Goal: Navigation & Orientation: Find specific page/section

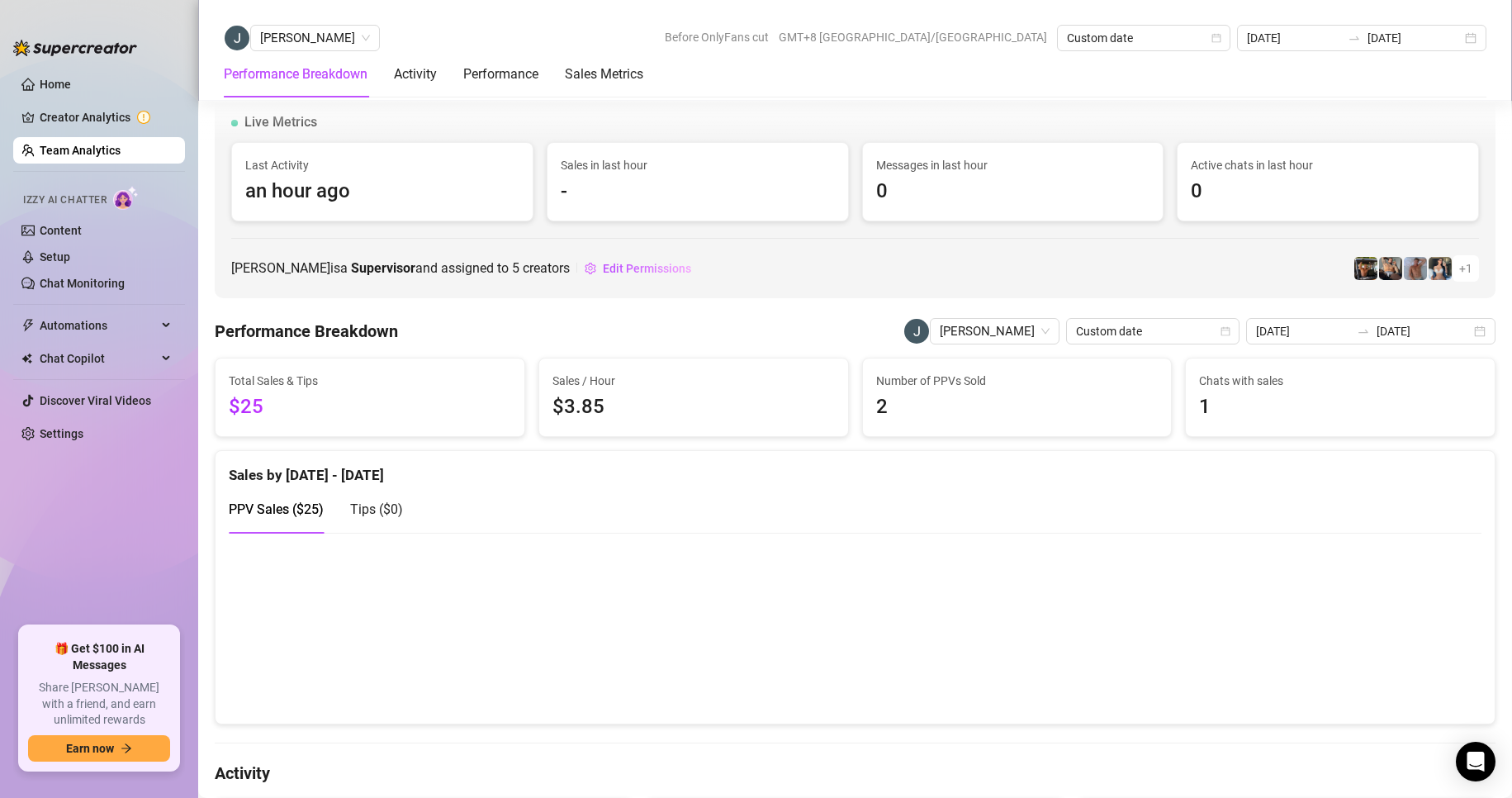
scroll to position [2071, 0]
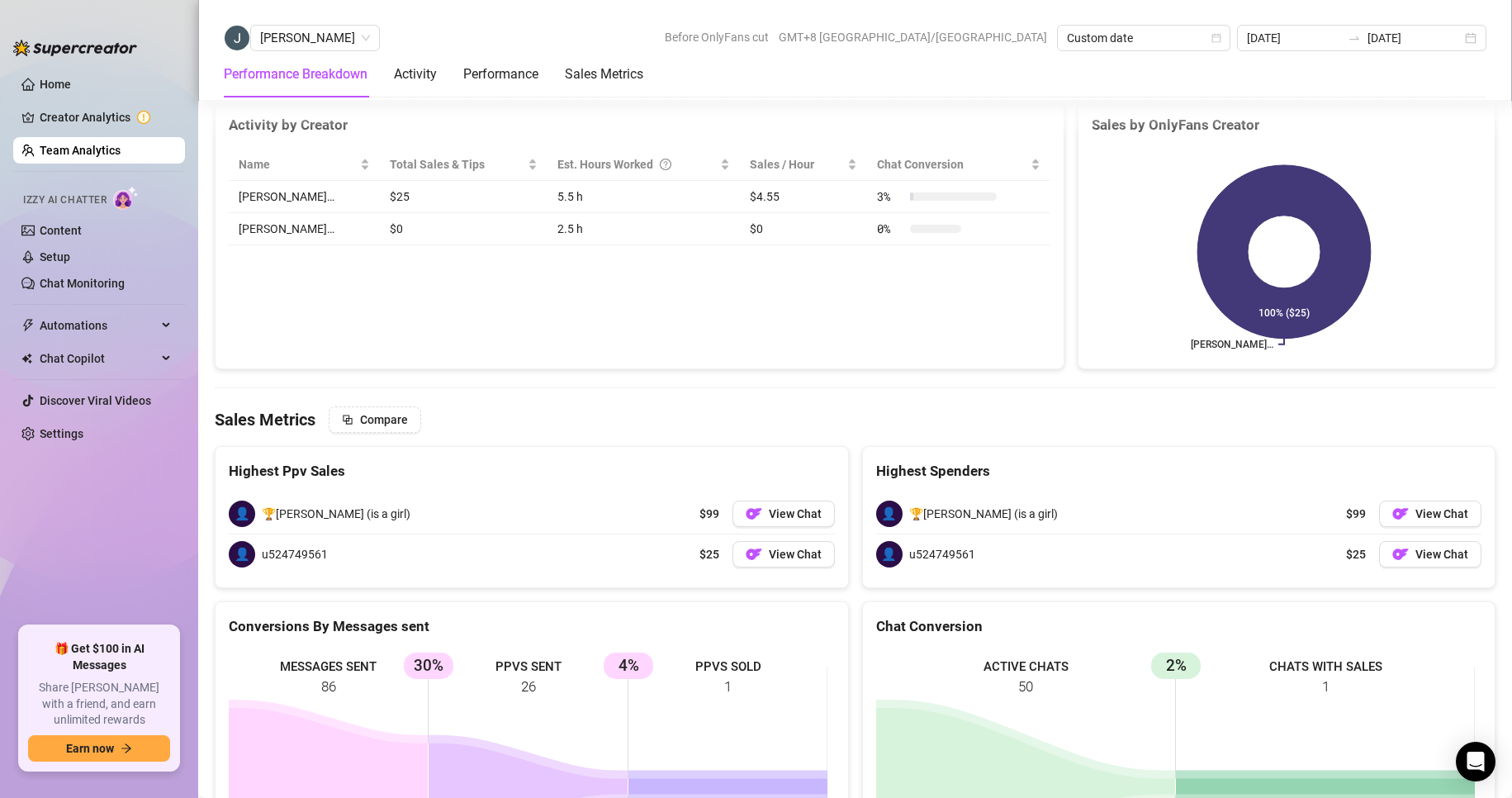
click at [96, 144] on link "Team Analytics" at bounding box center [80, 151] width 81 height 14
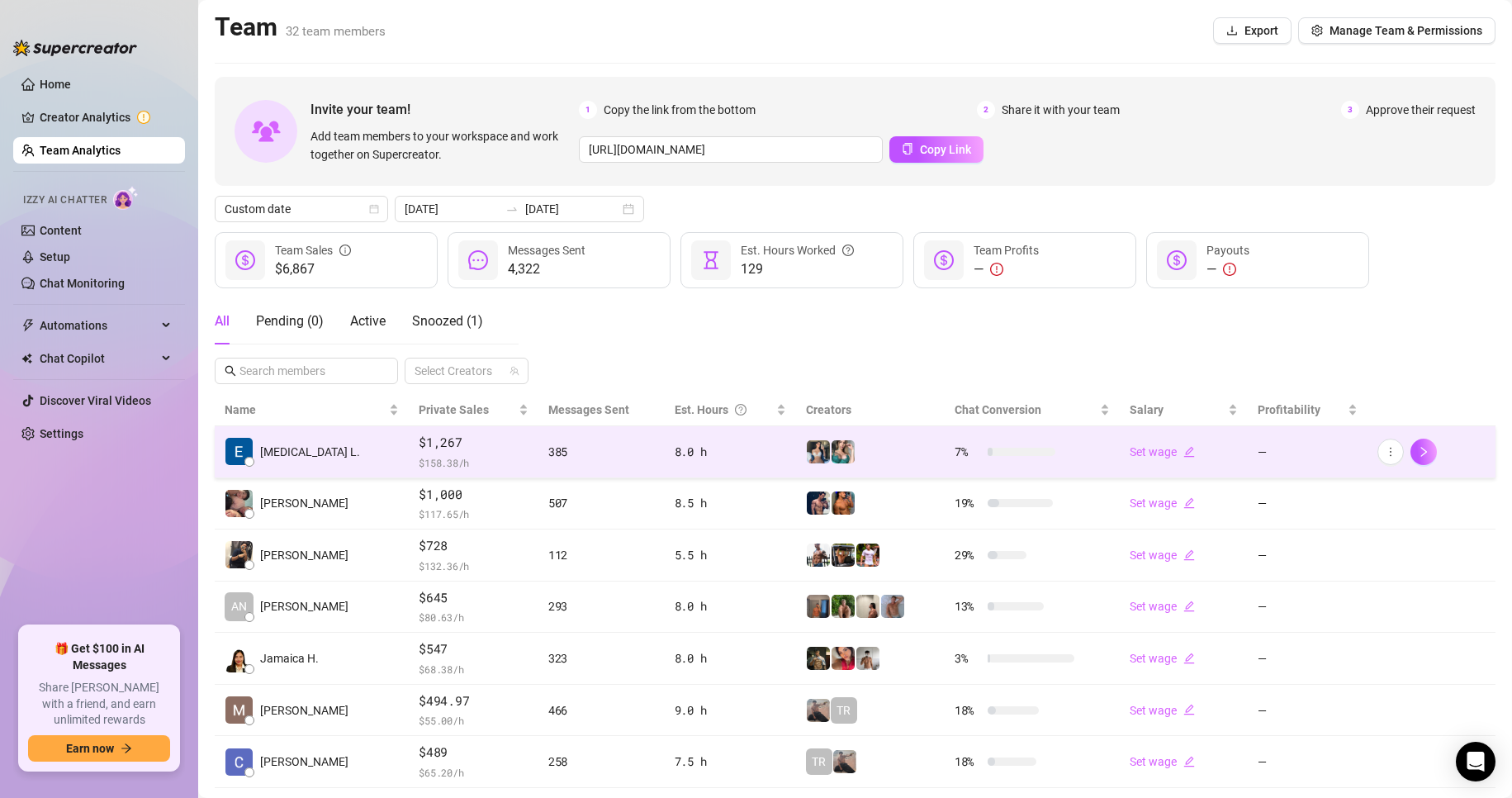
click at [335, 444] on td "[MEDICAL_DATA] L." at bounding box center [311, 452] width 194 height 52
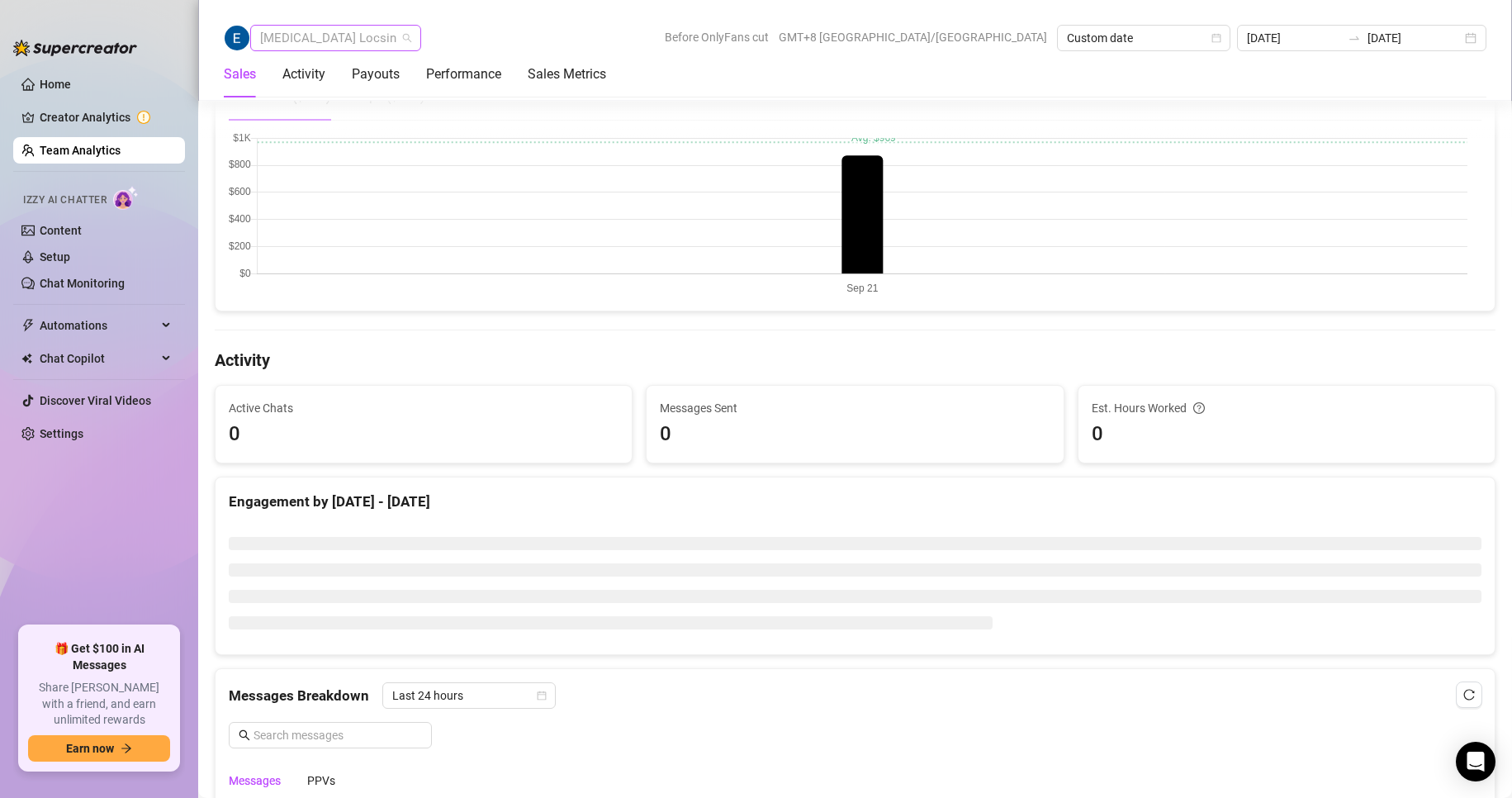
click at [310, 33] on span "[MEDICAL_DATA] Locsin" at bounding box center [335, 38] width 151 height 25
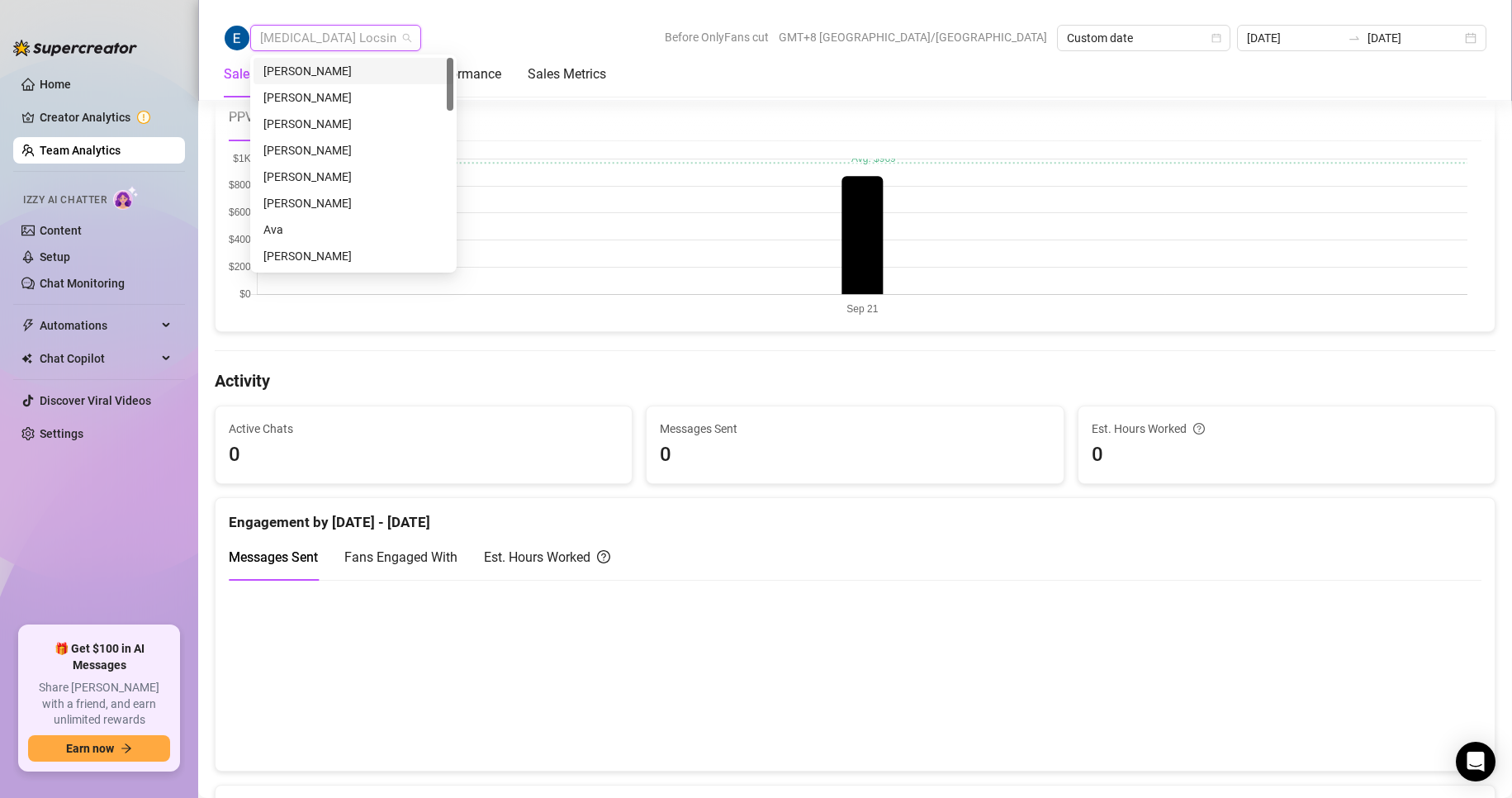
click at [312, 68] on div "[PERSON_NAME]" at bounding box center [354, 71] width 180 height 18
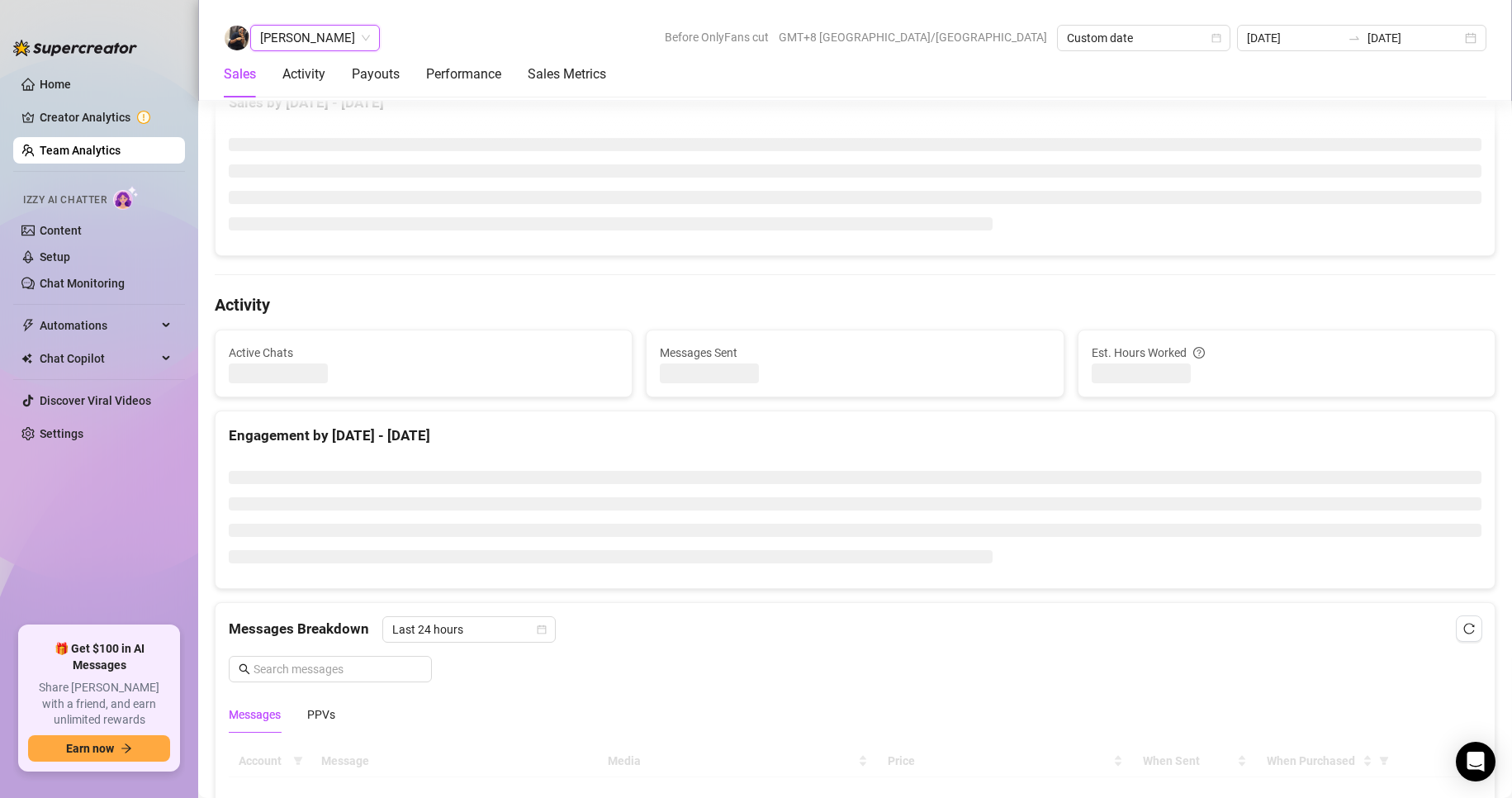
scroll to position [413, 0]
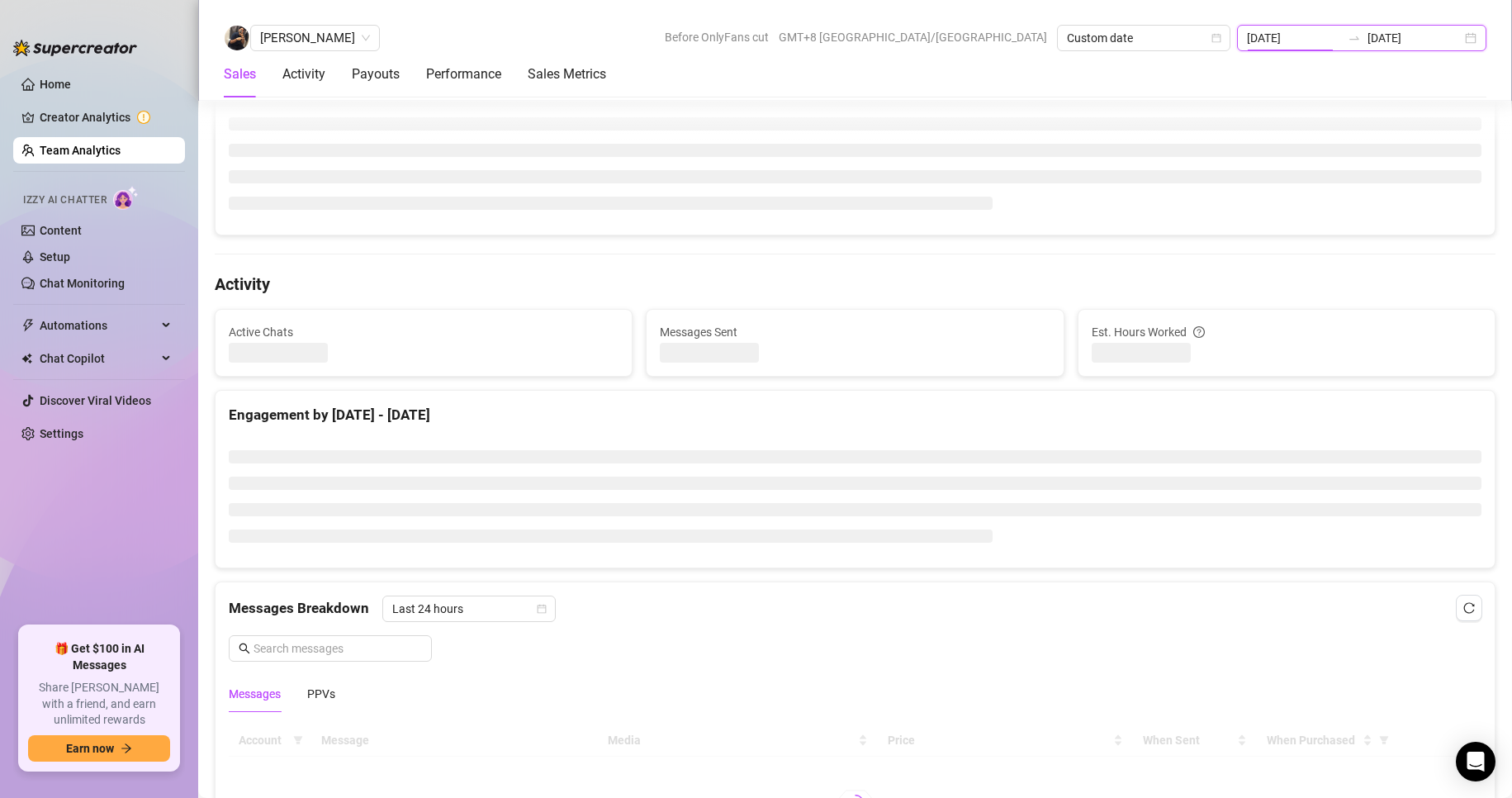
click at [1308, 37] on input "[DATE]" at bounding box center [1294, 38] width 94 height 18
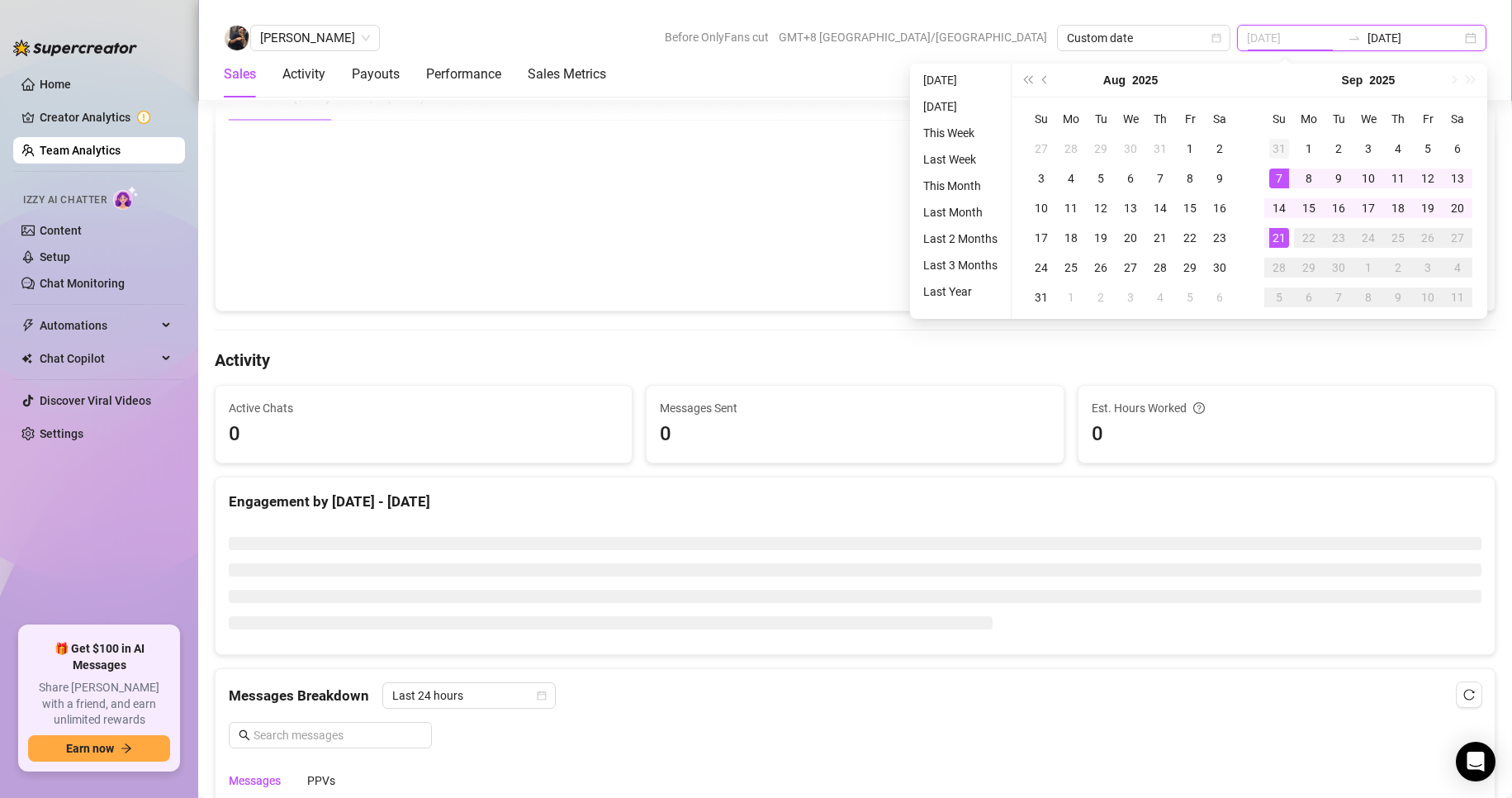
scroll to position [392, 0]
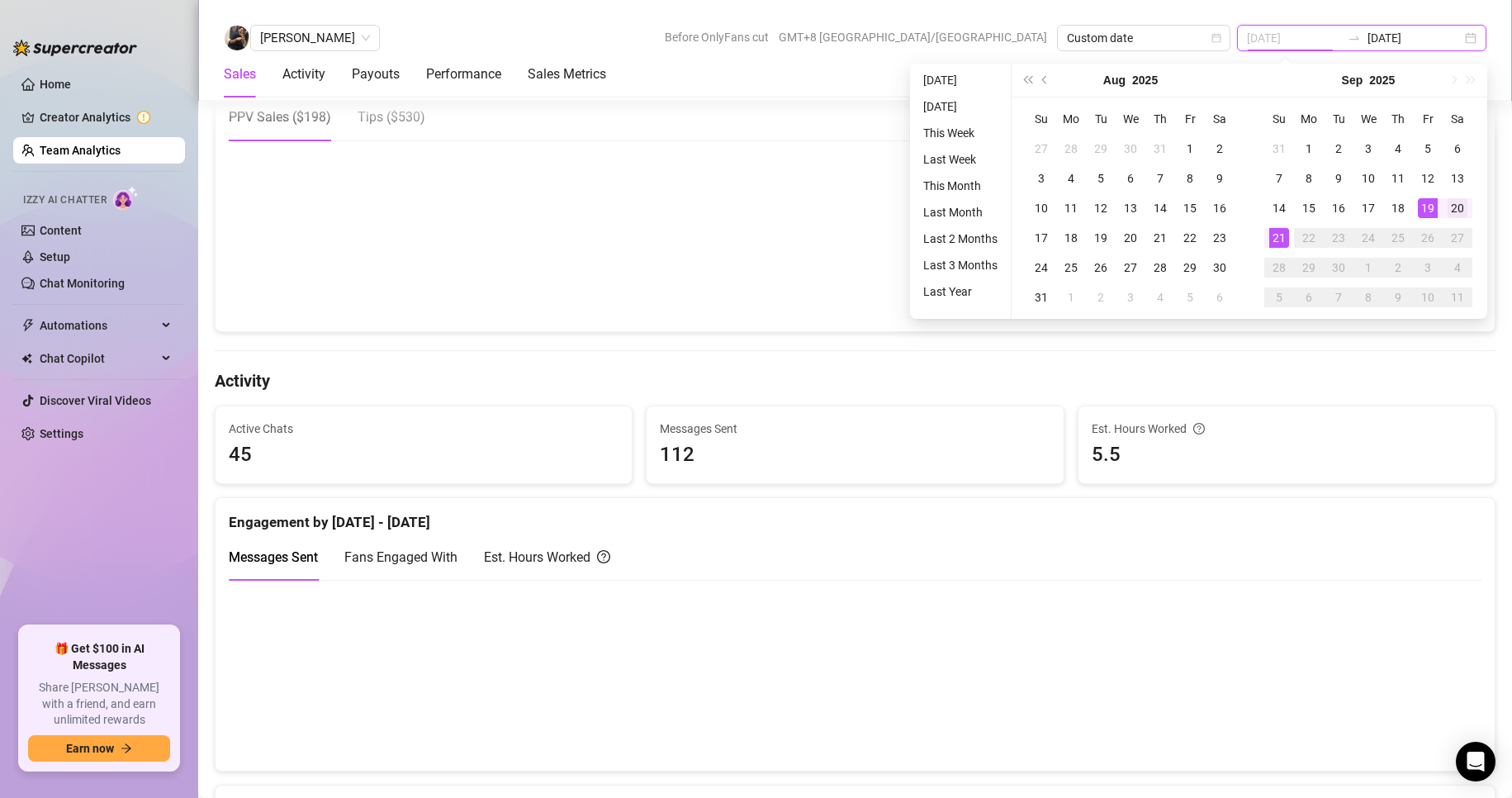
type input "[DATE]"
click at [1458, 203] on div "20" at bounding box center [1457, 208] width 20 height 20
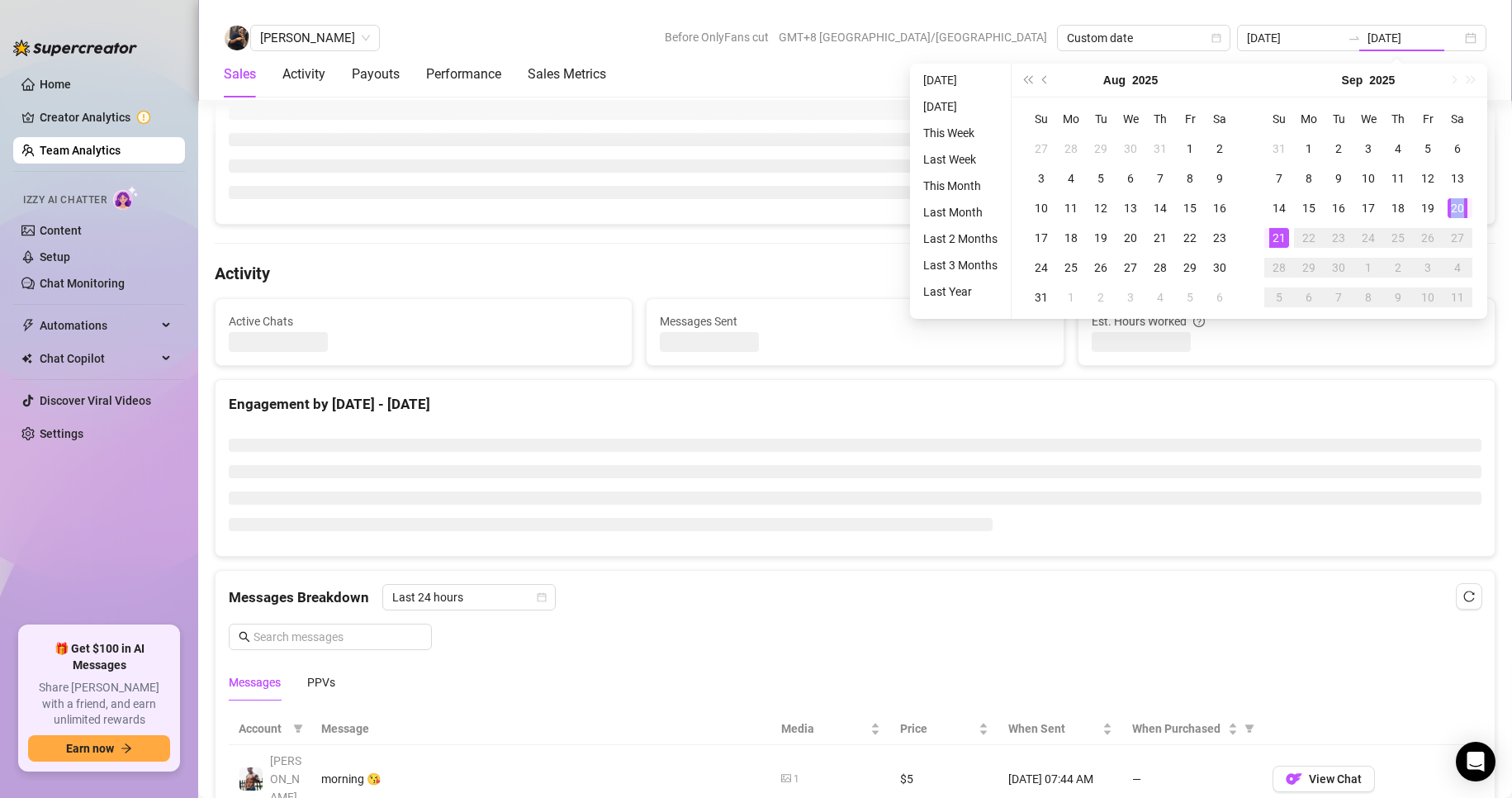
type input "[DATE]"
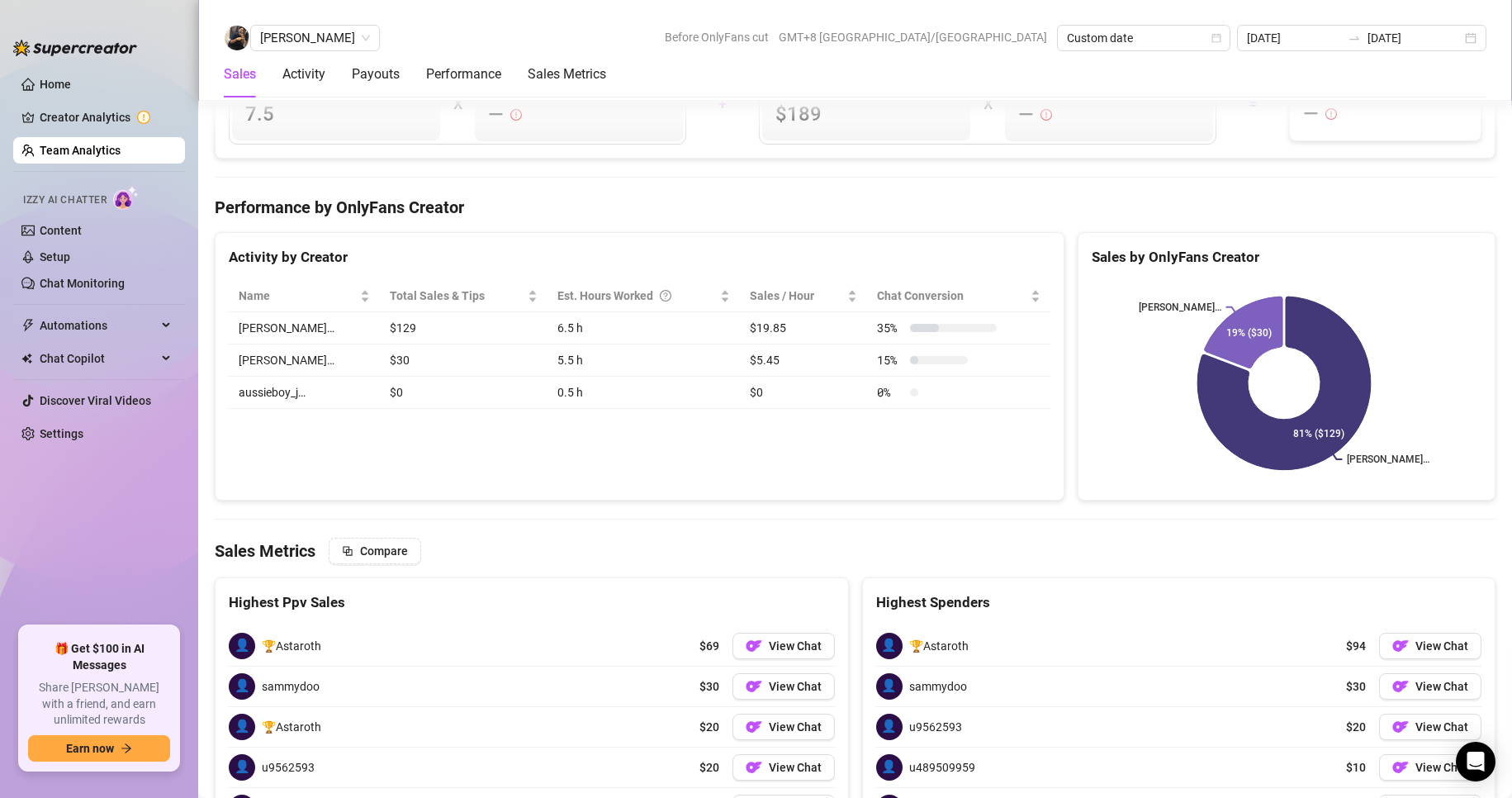
scroll to position [2622, 0]
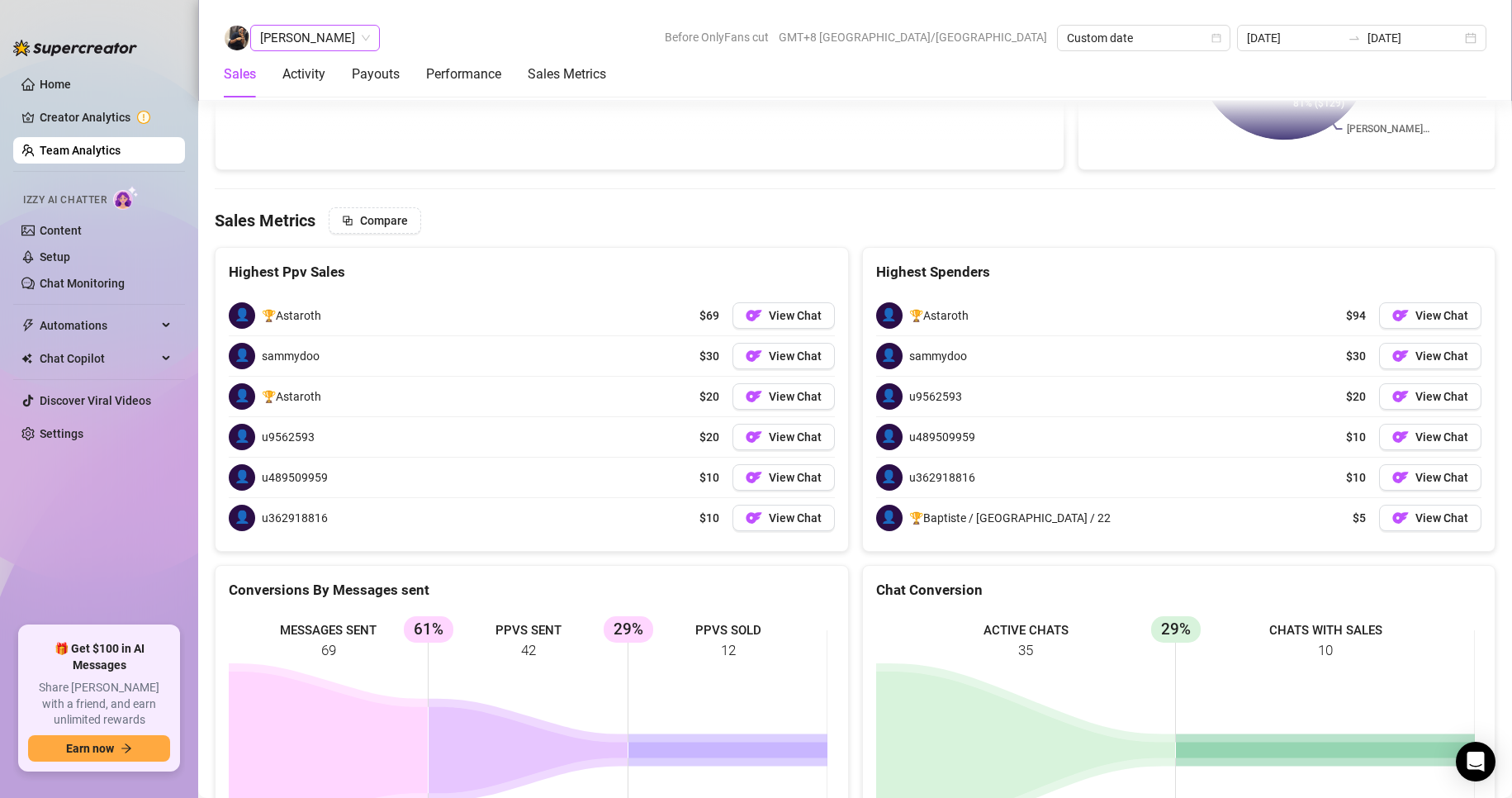
click at [268, 28] on span "[PERSON_NAME]" at bounding box center [315, 38] width 110 height 25
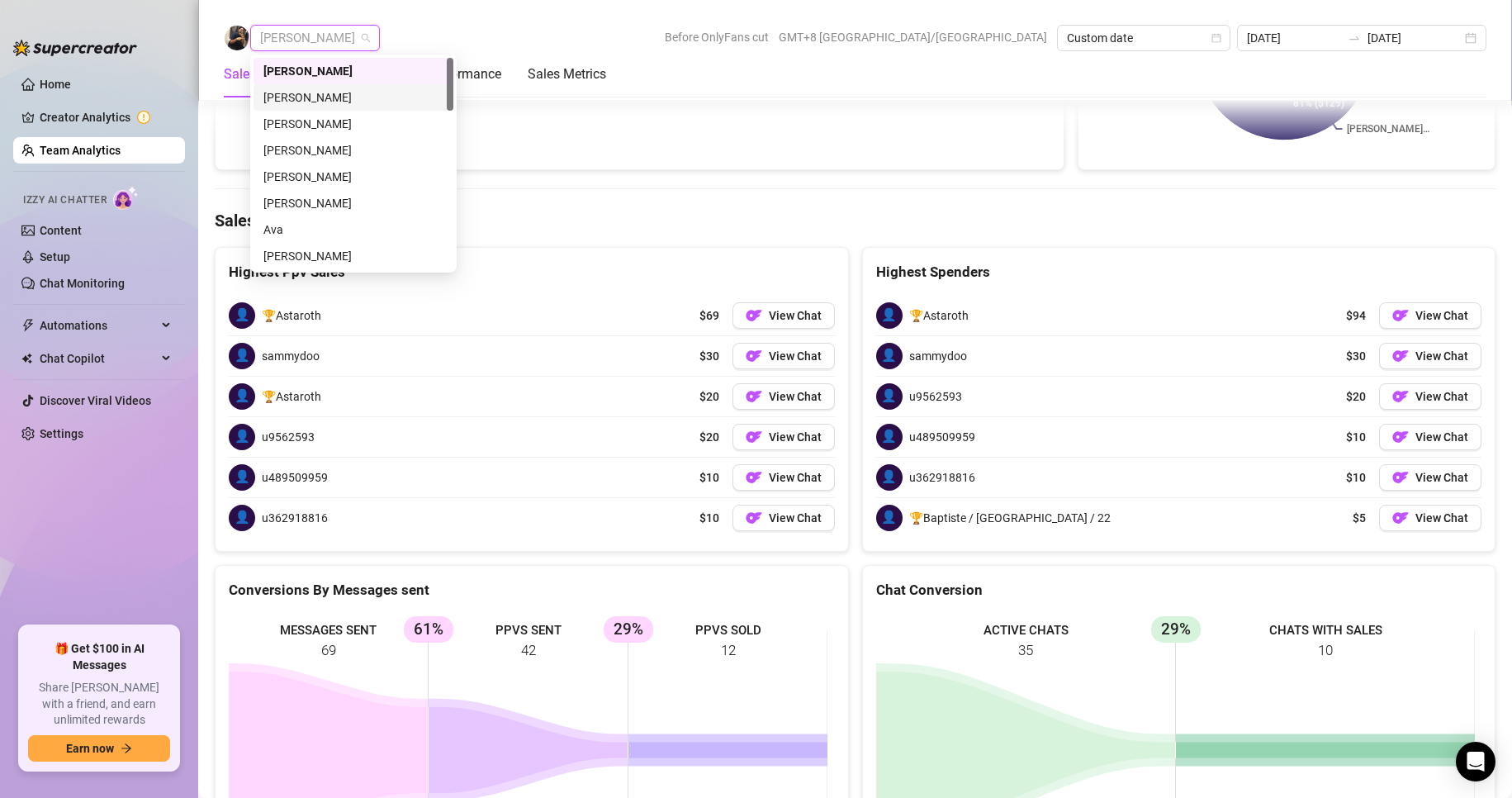
click at [303, 124] on div "[PERSON_NAME]" at bounding box center [354, 124] width 180 height 18
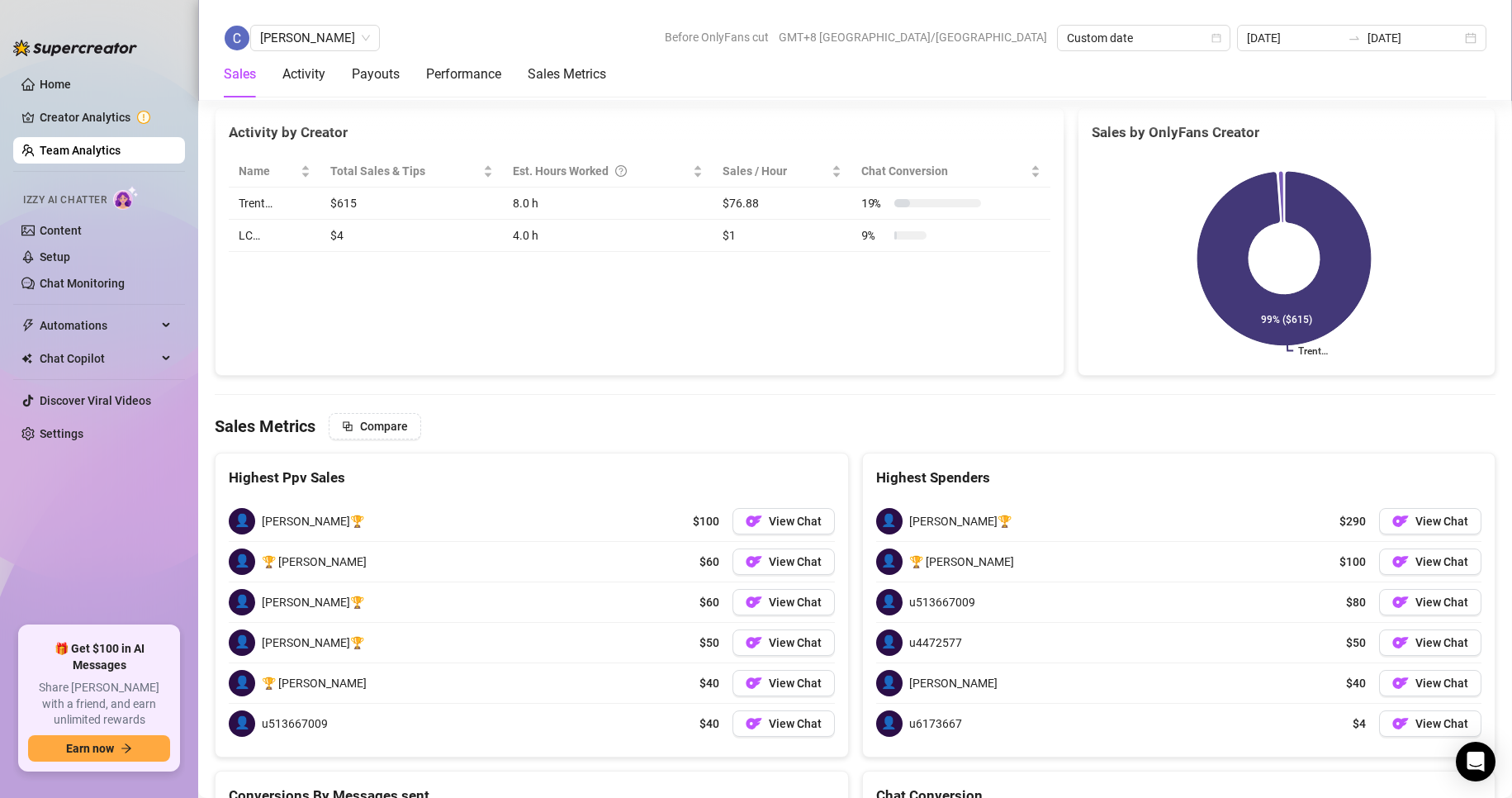
scroll to position [2522, 0]
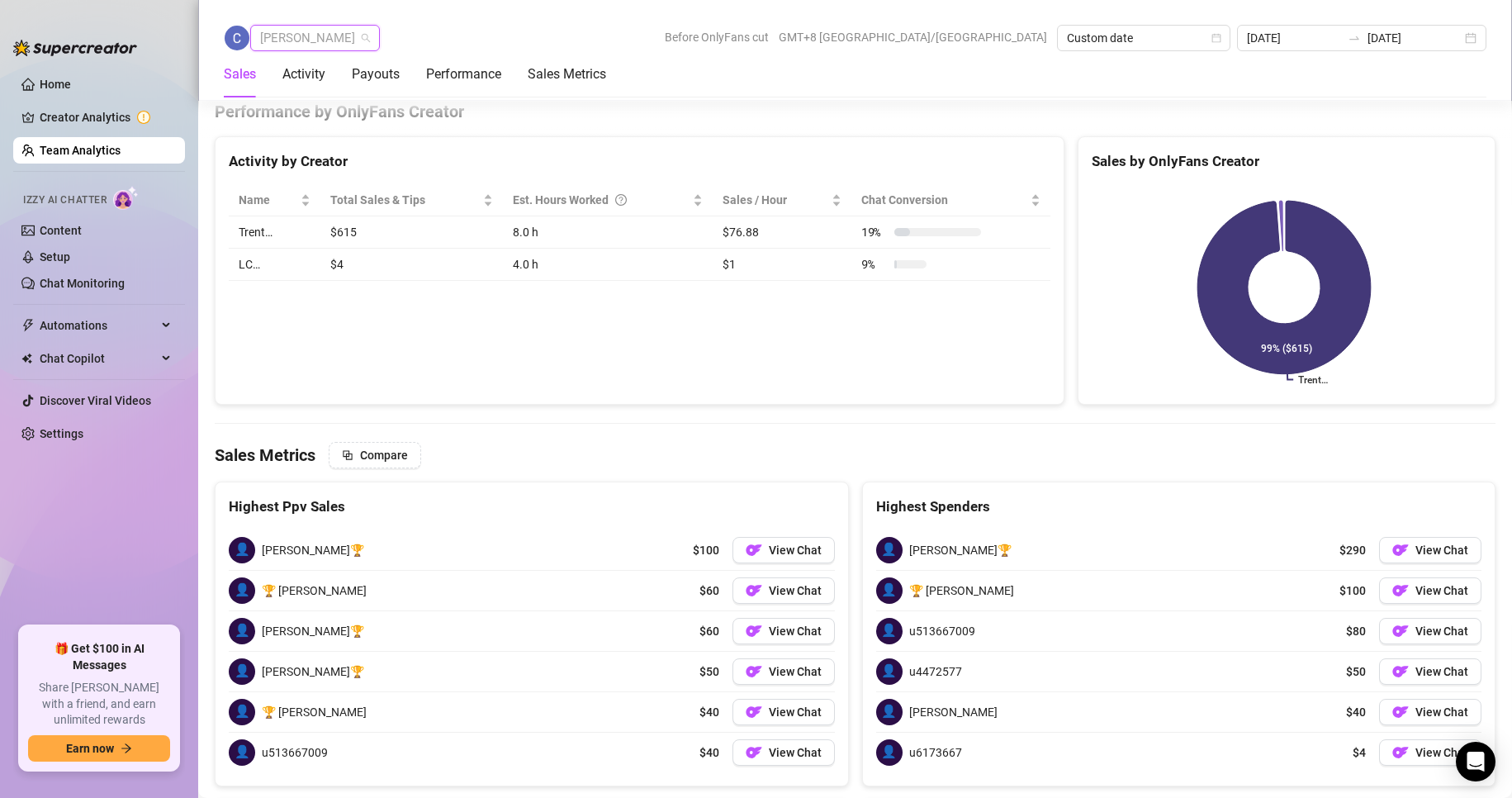
click at [313, 36] on span "[PERSON_NAME]" at bounding box center [315, 38] width 110 height 25
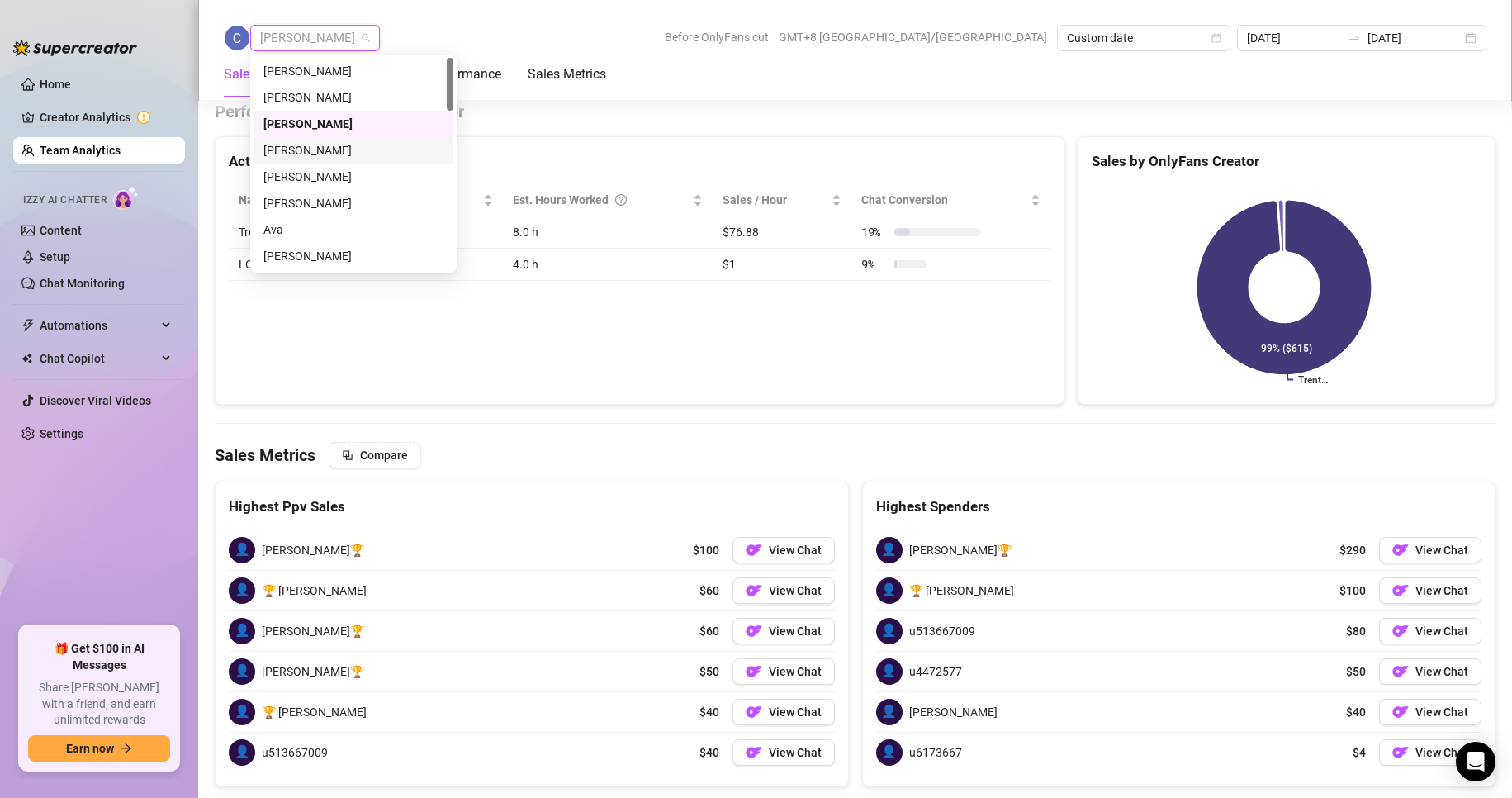
click at [319, 149] on div "[PERSON_NAME]" at bounding box center [354, 150] width 180 height 18
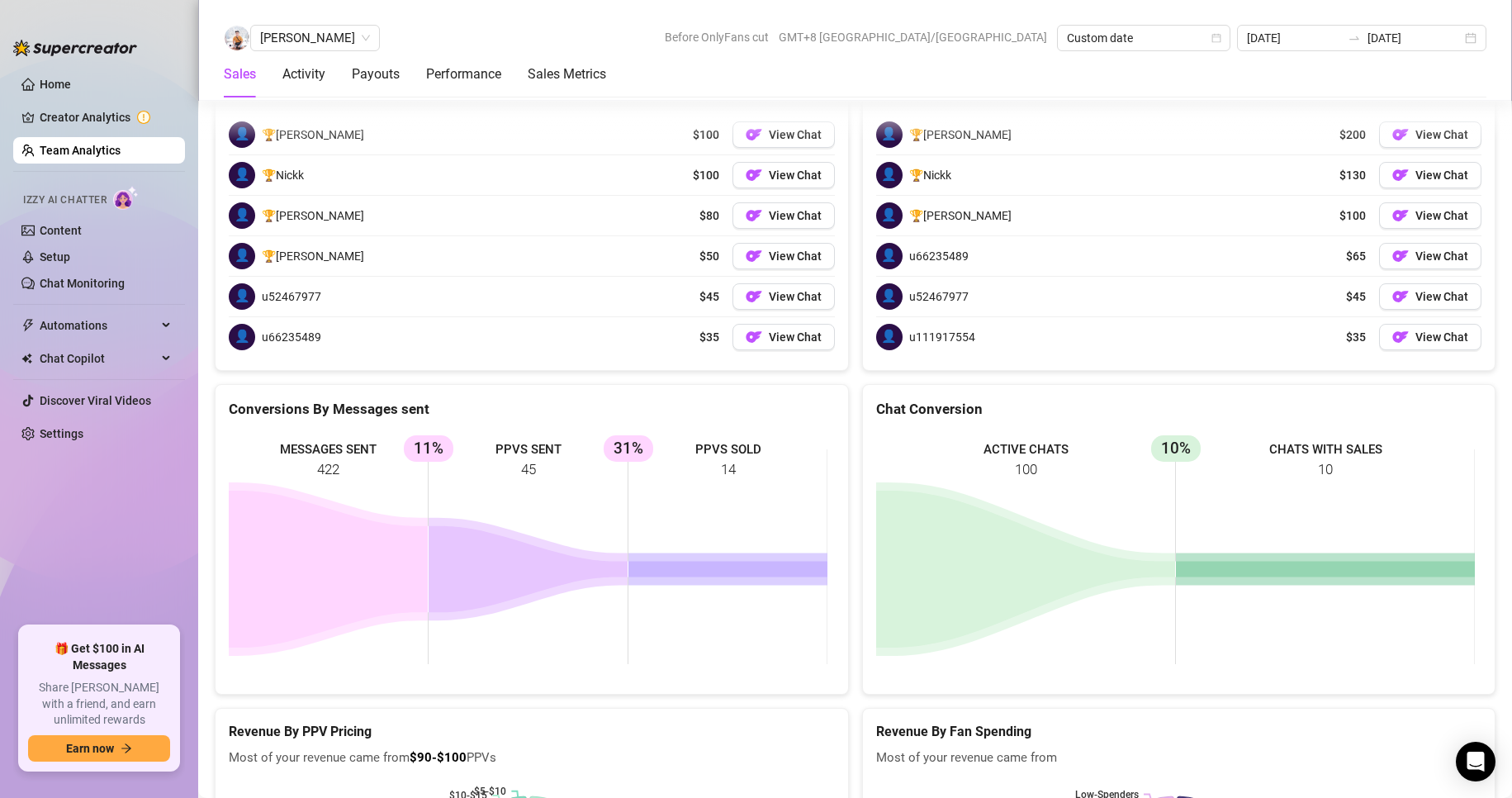
scroll to position [2778, 0]
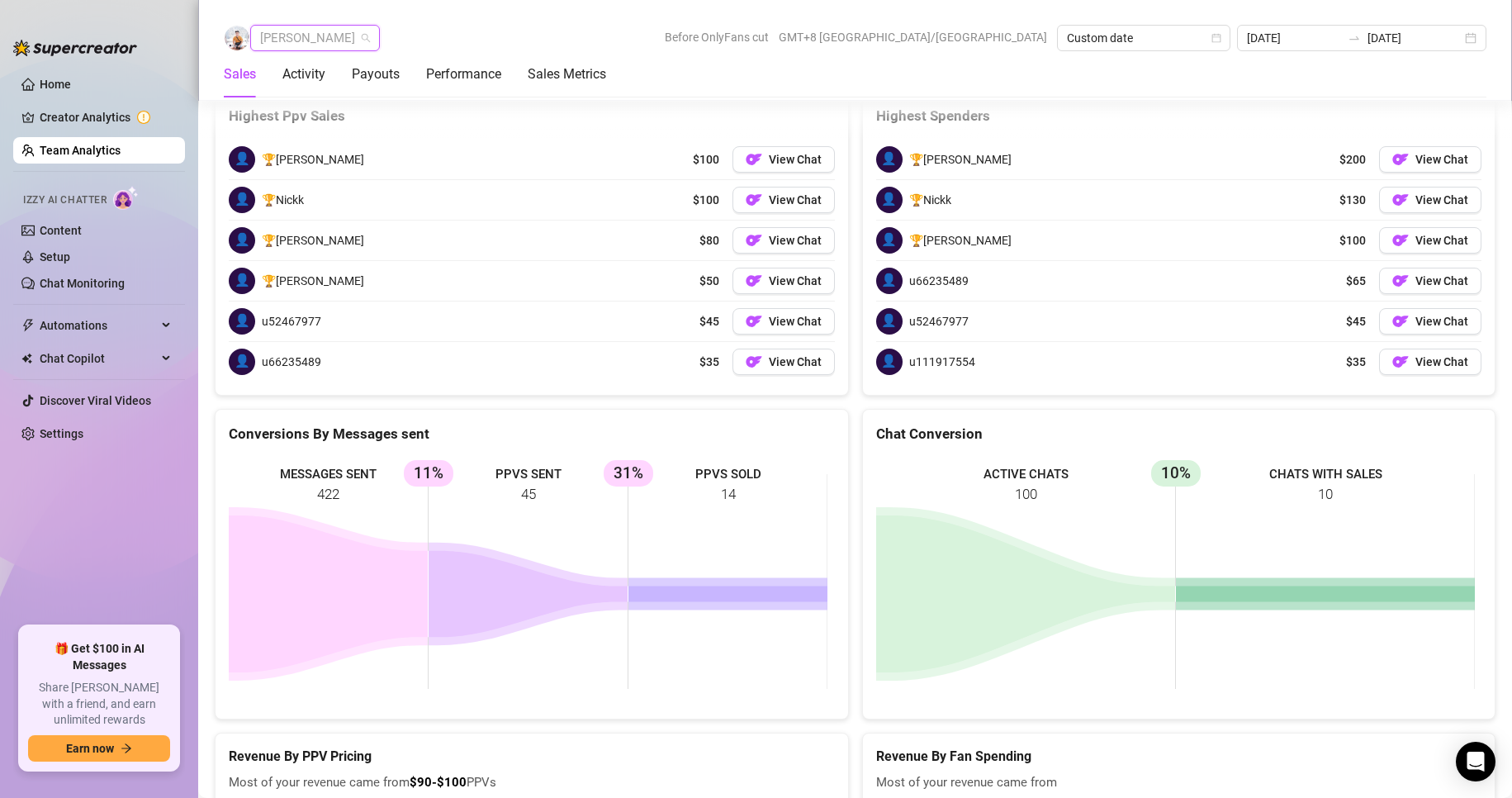
click at [295, 37] on span "[PERSON_NAME]" at bounding box center [315, 38] width 110 height 25
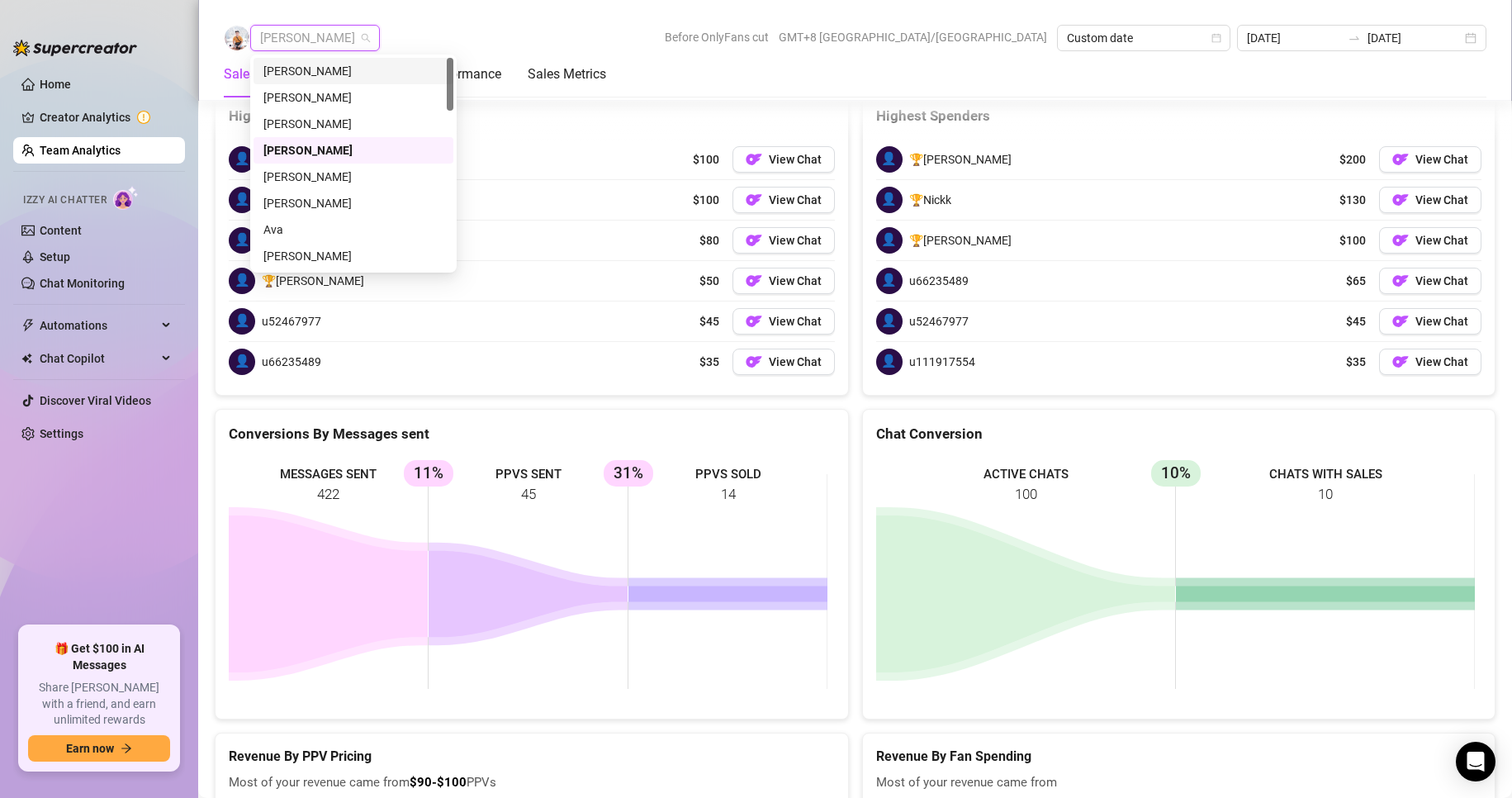
scroll to position [82, 0]
click at [287, 168] on div "[PERSON_NAME]" at bounding box center [354, 173] width 180 height 18
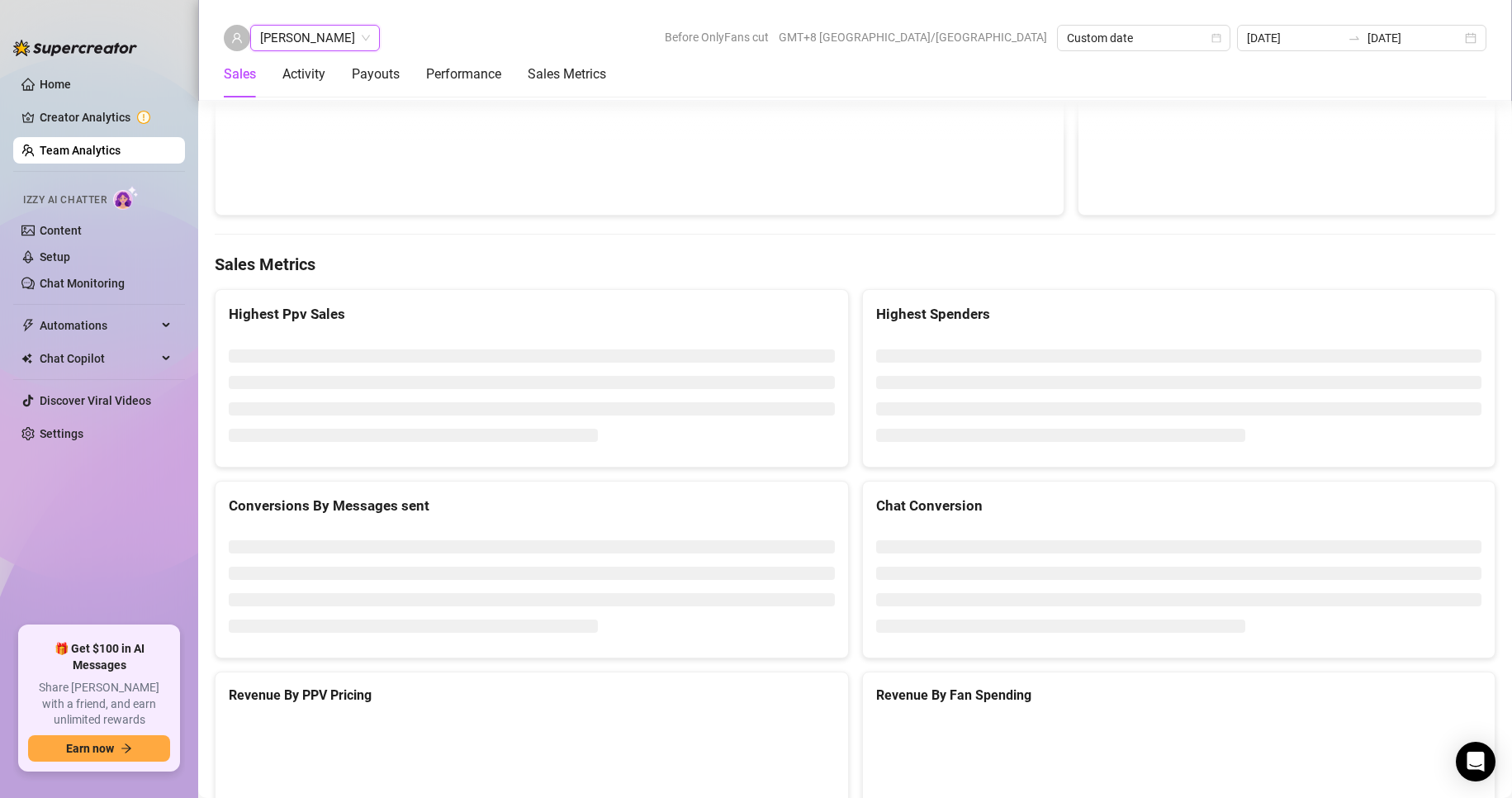
scroll to position [2587, 0]
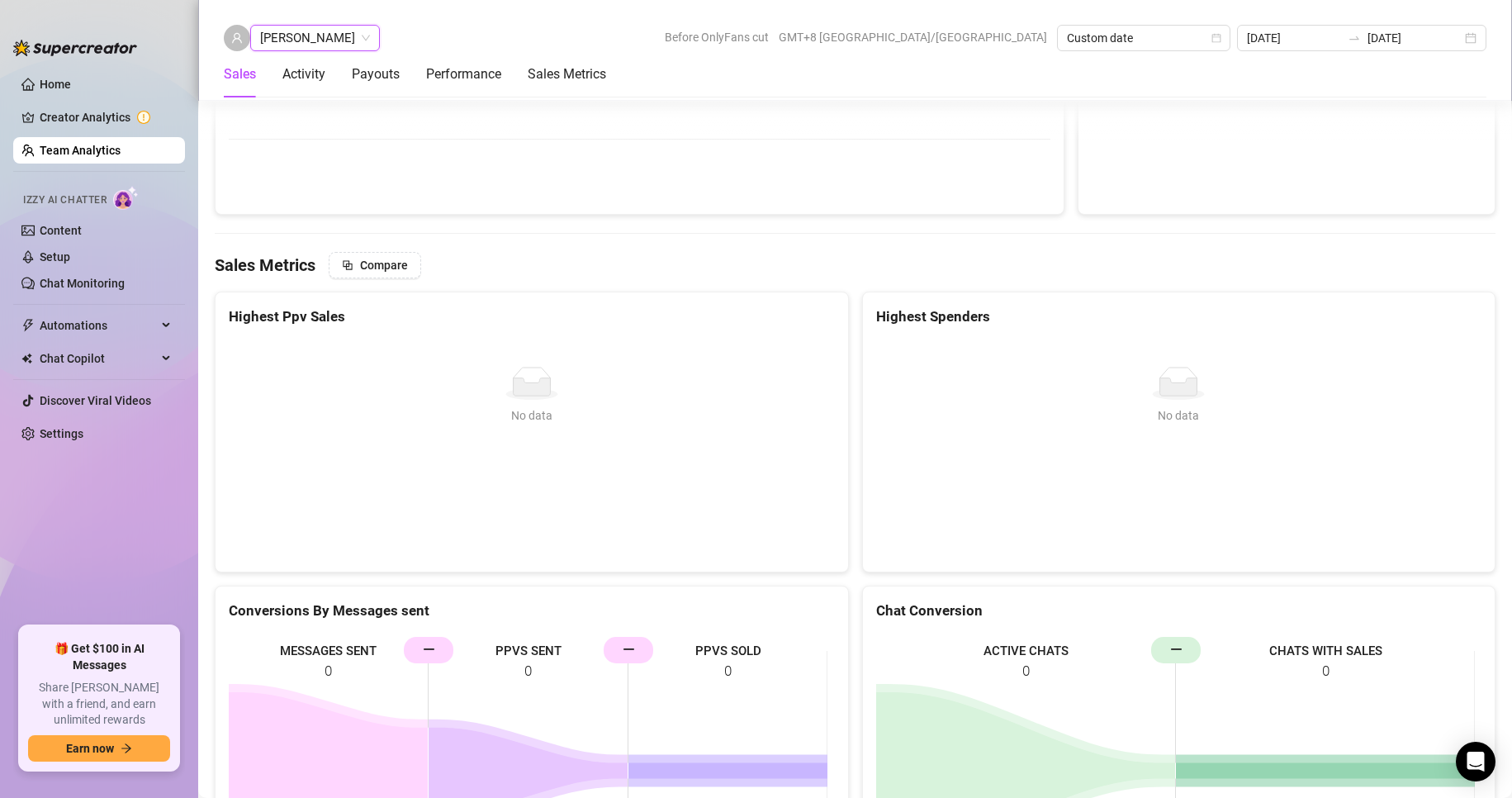
click at [573, 33] on div "Chloe [PERSON_NAME] Chloe [PERSON_NAME] Before OnlyFans cut GMT+8 [GEOGRAPHIC_D…" at bounding box center [855, 38] width 1263 height 26
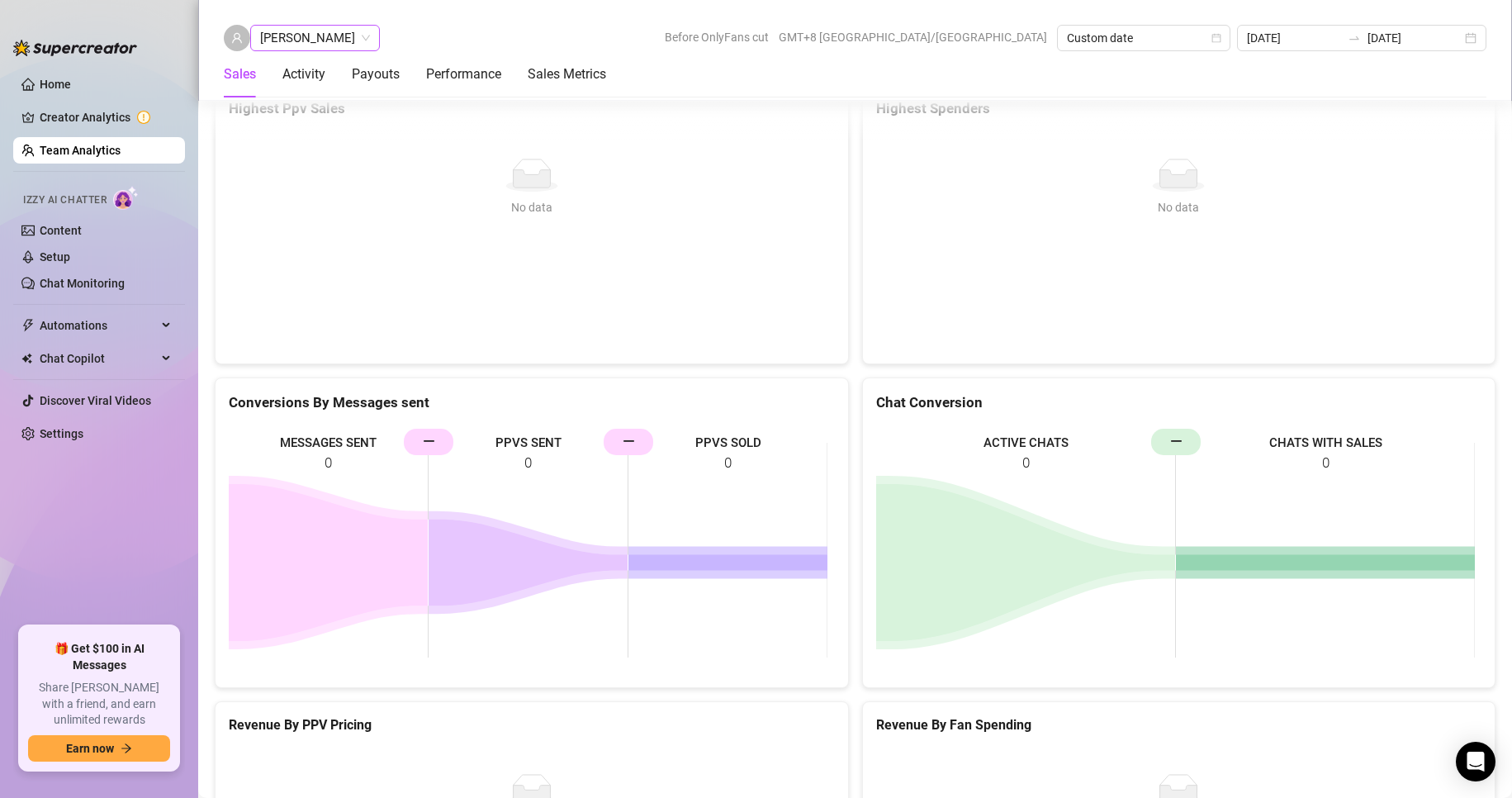
click at [311, 38] on span "[PERSON_NAME]" at bounding box center [315, 38] width 110 height 25
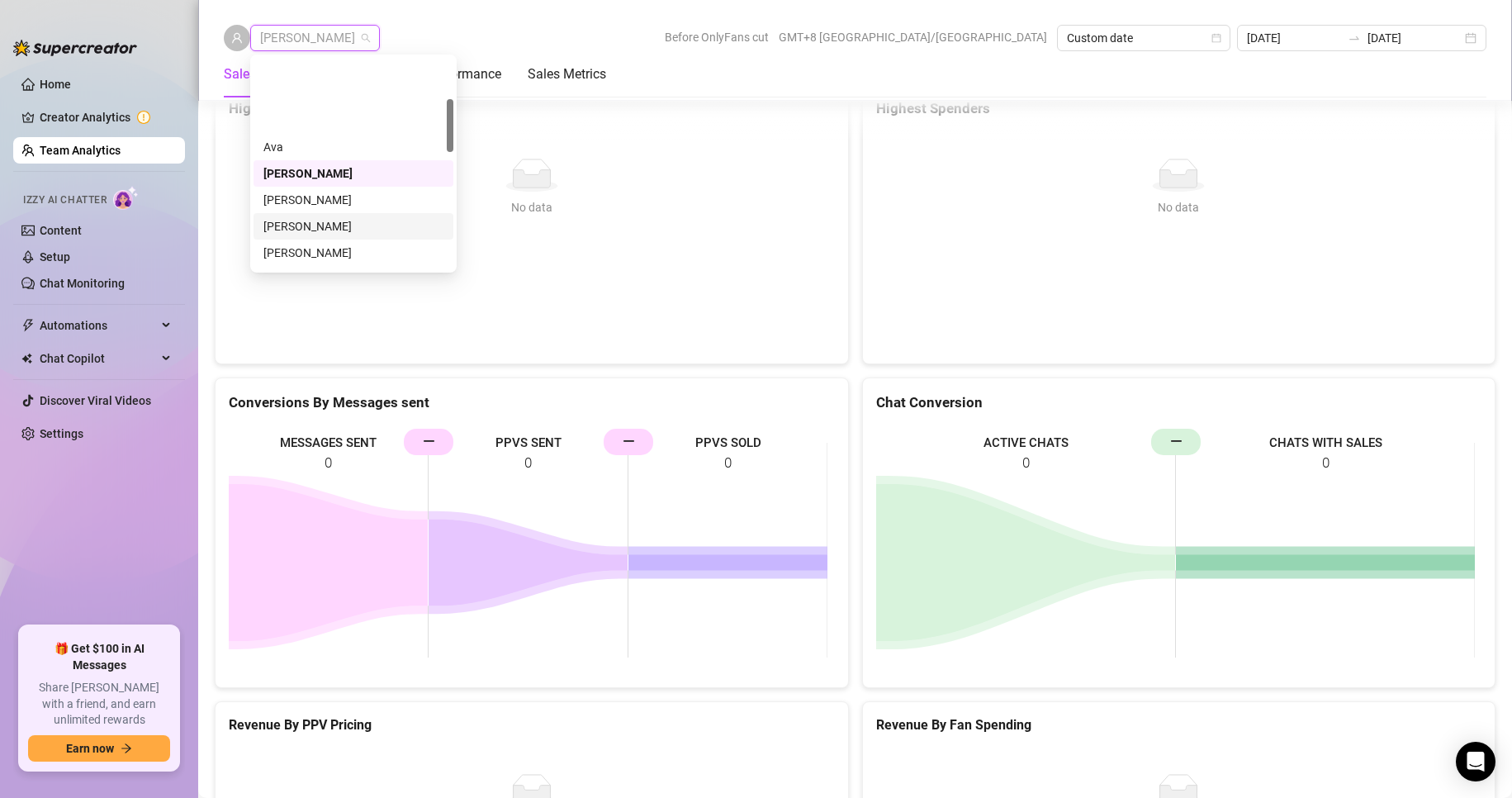
scroll to position [165, 0]
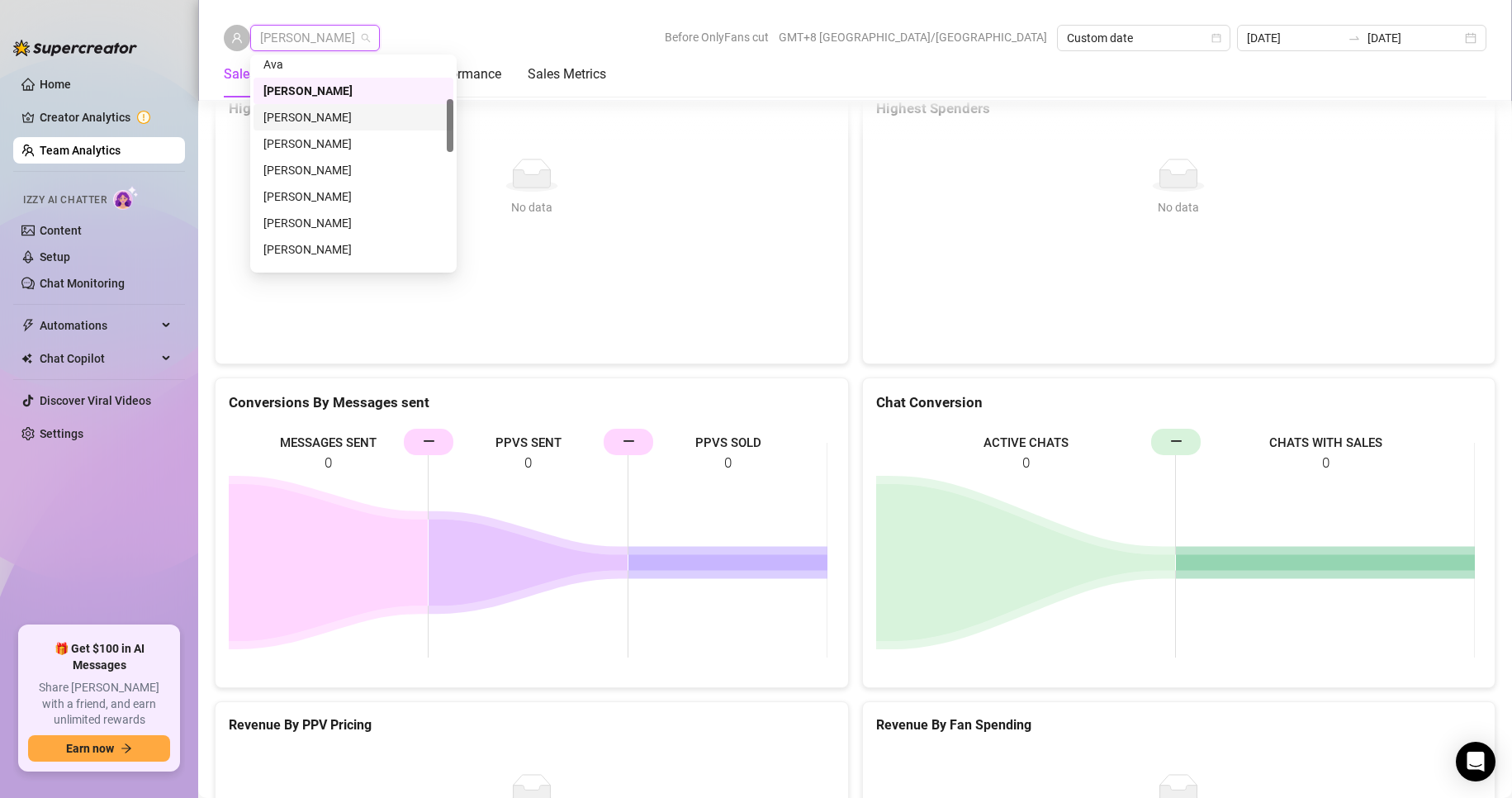
click at [294, 117] on div "[PERSON_NAME]" at bounding box center [354, 117] width 180 height 18
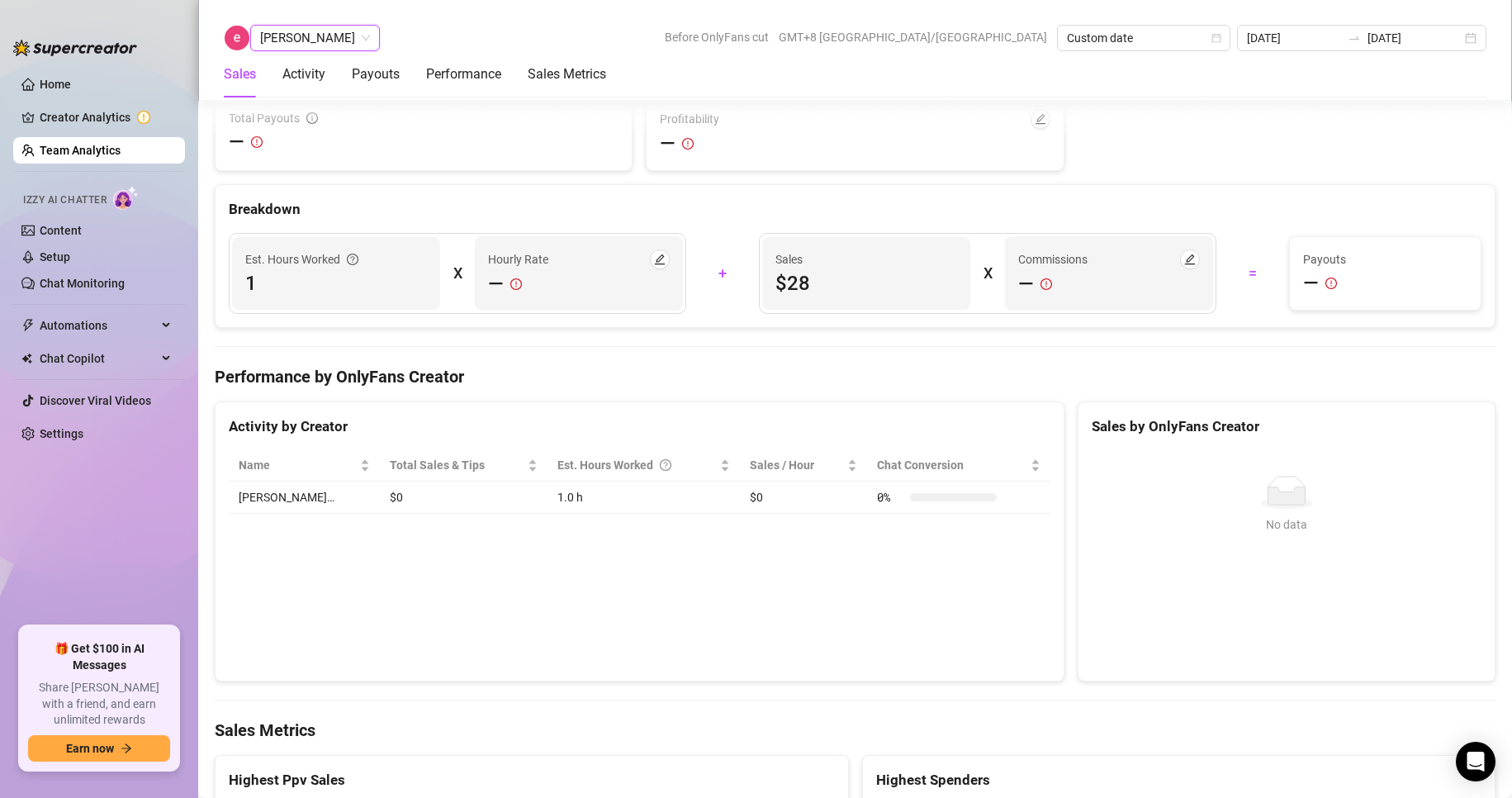
scroll to position [2587, 0]
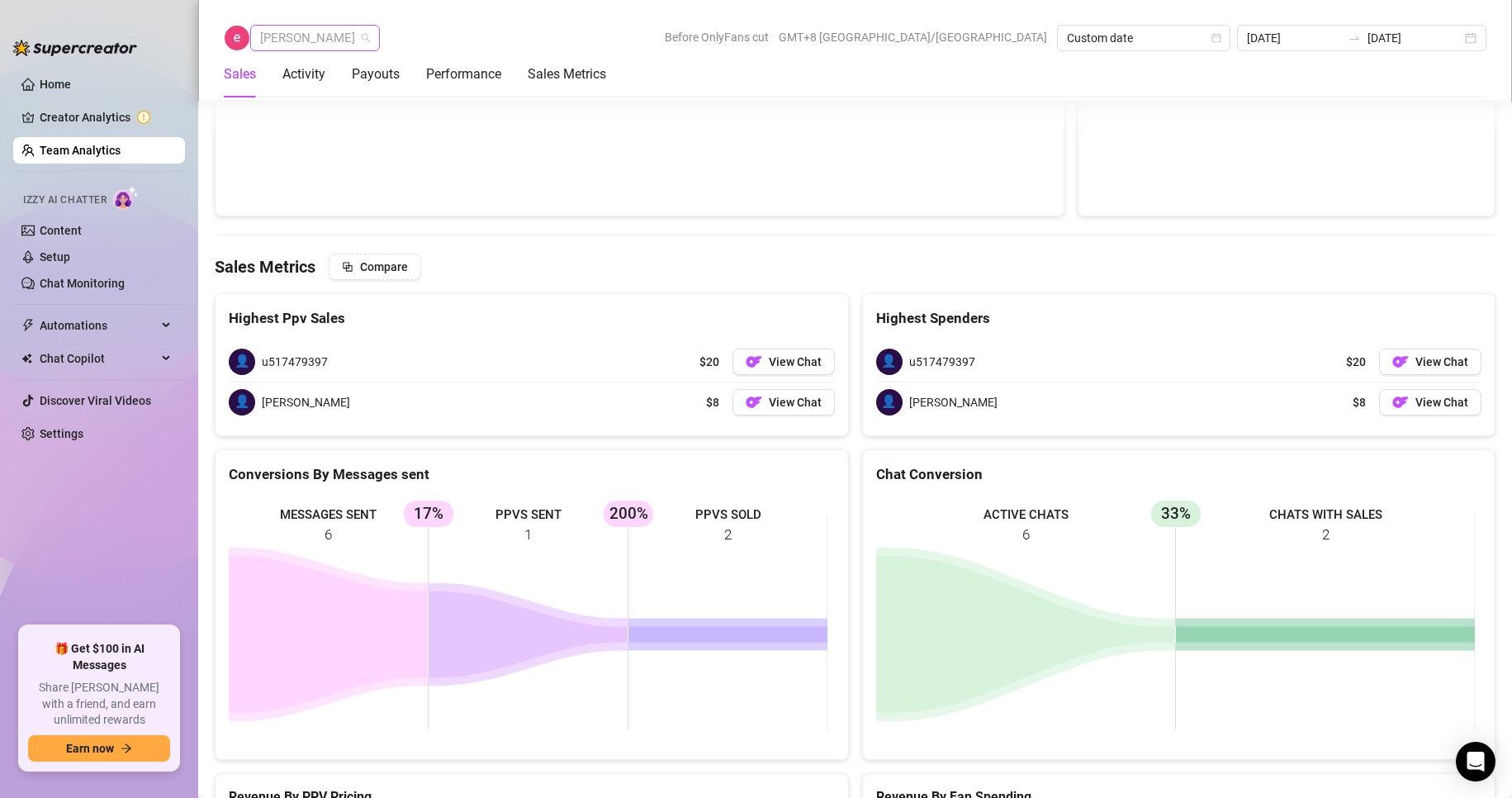
click at [317, 47] on span "[PERSON_NAME]" at bounding box center [315, 38] width 110 height 25
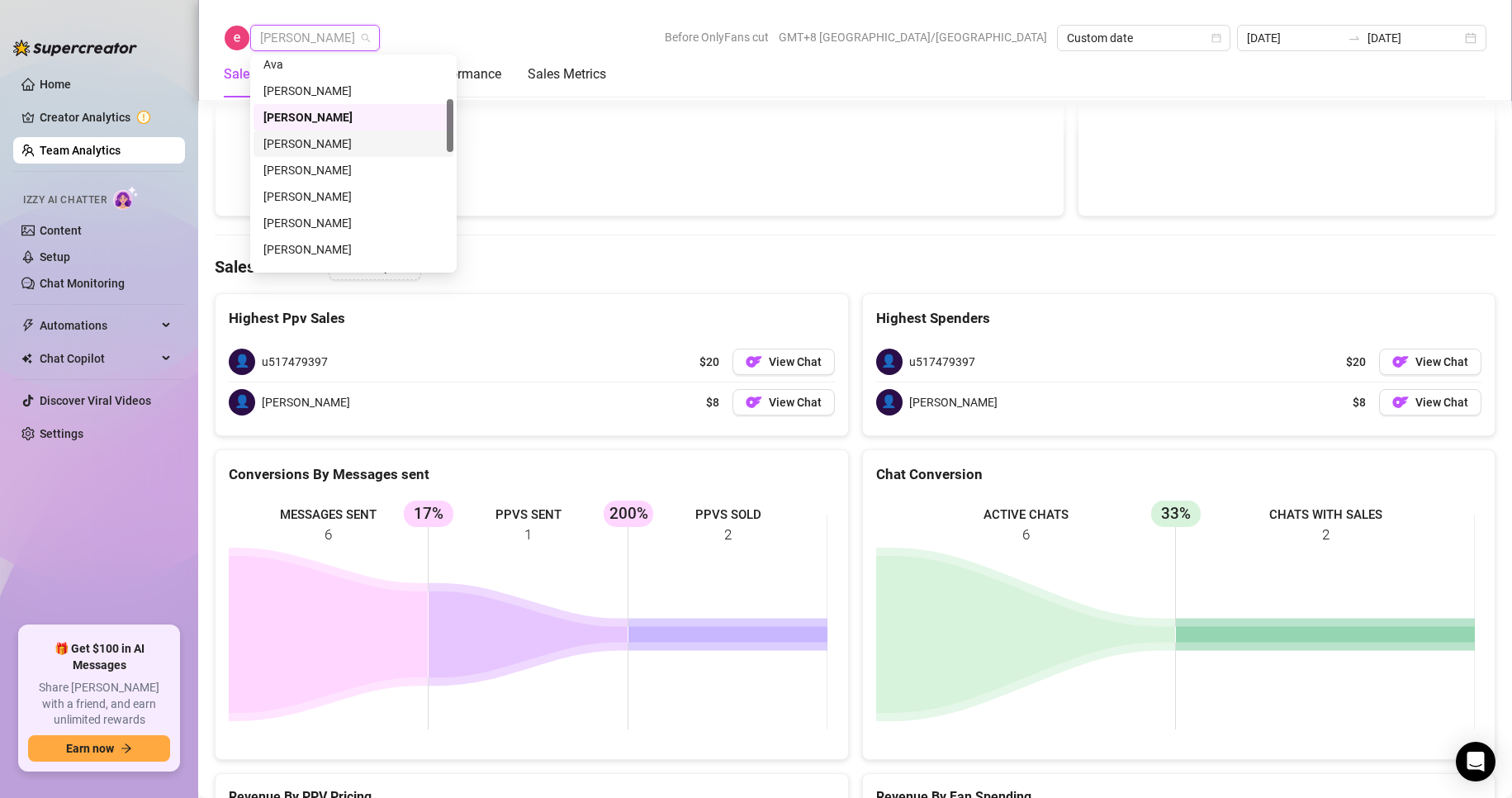
click at [300, 143] on div "[PERSON_NAME]" at bounding box center [354, 143] width 180 height 18
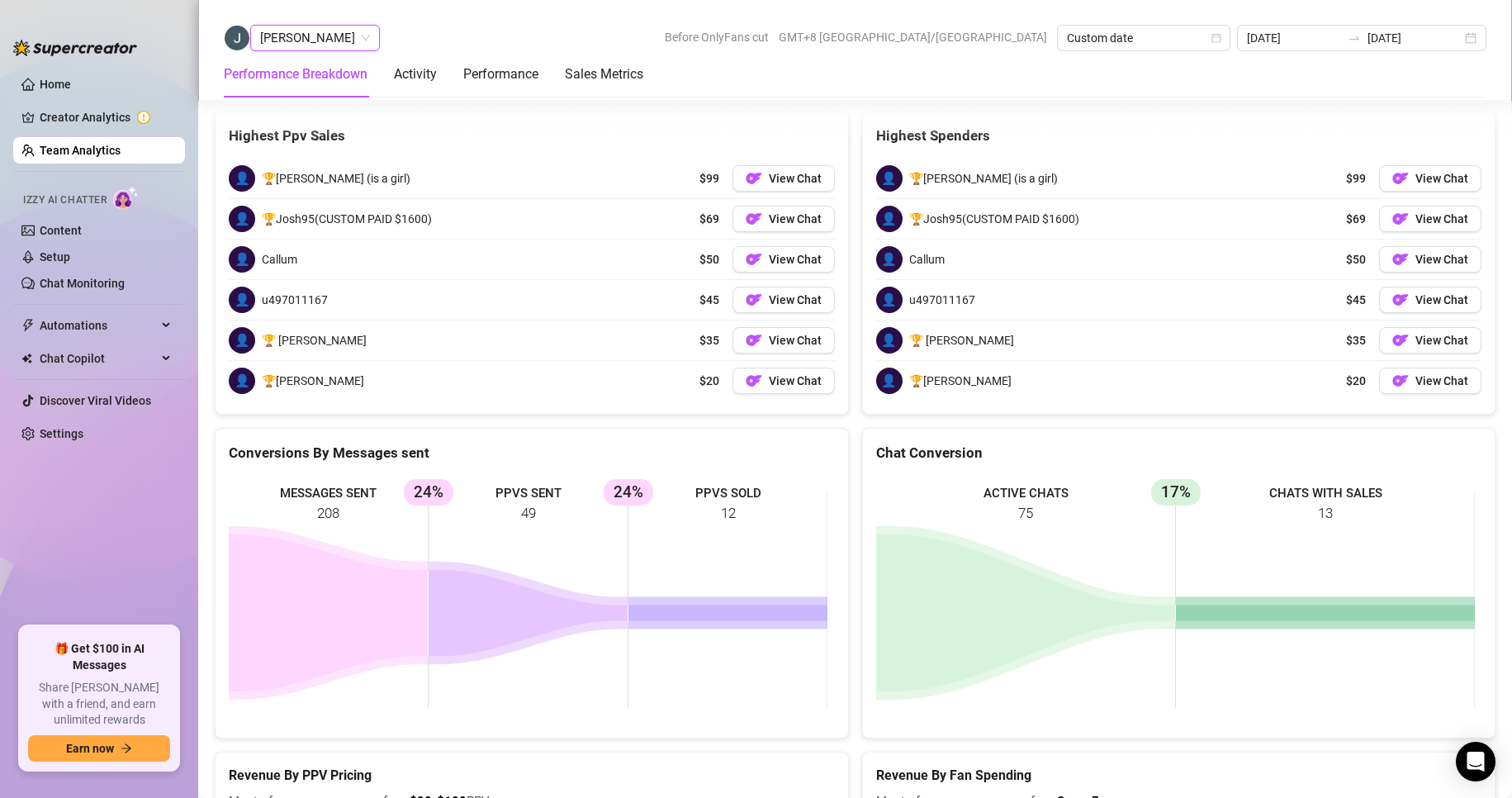
scroll to position [2539, 0]
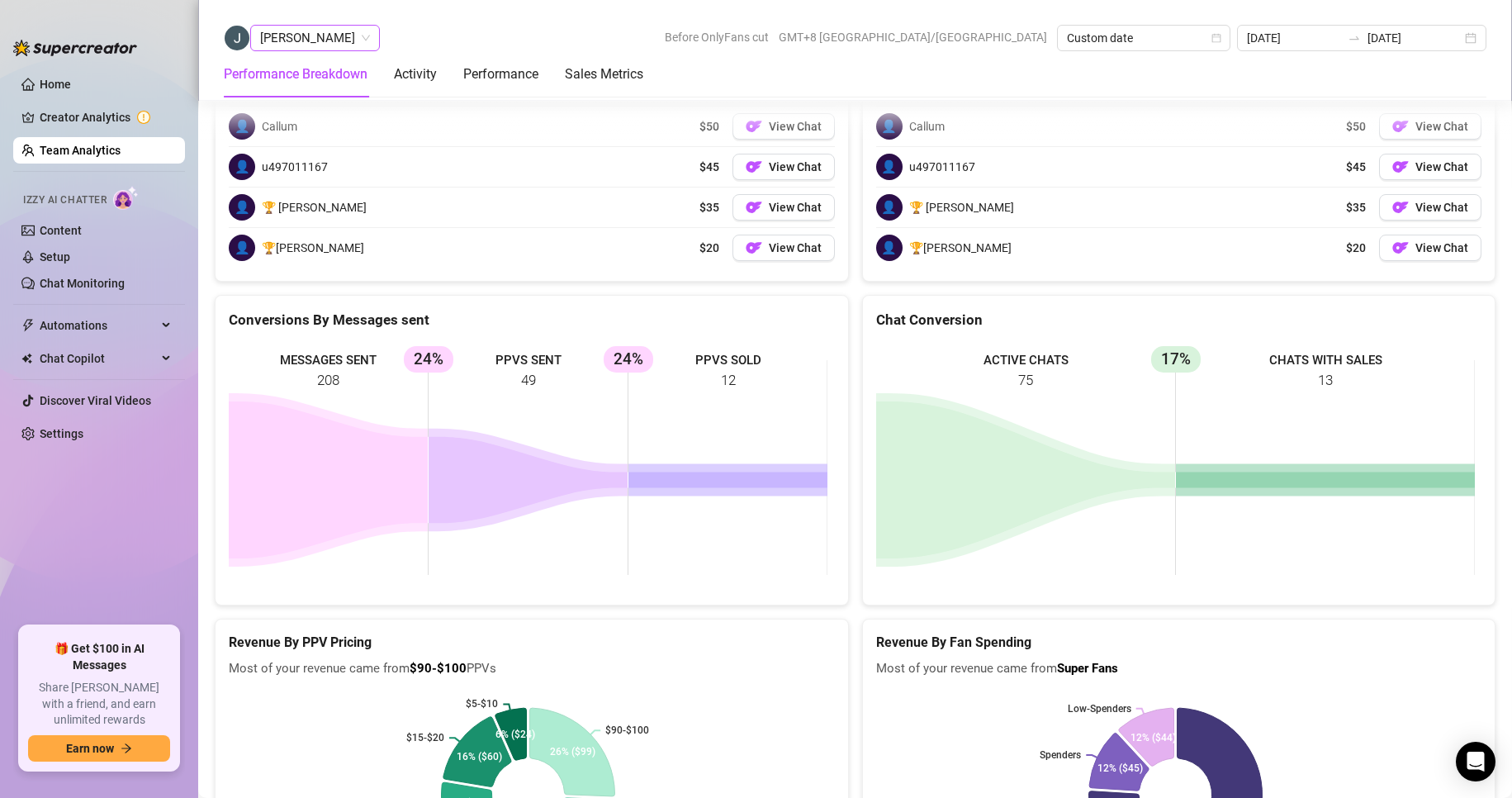
click at [299, 35] on span "[PERSON_NAME]" at bounding box center [315, 38] width 110 height 25
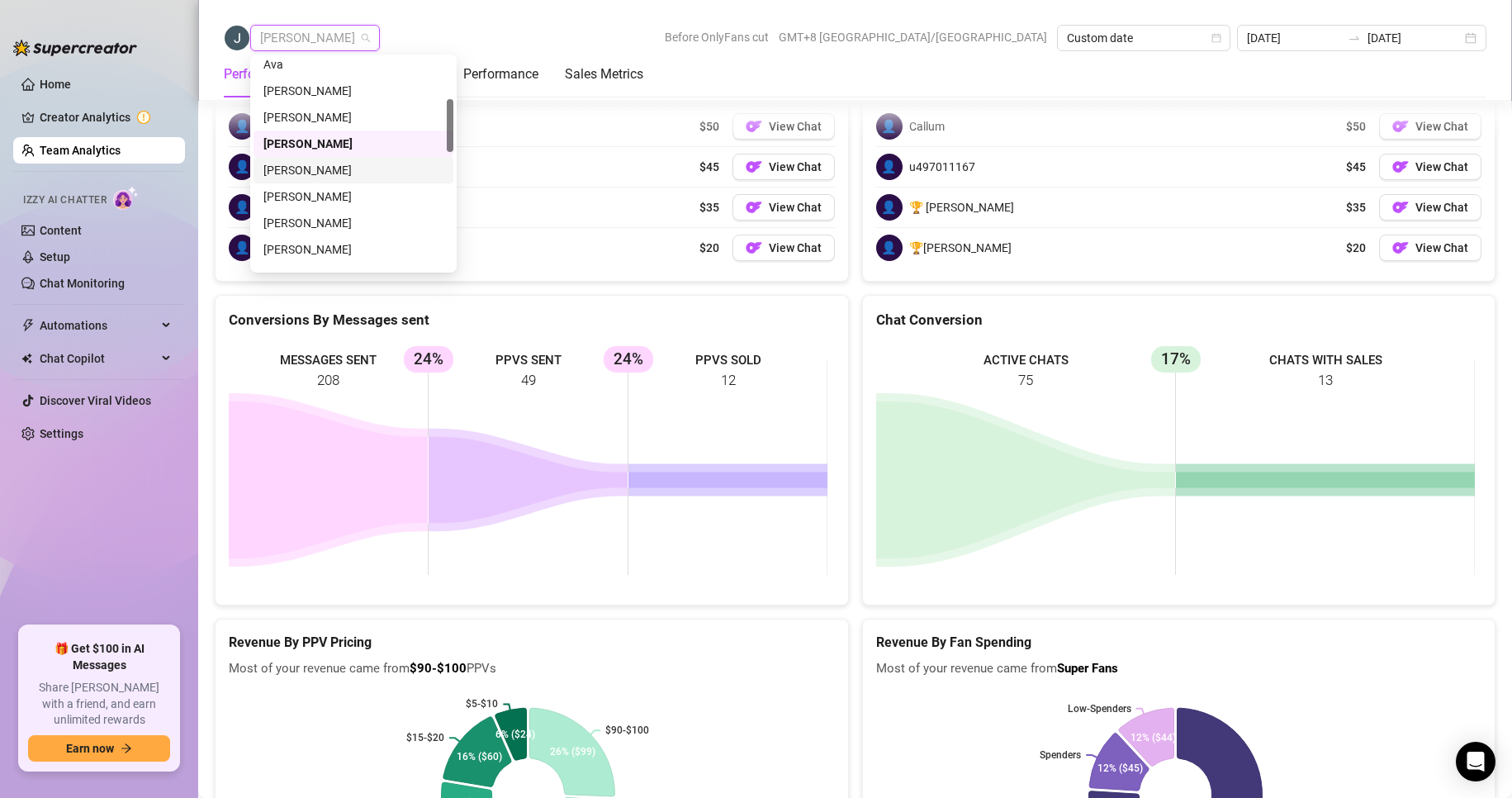
click at [320, 168] on div "[PERSON_NAME]" at bounding box center [354, 170] width 180 height 18
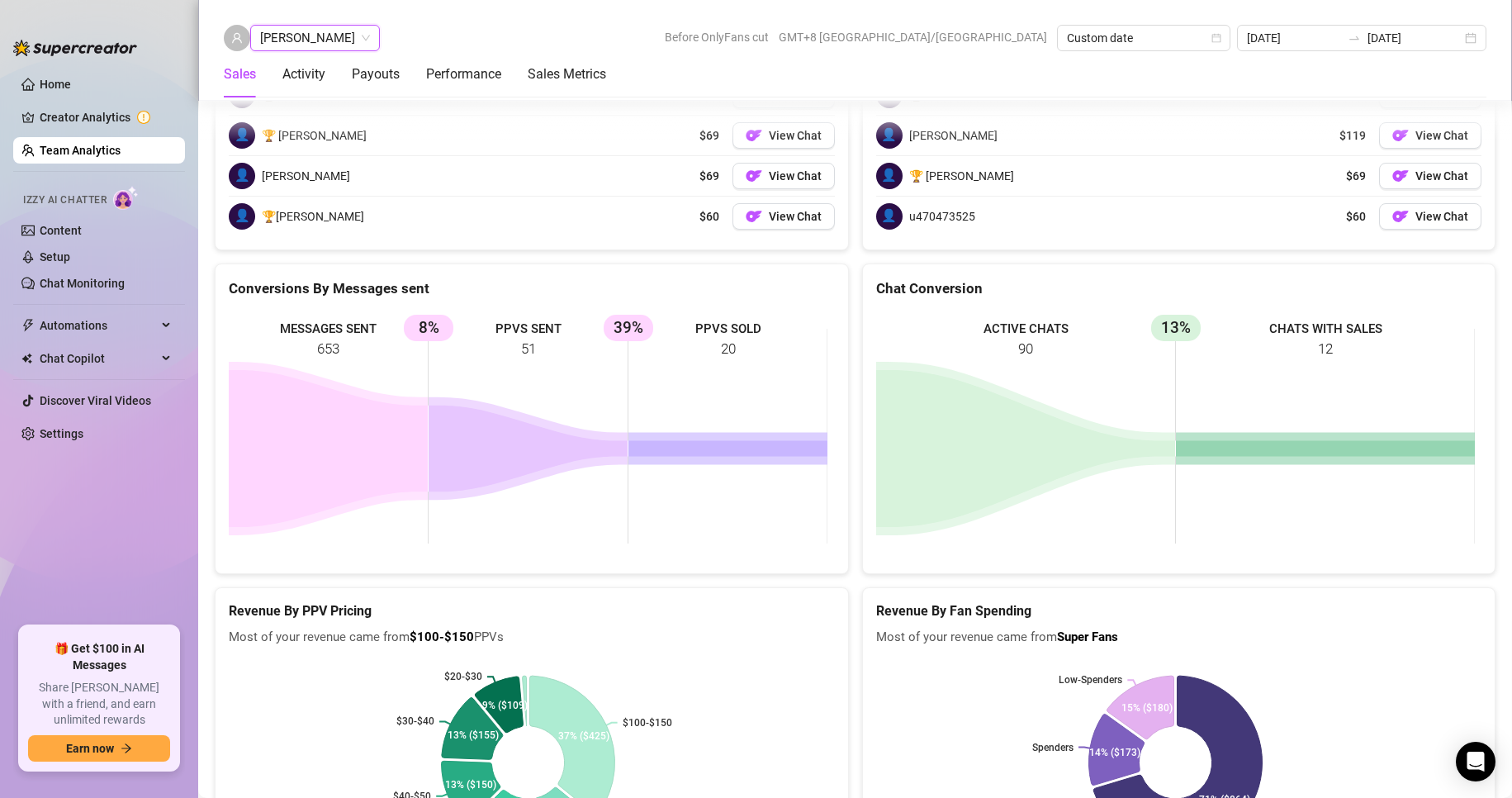
scroll to position [2317, 0]
drag, startPoint x: 318, startPoint y: 34, endPoint x: 322, endPoint y: 43, distance: 9.8
click at [318, 33] on span "[PERSON_NAME]" at bounding box center [315, 38] width 110 height 25
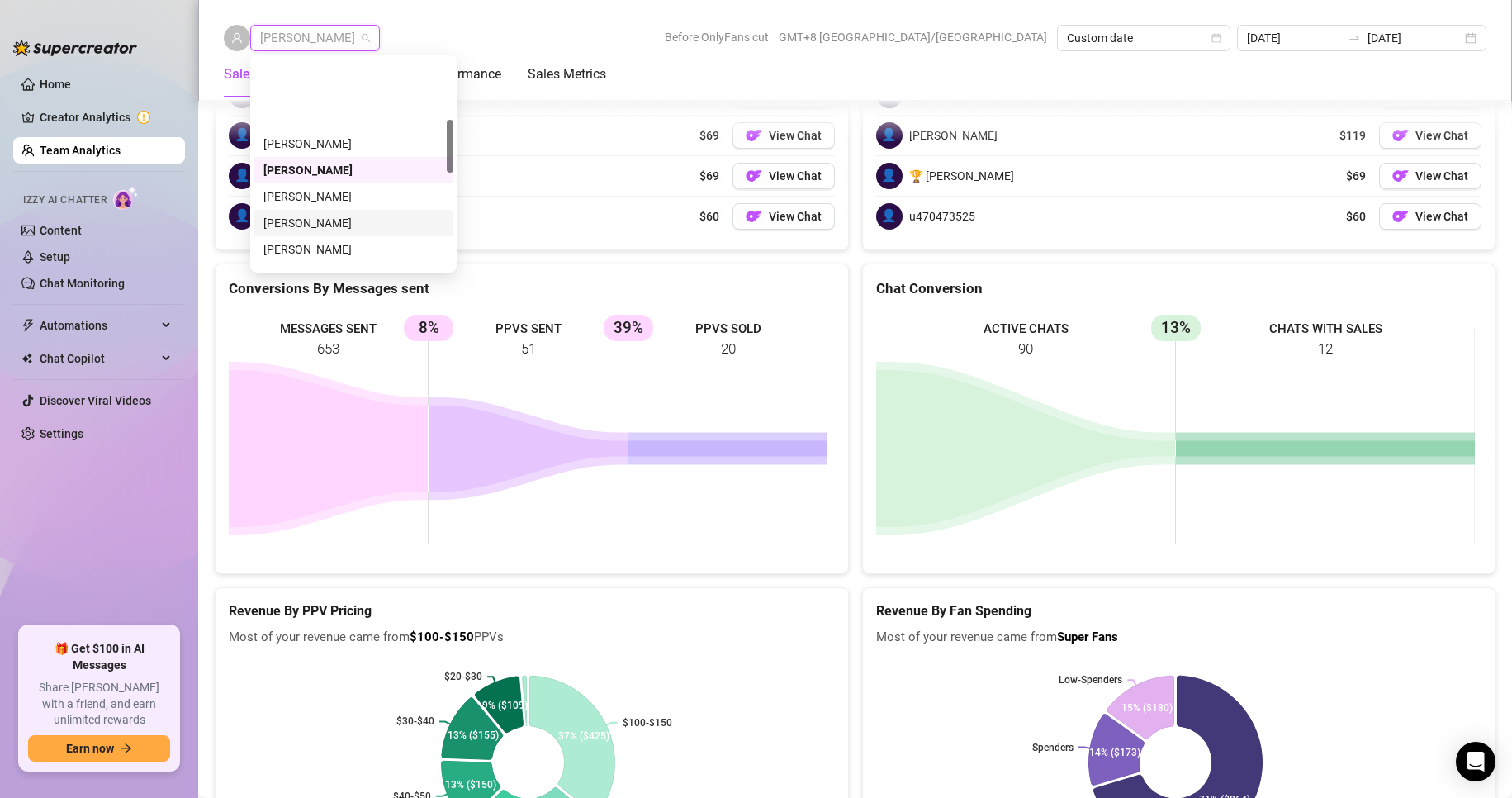
scroll to position [247, 0]
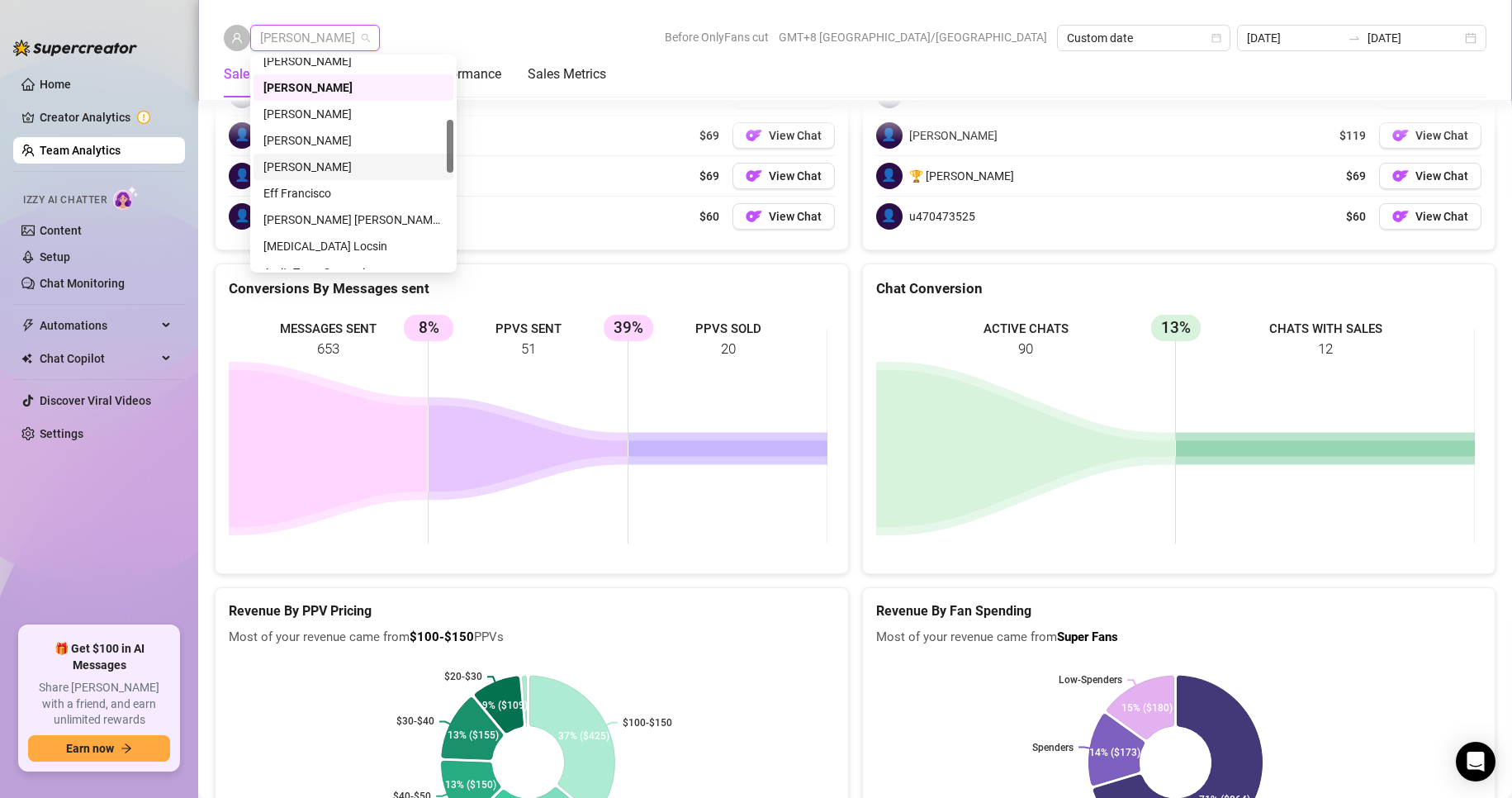
click at [292, 163] on div "[PERSON_NAME]" at bounding box center [354, 166] width 180 height 18
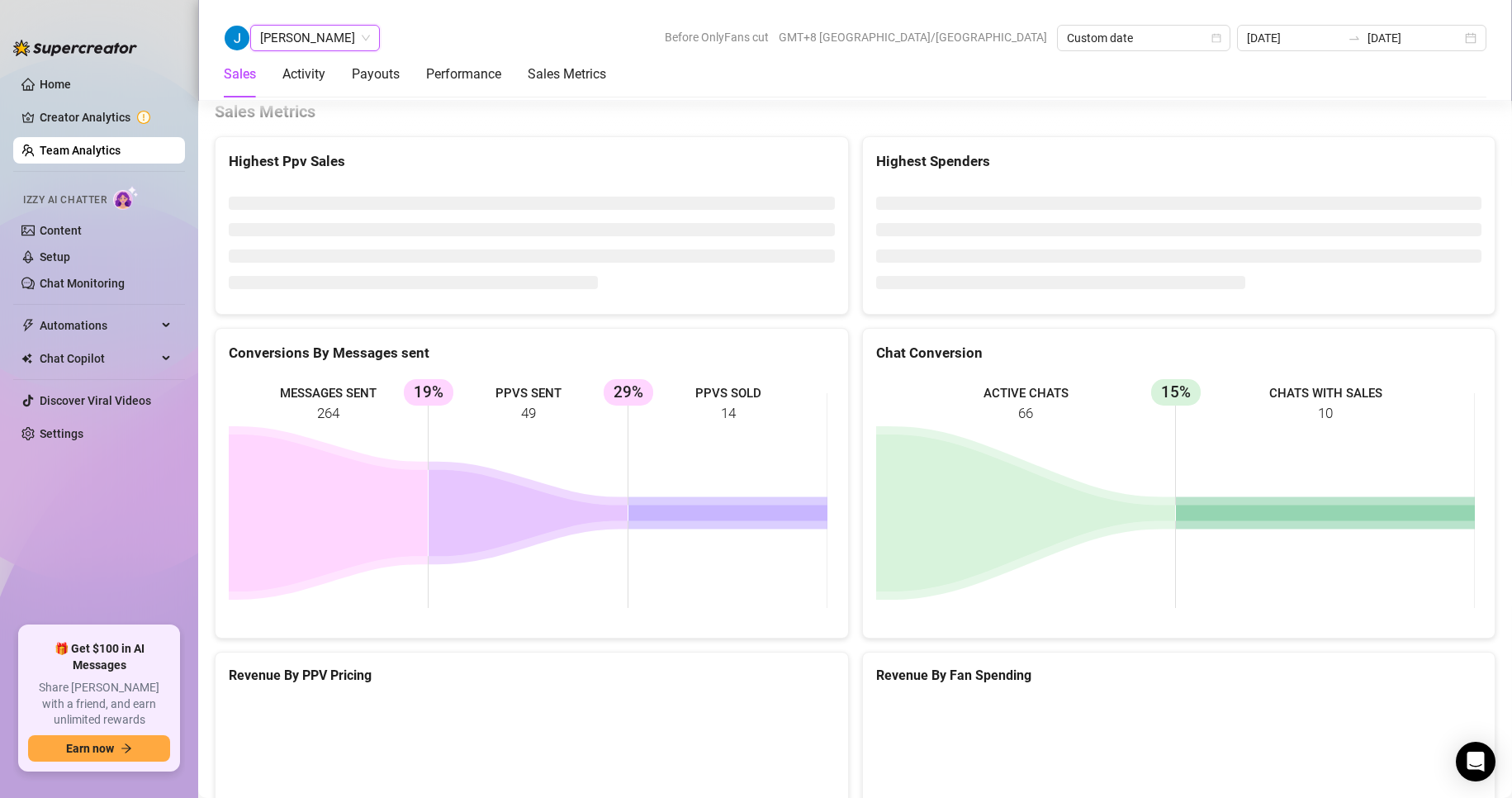
scroll to position [2202, 0]
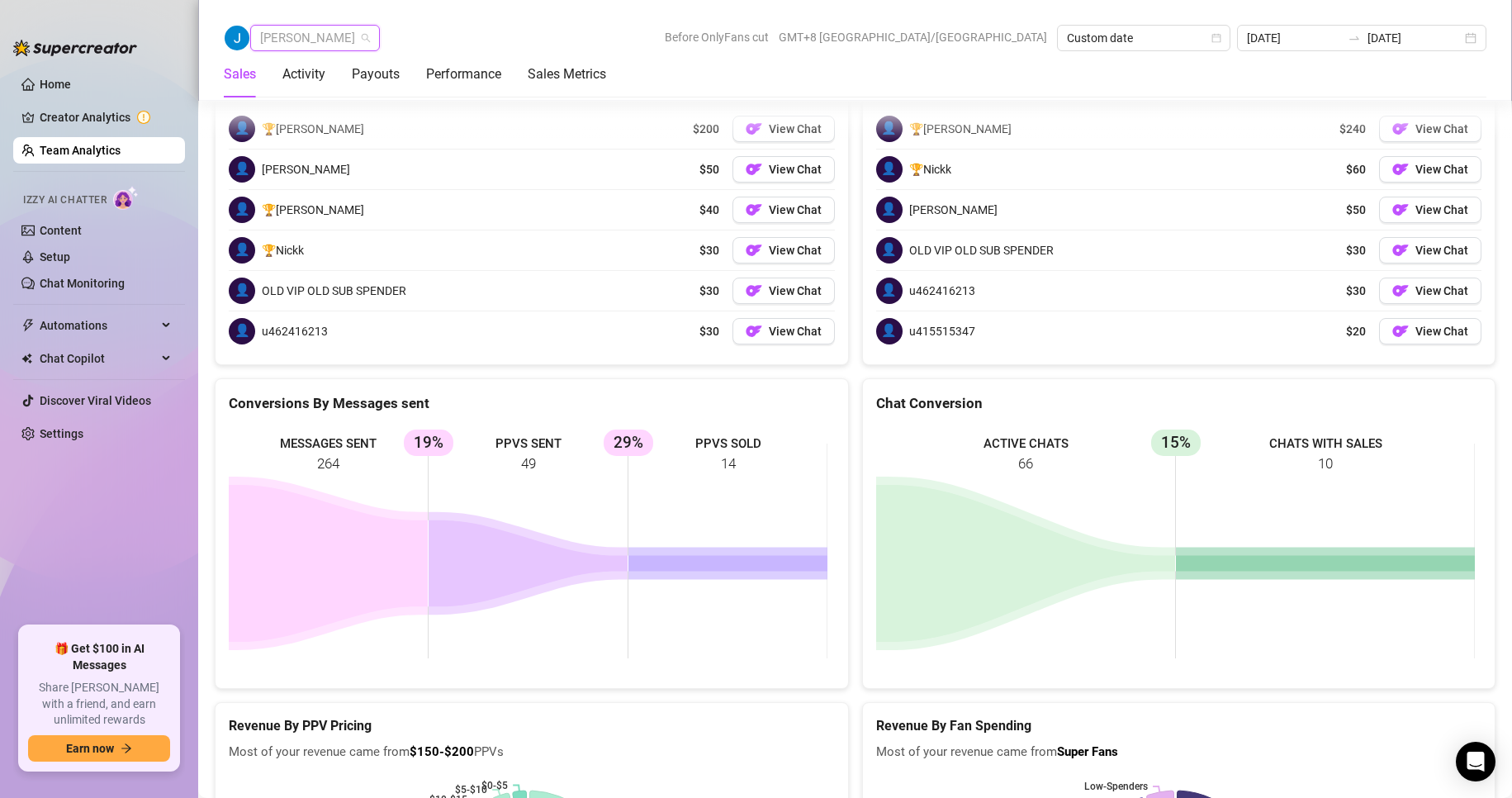
click at [287, 35] on span "[PERSON_NAME]" at bounding box center [315, 38] width 110 height 25
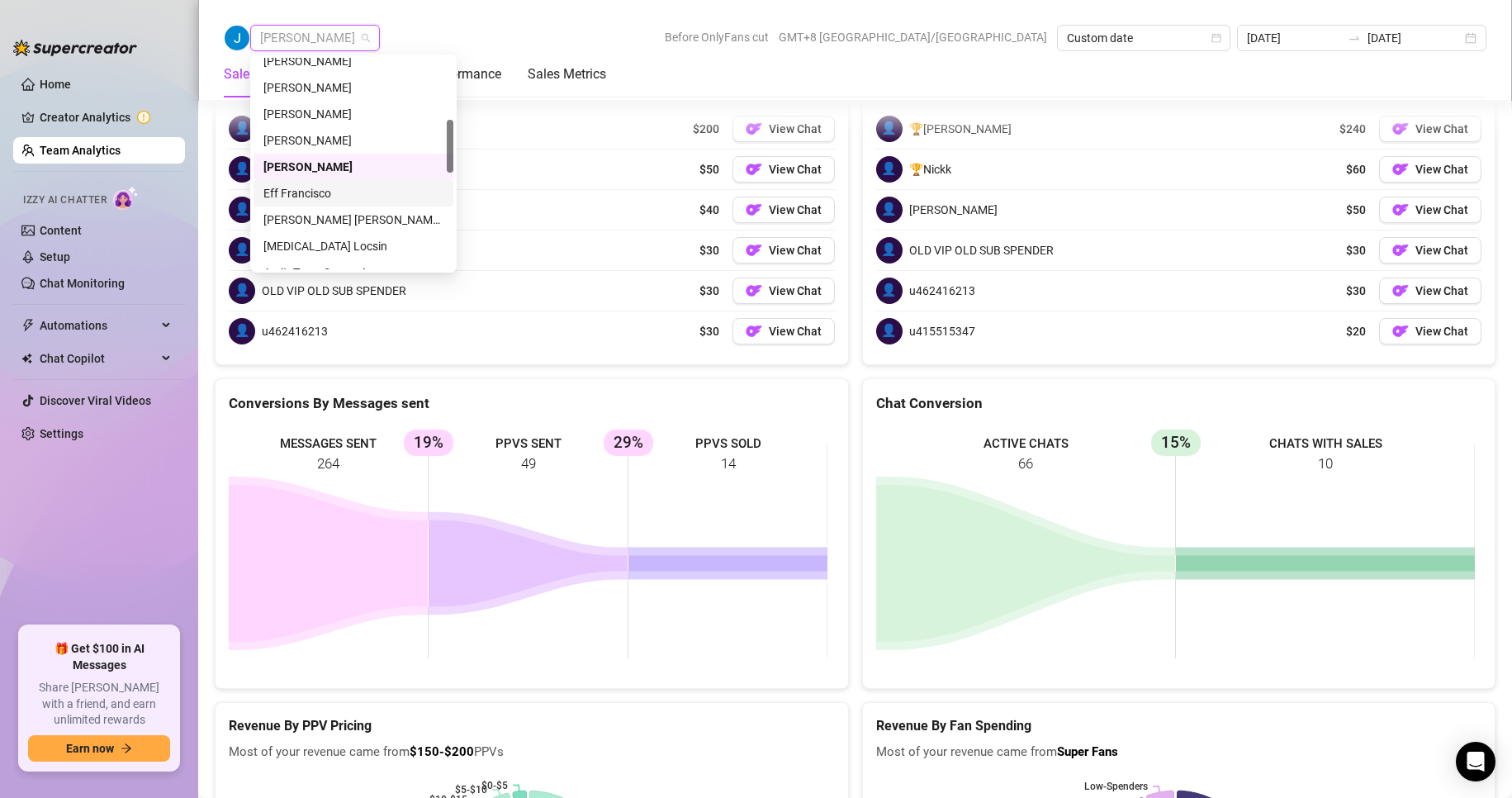
click at [302, 193] on div "Eff Francisco" at bounding box center [354, 193] width 180 height 18
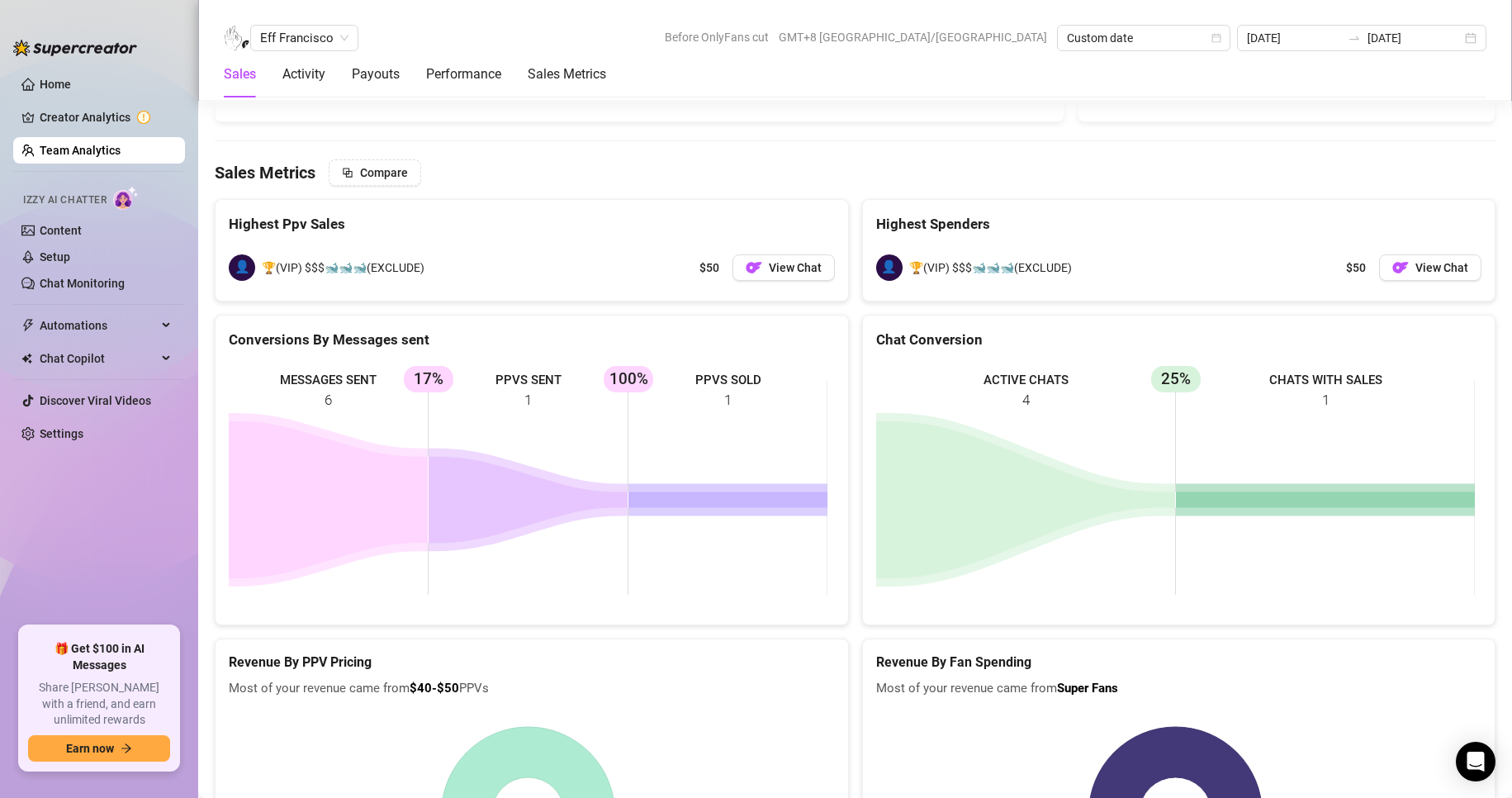
scroll to position [2681, 0]
click at [314, 35] on span "Eff Francisco" at bounding box center [303, 38] width 88 height 25
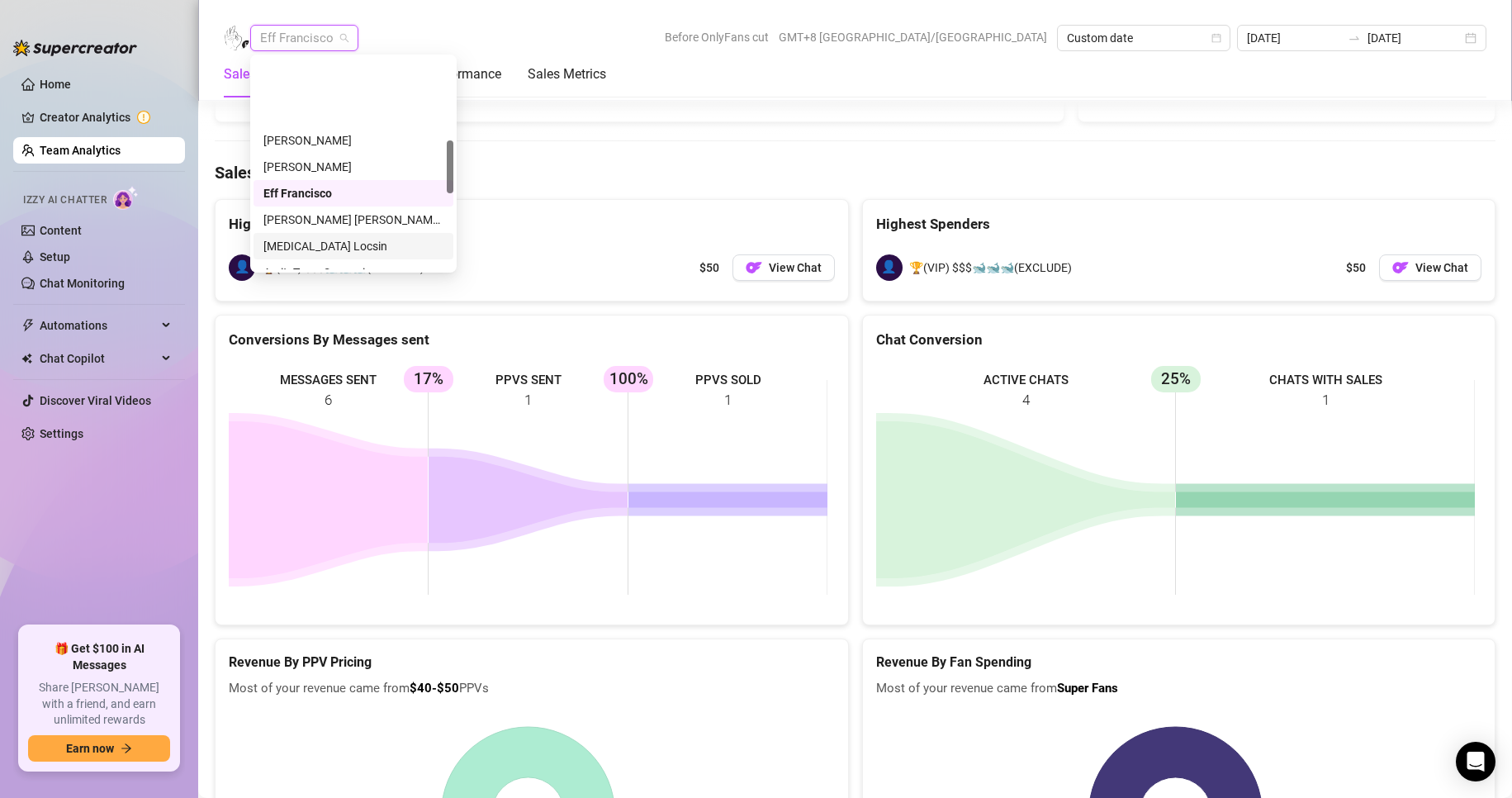
scroll to position [330, 0]
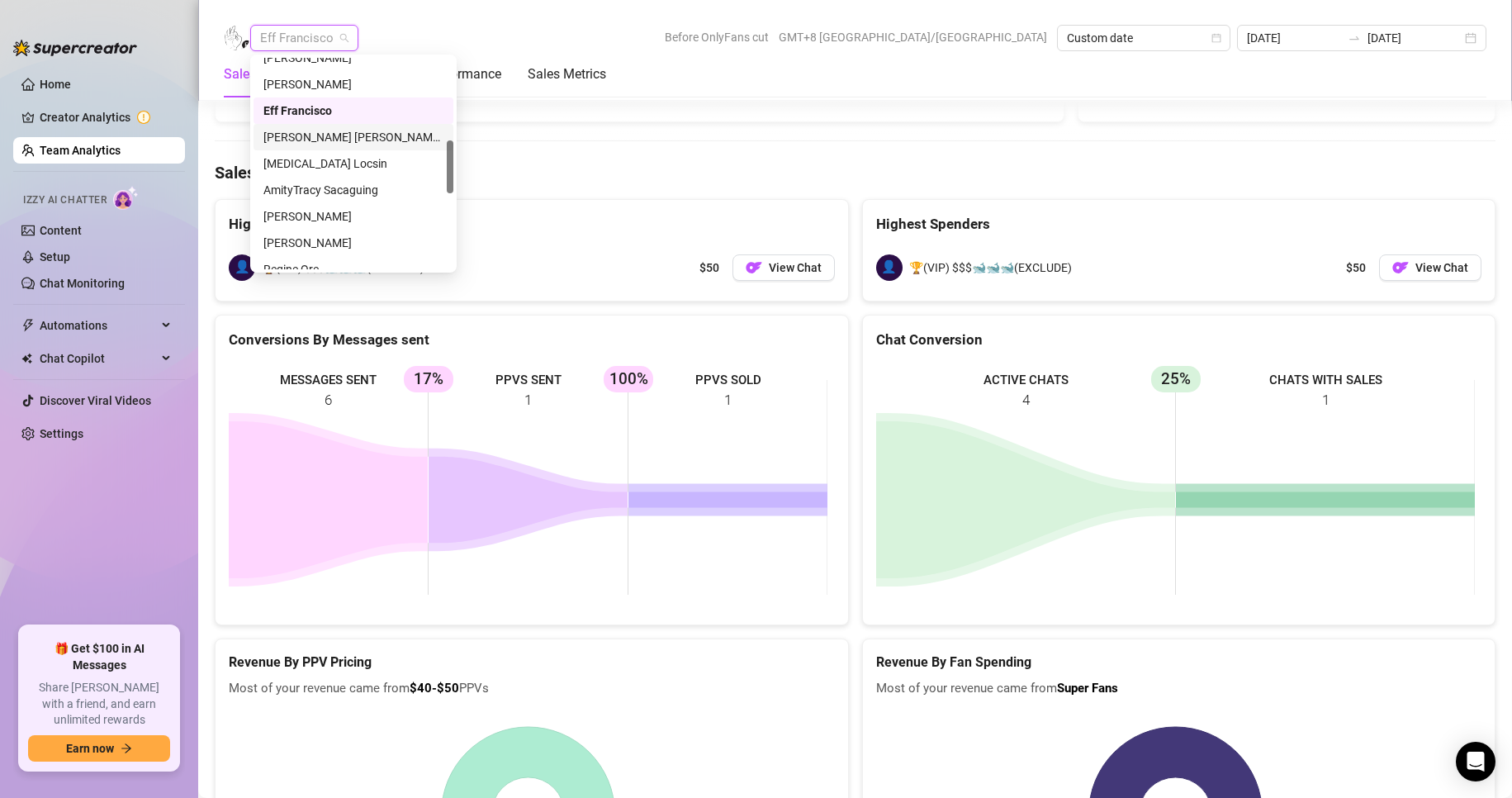
click at [319, 134] on div "[PERSON_NAME] [PERSON_NAME] Tarcena" at bounding box center [354, 136] width 180 height 18
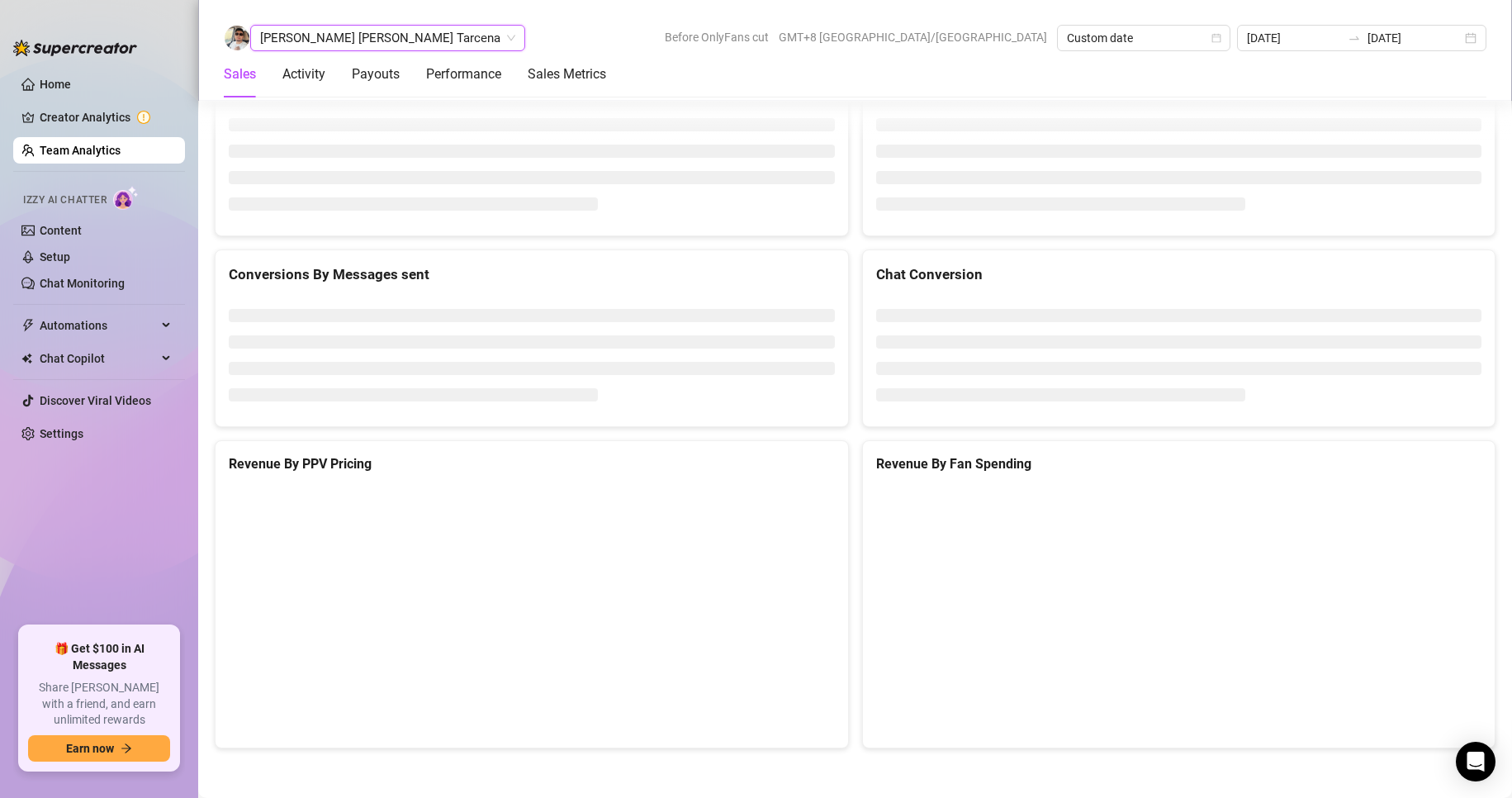
scroll to position [2202, 0]
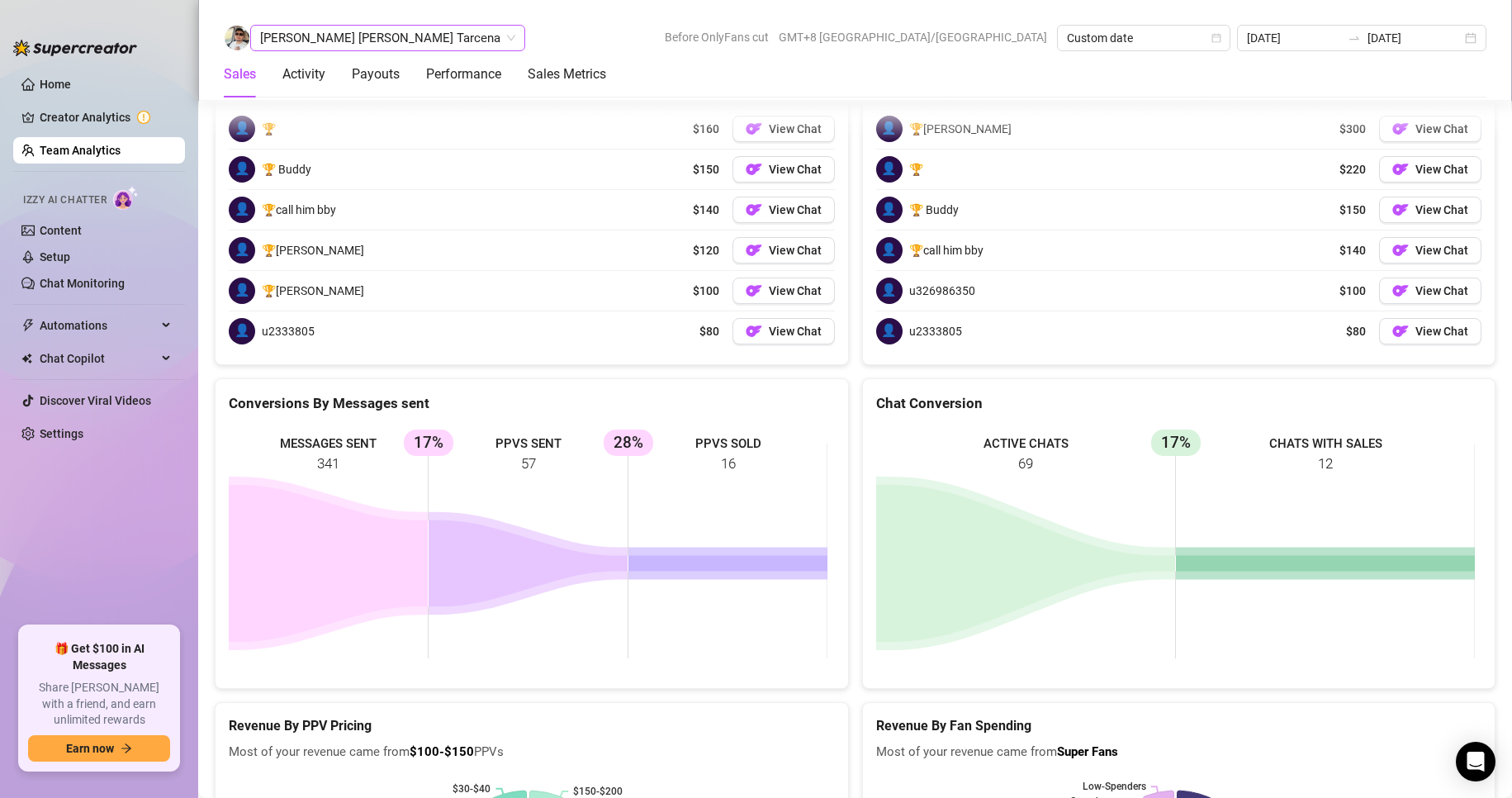
click at [328, 34] on span "[PERSON_NAME] [PERSON_NAME] Tarcena" at bounding box center [387, 38] width 255 height 25
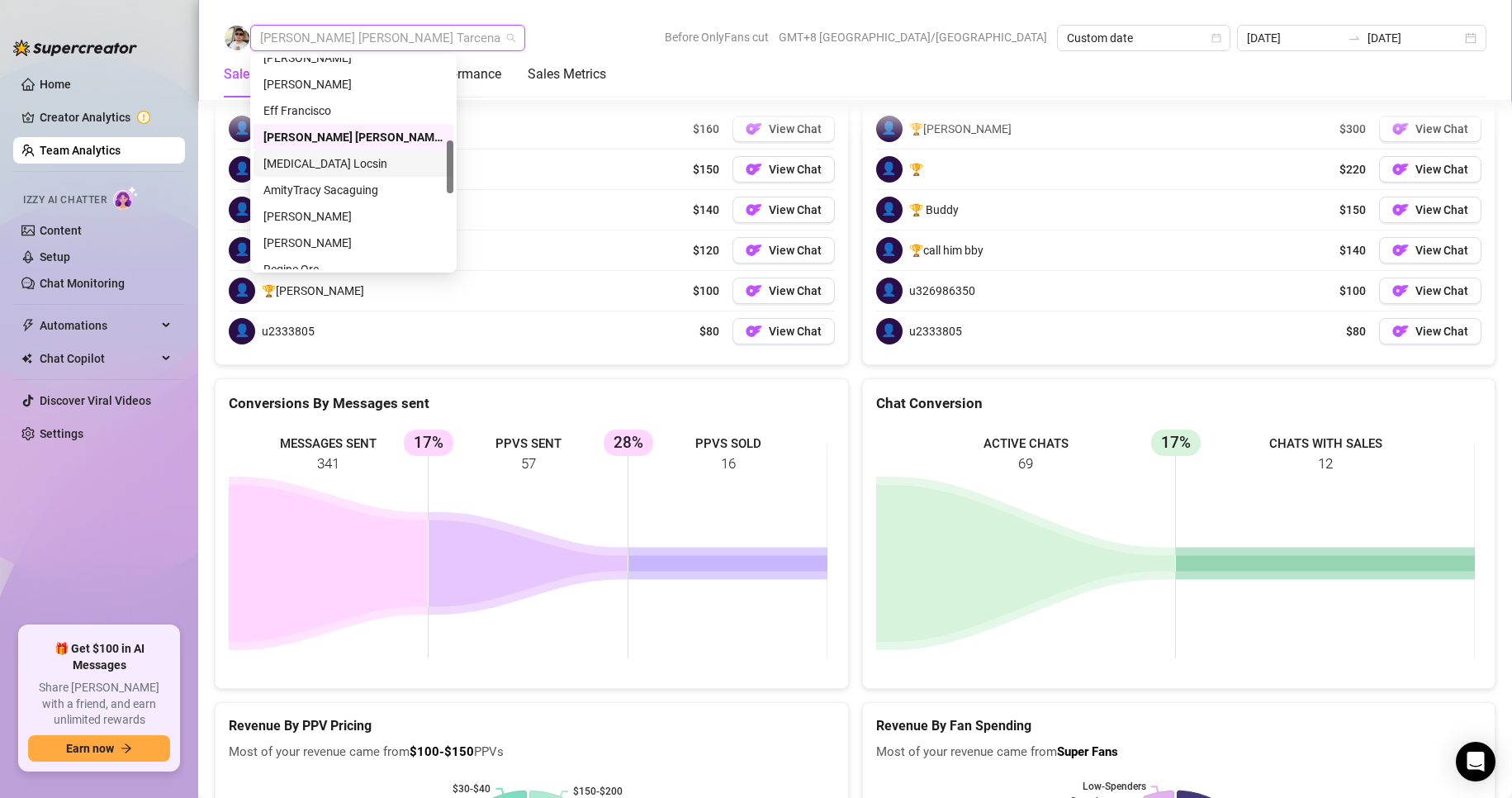
click at [304, 162] on div "[MEDICAL_DATA] Locsin" at bounding box center [354, 163] width 180 height 18
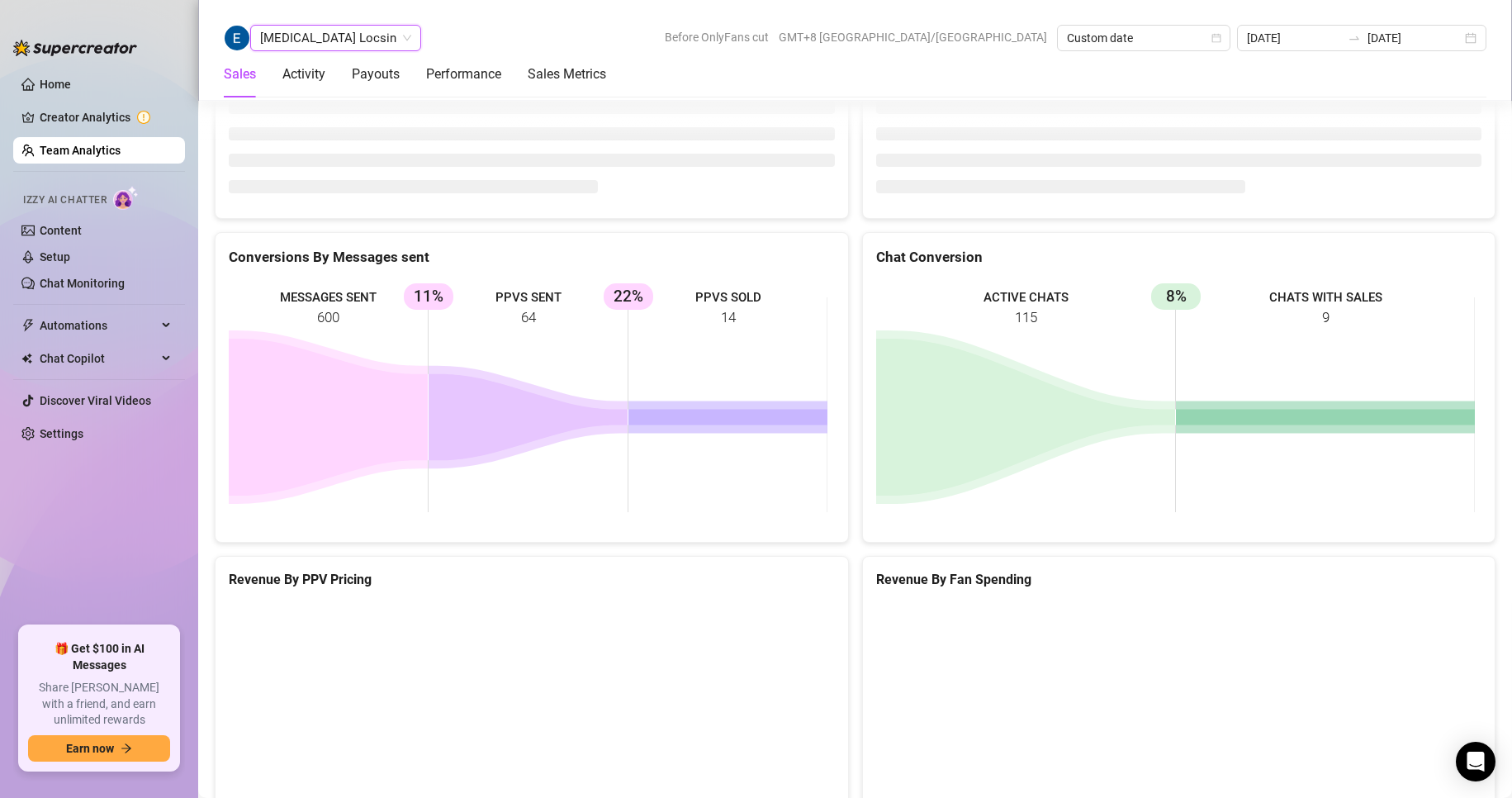
scroll to position [2527, 0]
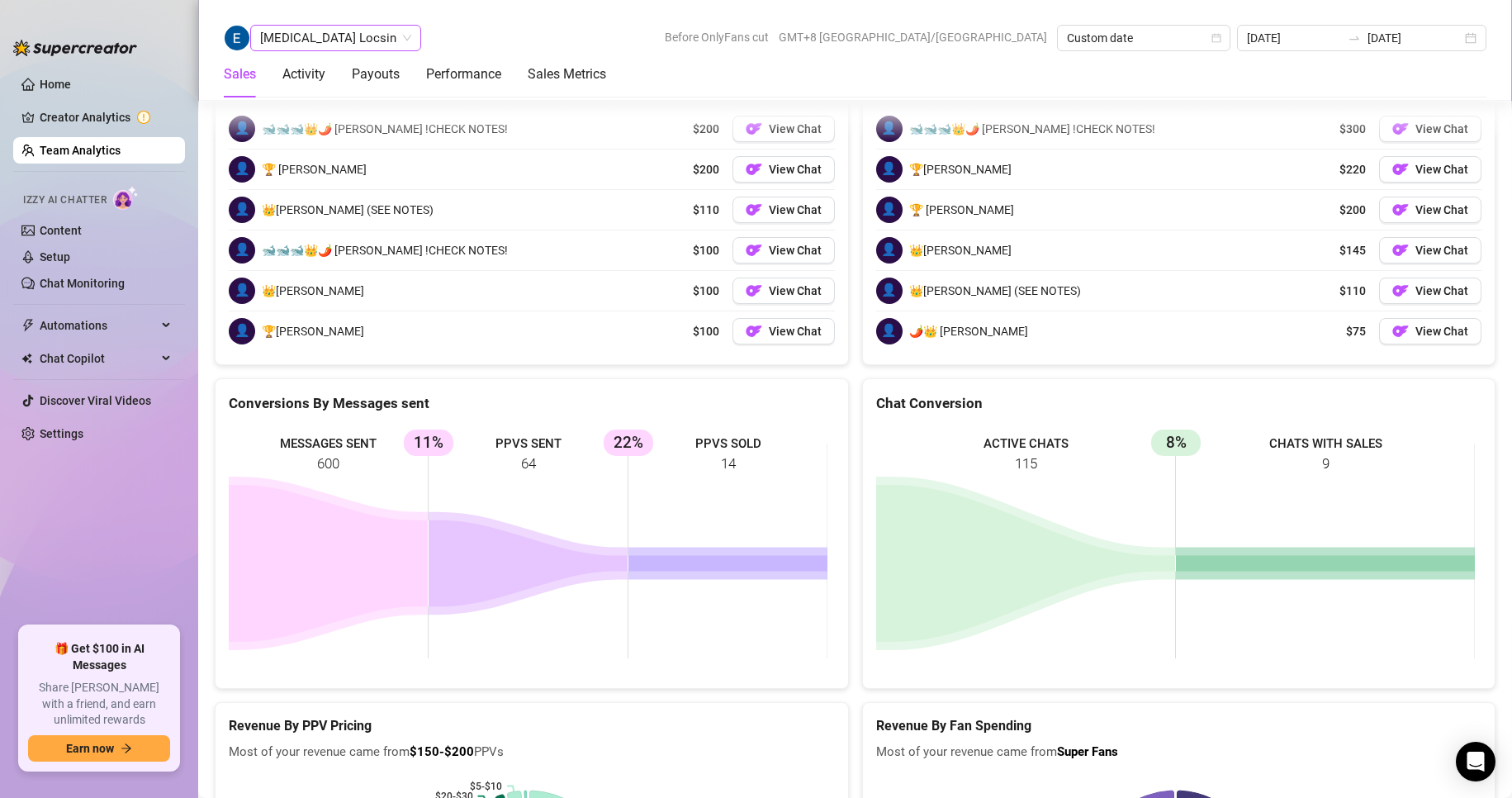
click at [309, 48] on span "[MEDICAL_DATA] Locsin" at bounding box center [335, 38] width 151 height 25
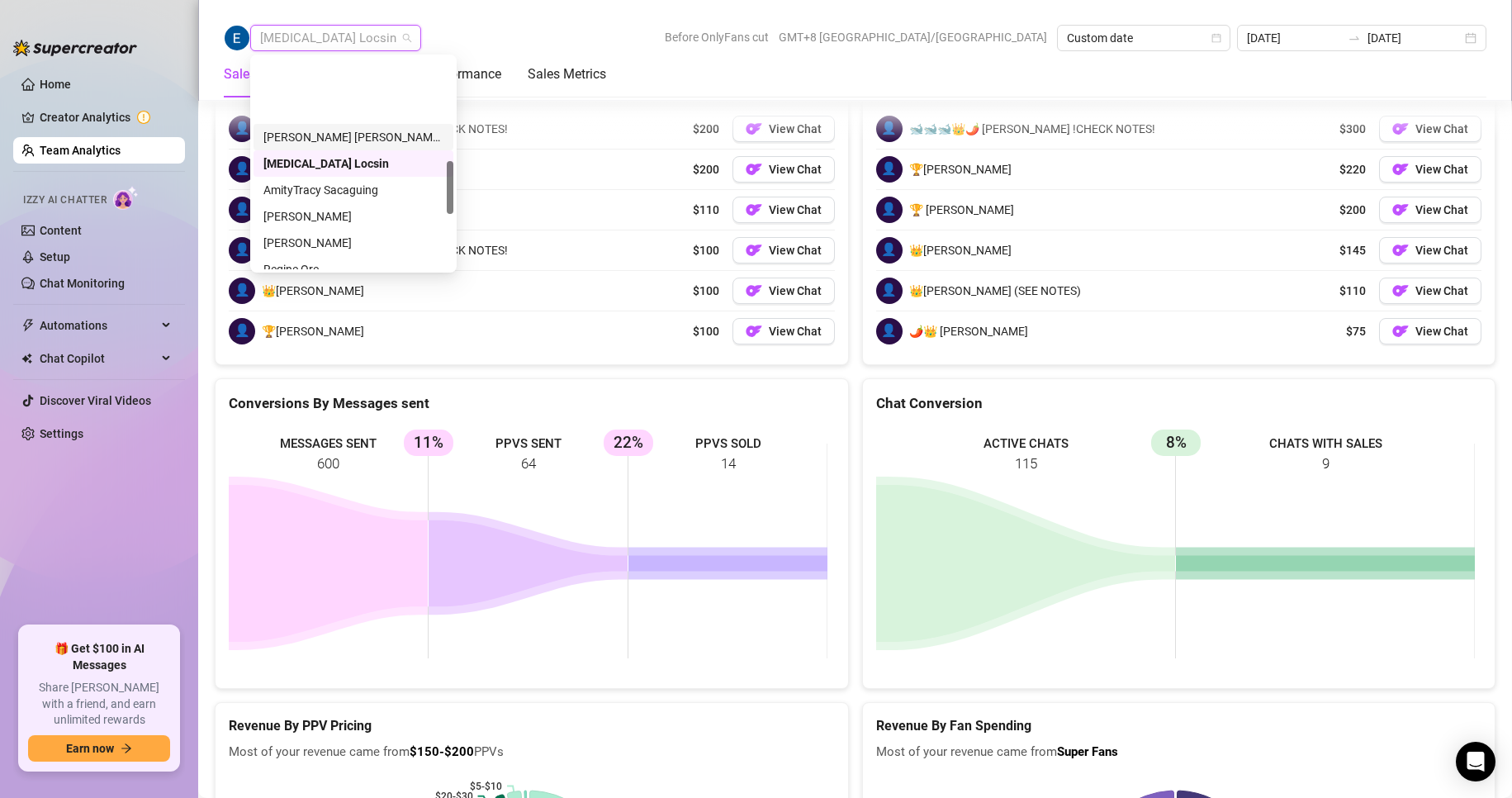
scroll to position [413, 0]
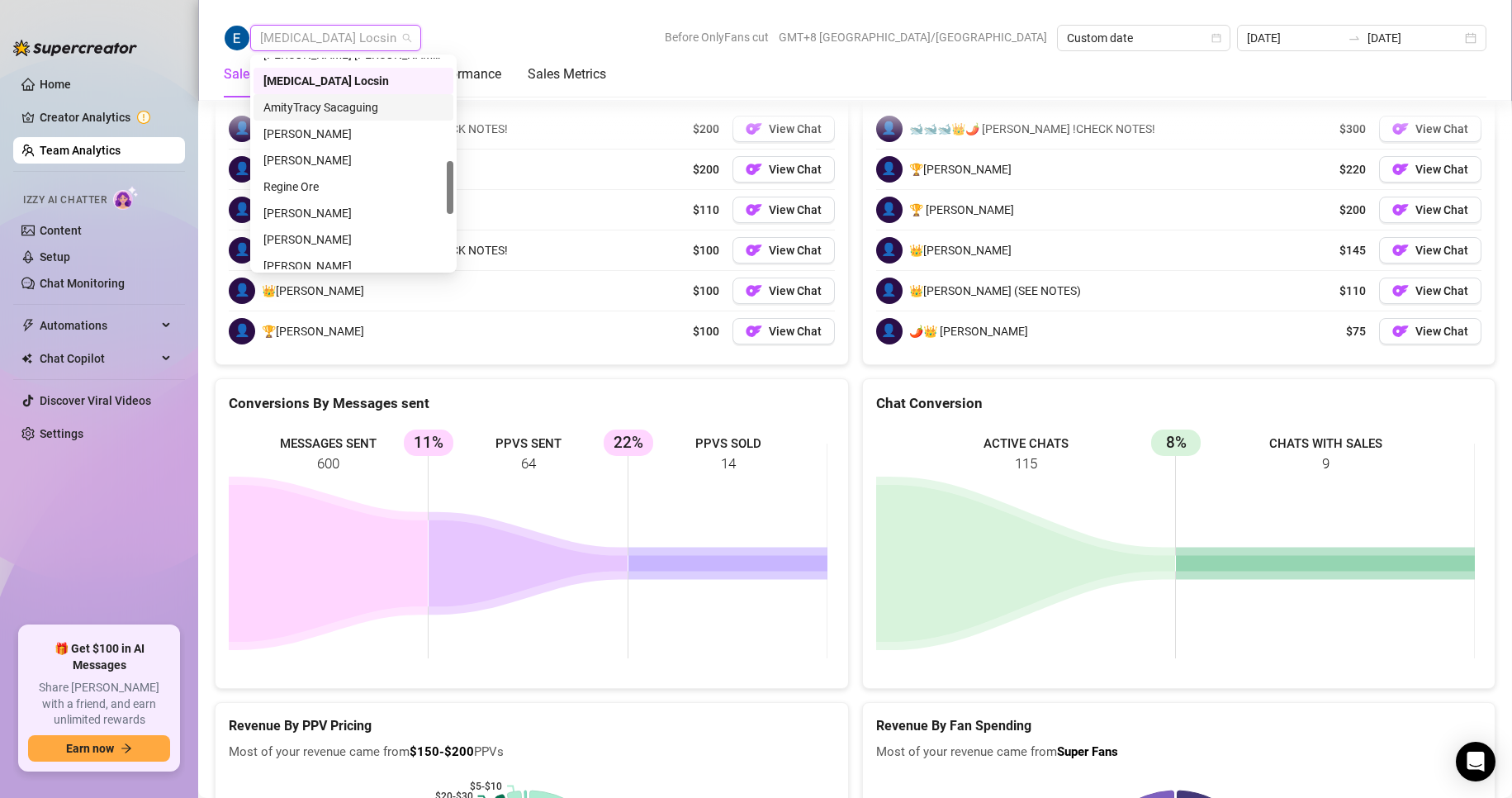
click at [308, 105] on div "AmityTracy Sacaguing" at bounding box center [354, 107] width 180 height 18
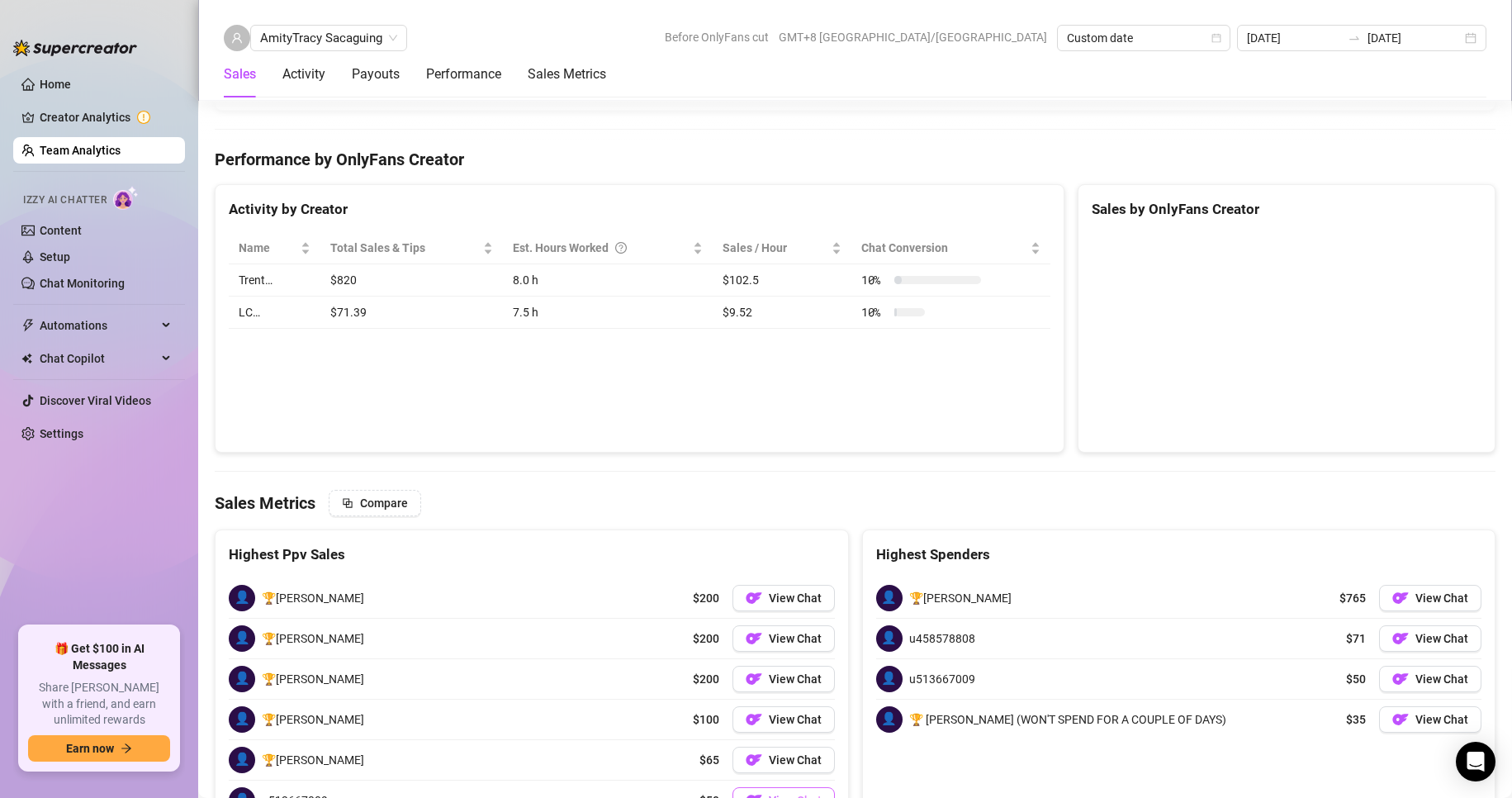
scroll to position [2527, 0]
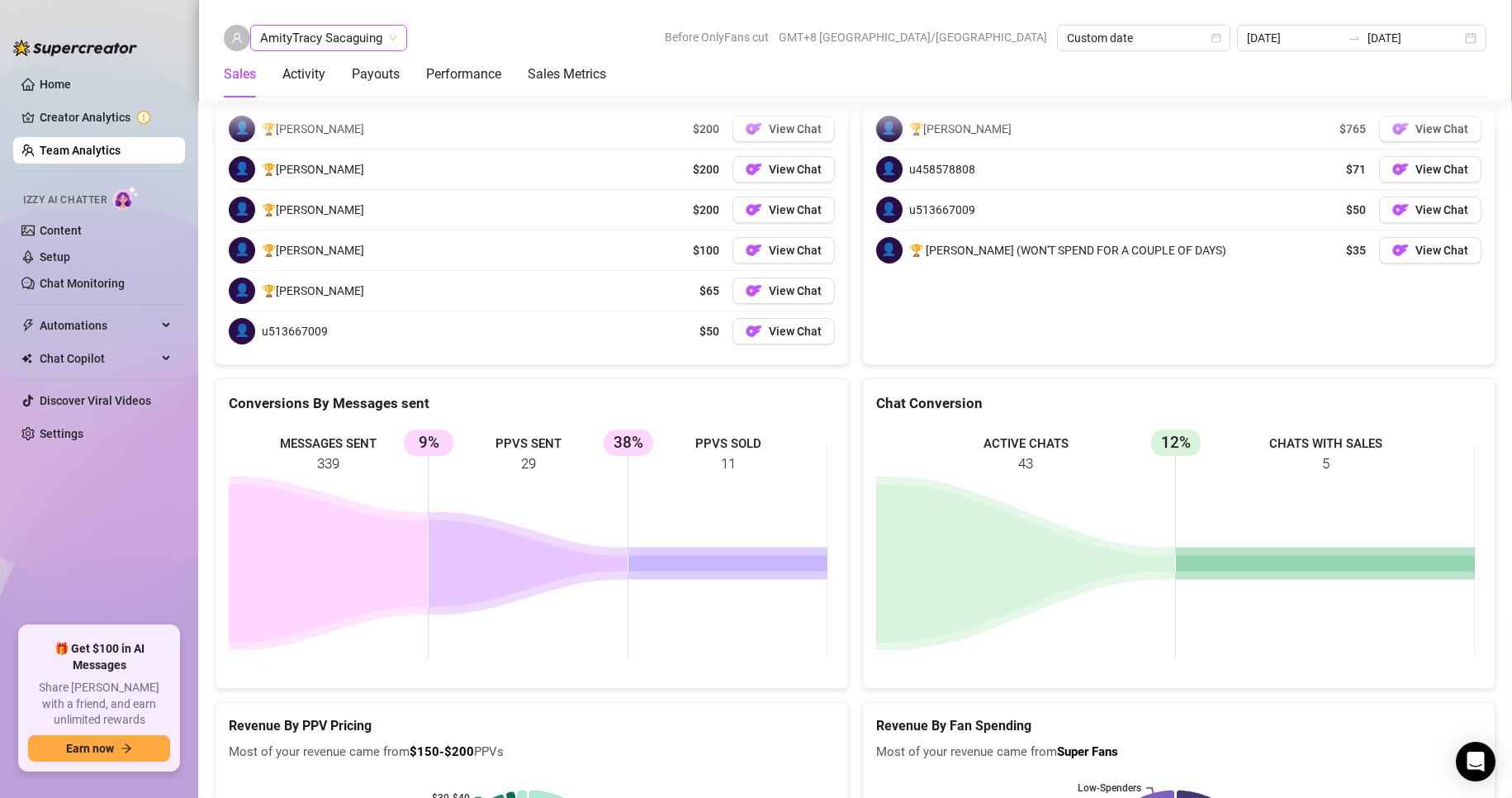
click at [308, 39] on span "AmityTracy Sacaguing" at bounding box center [328, 38] width 137 height 25
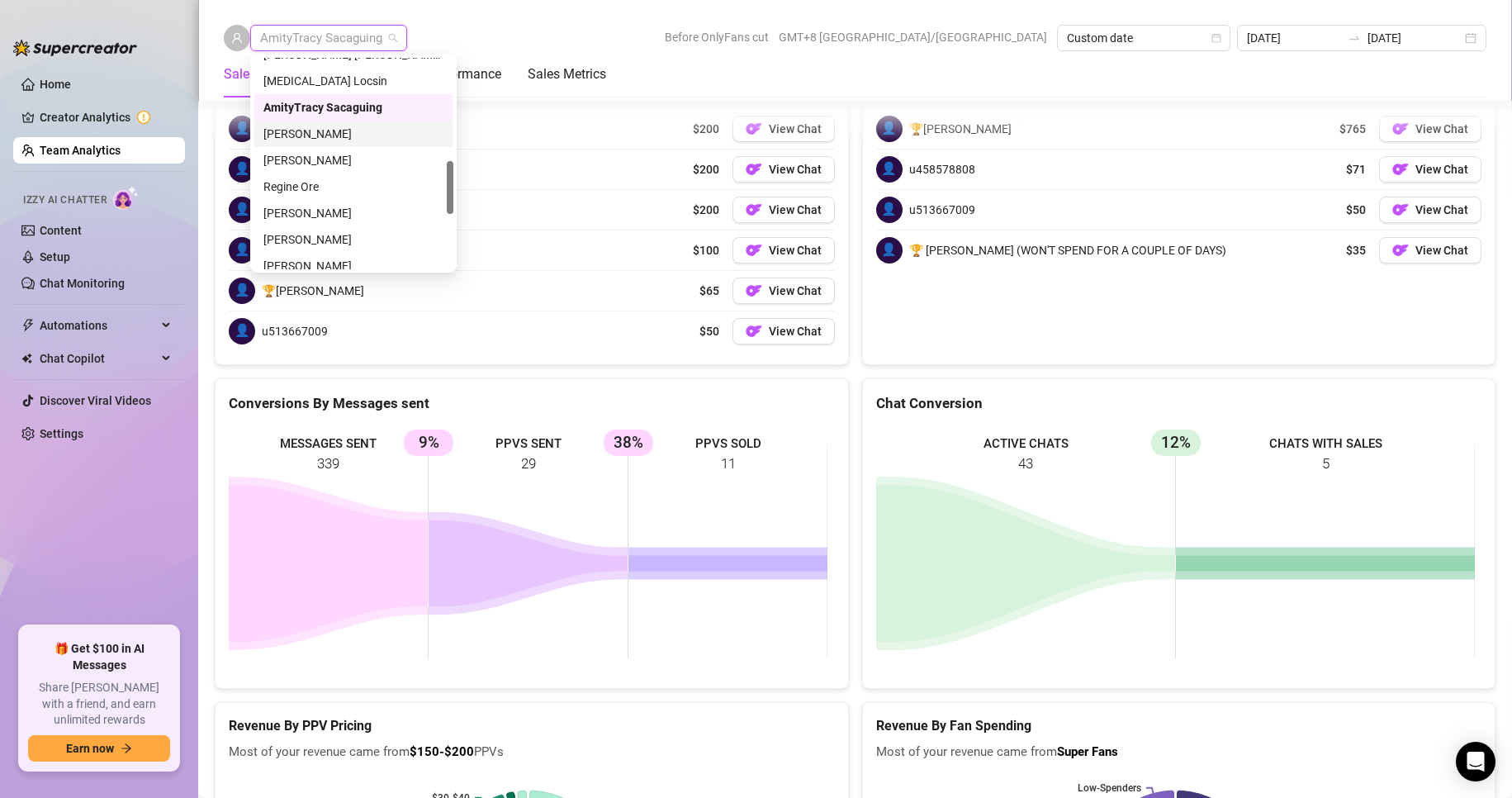
click at [315, 128] on div "[PERSON_NAME]" at bounding box center [354, 133] width 180 height 18
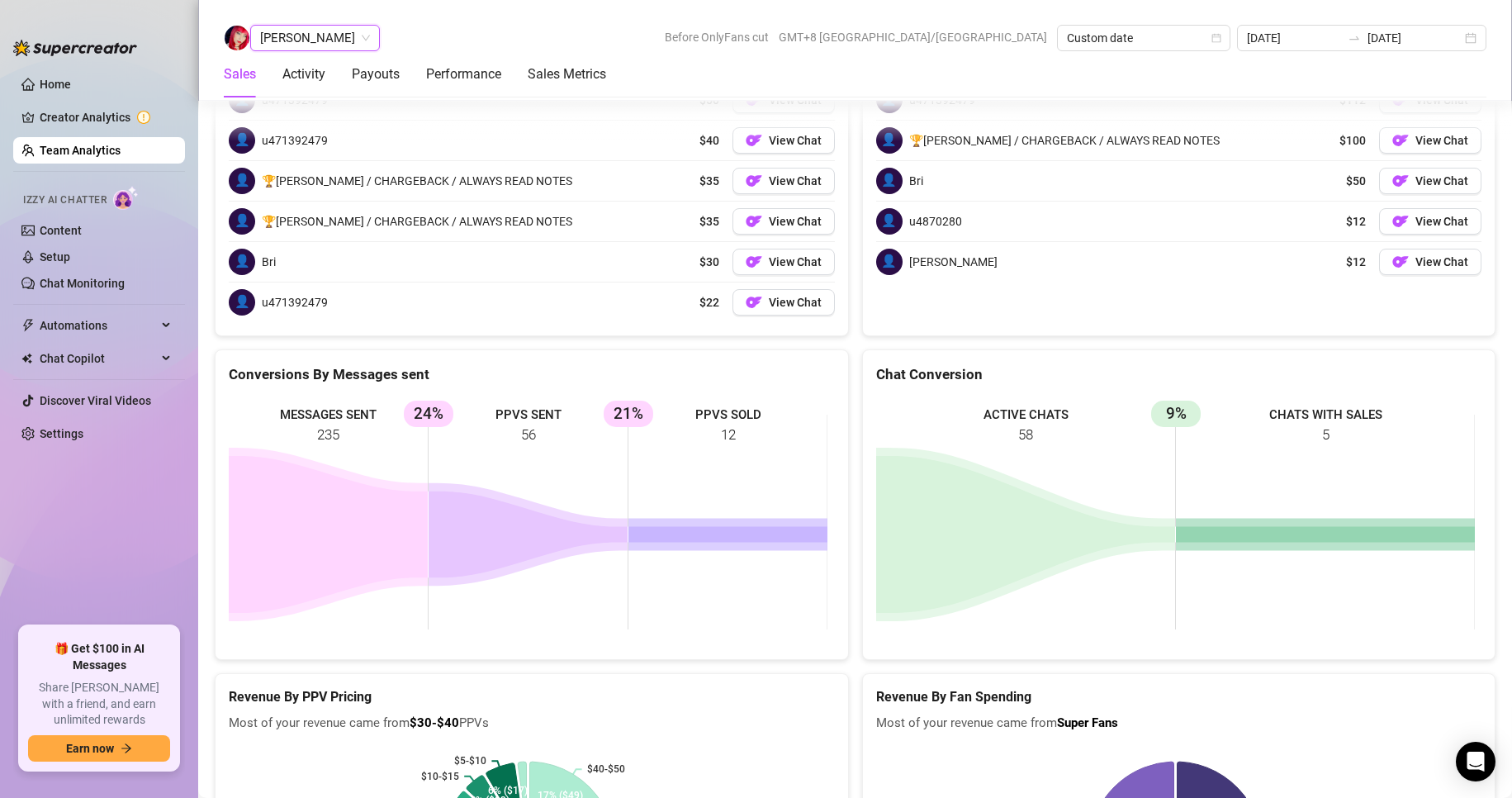
scroll to position [2202, 0]
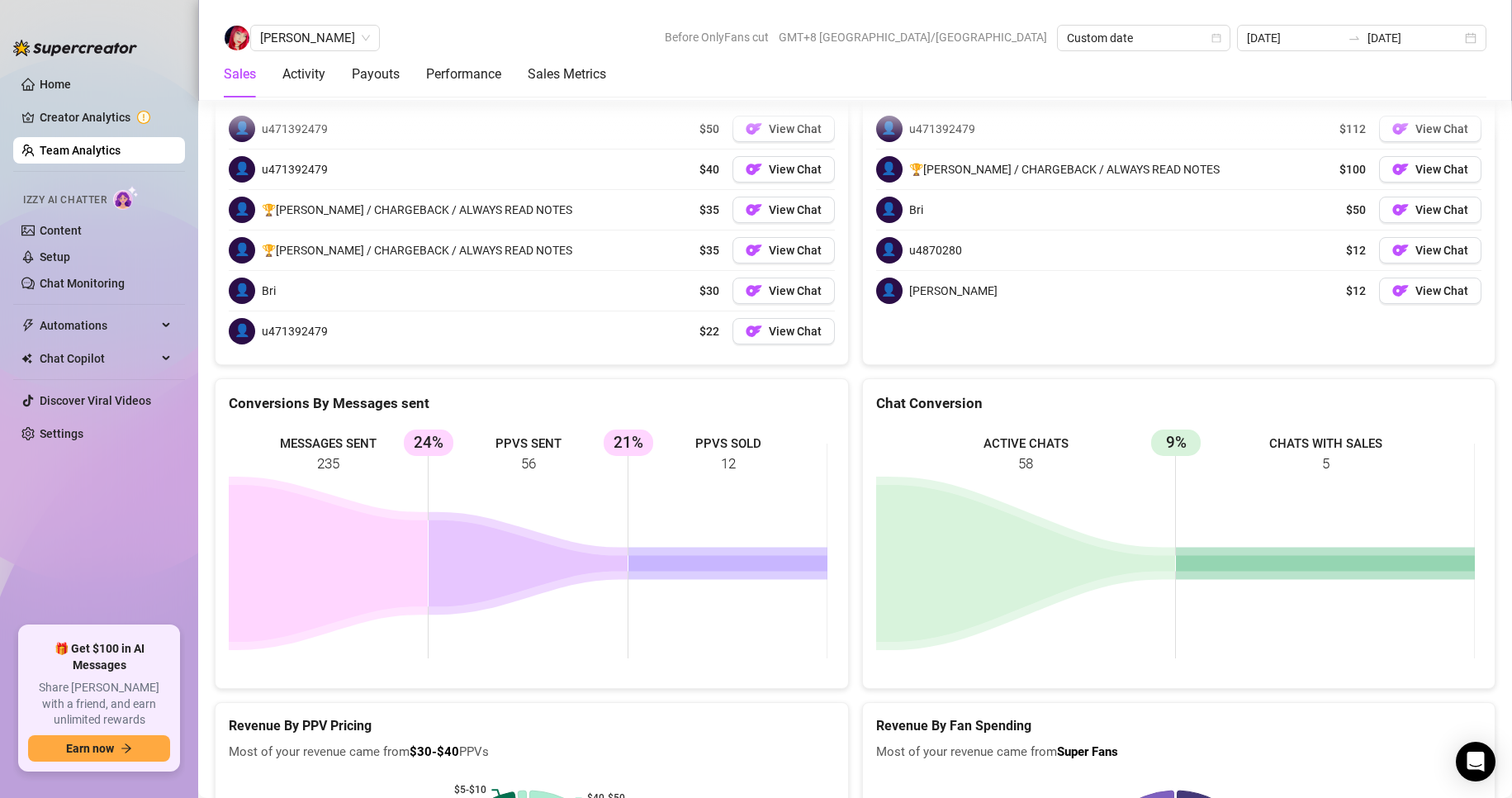
drag, startPoint x: 325, startPoint y: 35, endPoint x: 344, endPoint y: 58, distance: 29.8
click at [328, 37] on span "[PERSON_NAME]" at bounding box center [315, 38] width 110 height 25
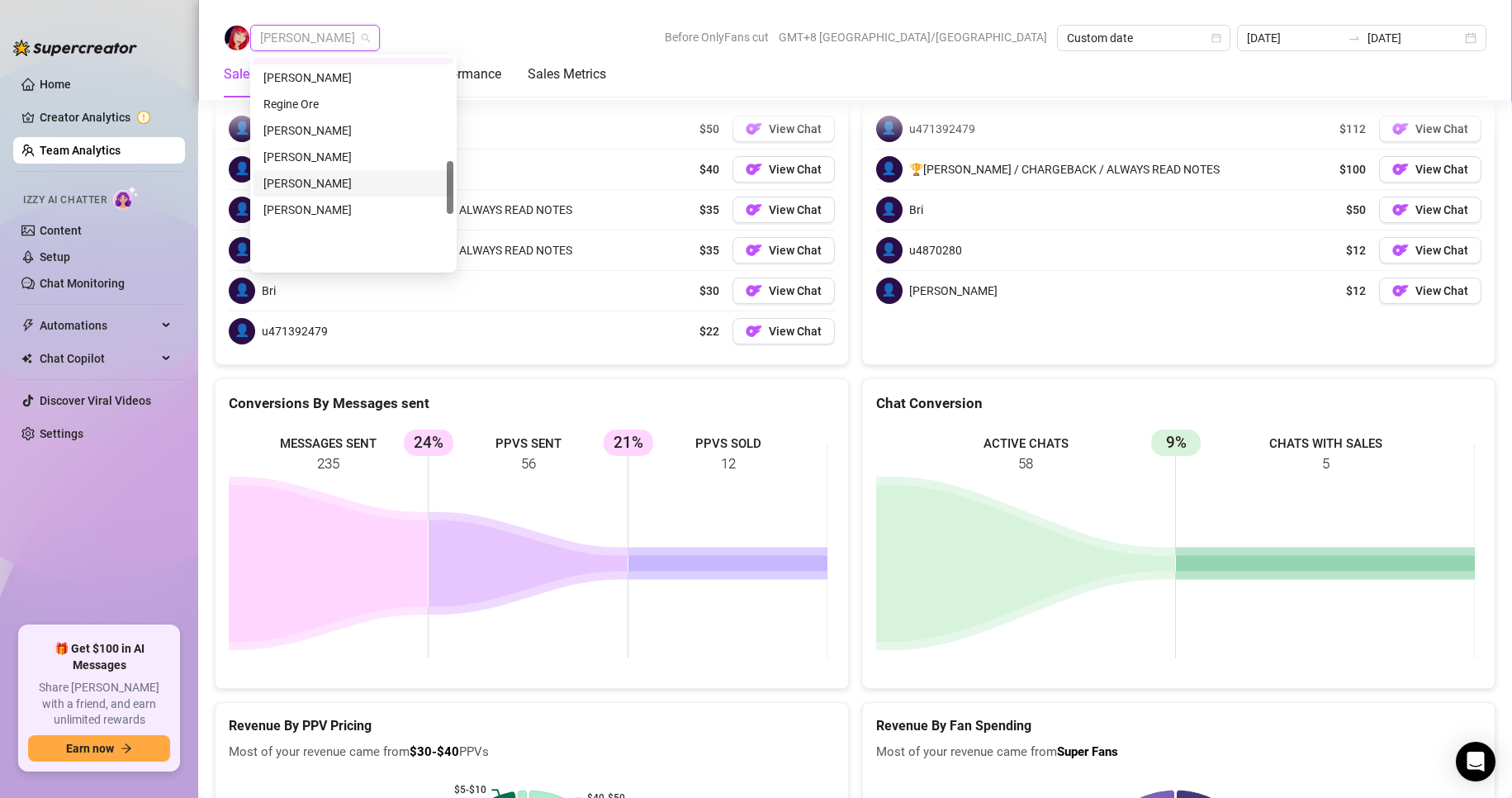
scroll to position [413, 0]
click at [299, 185] on div "Regine Ore" at bounding box center [354, 186] width 180 height 18
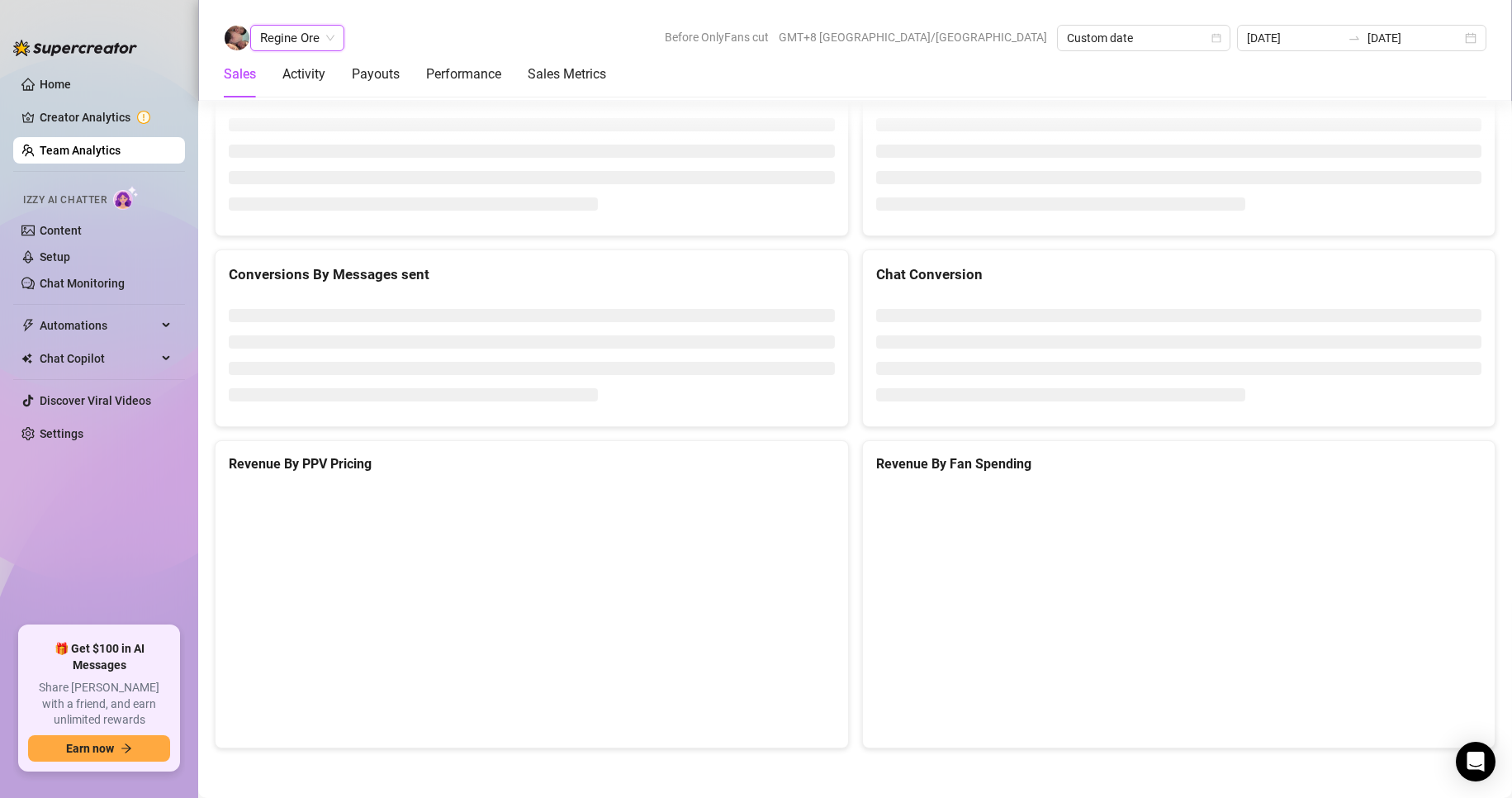
scroll to position [2527, 0]
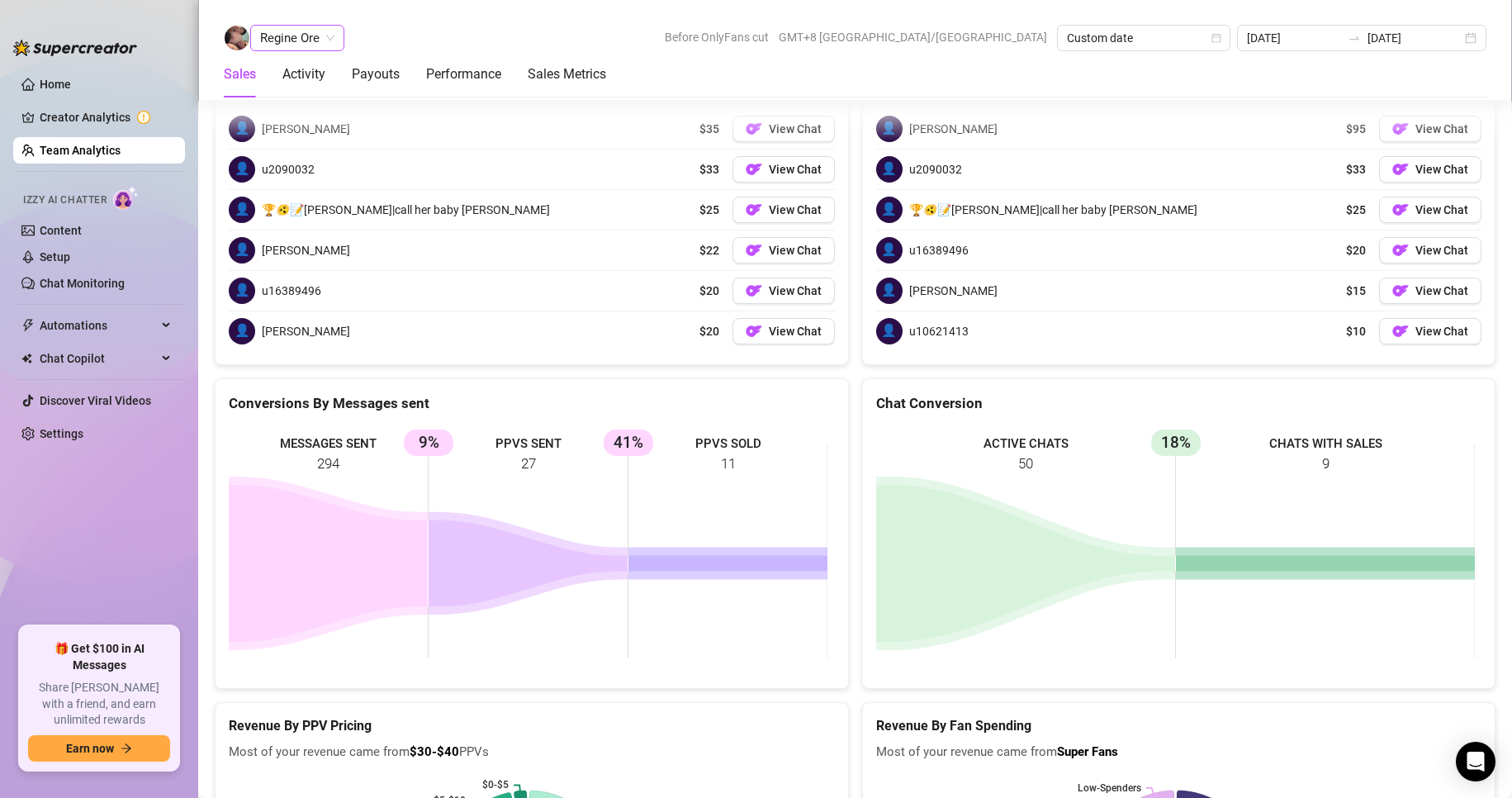
click at [291, 31] on span "Regine Ore" at bounding box center [297, 38] width 74 height 25
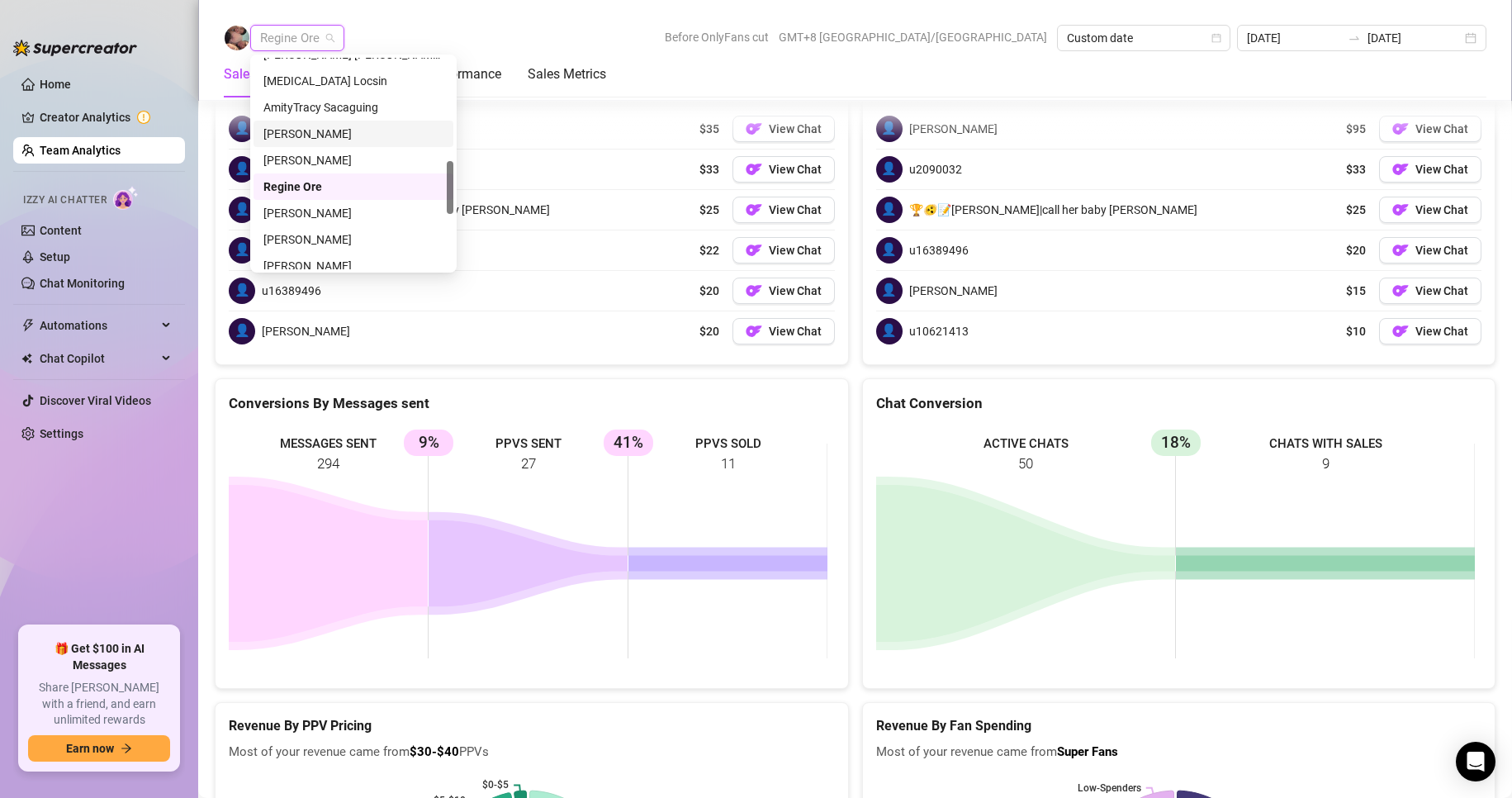
scroll to position [496, 0]
click at [300, 131] on div "[PERSON_NAME]" at bounding box center [354, 130] width 180 height 18
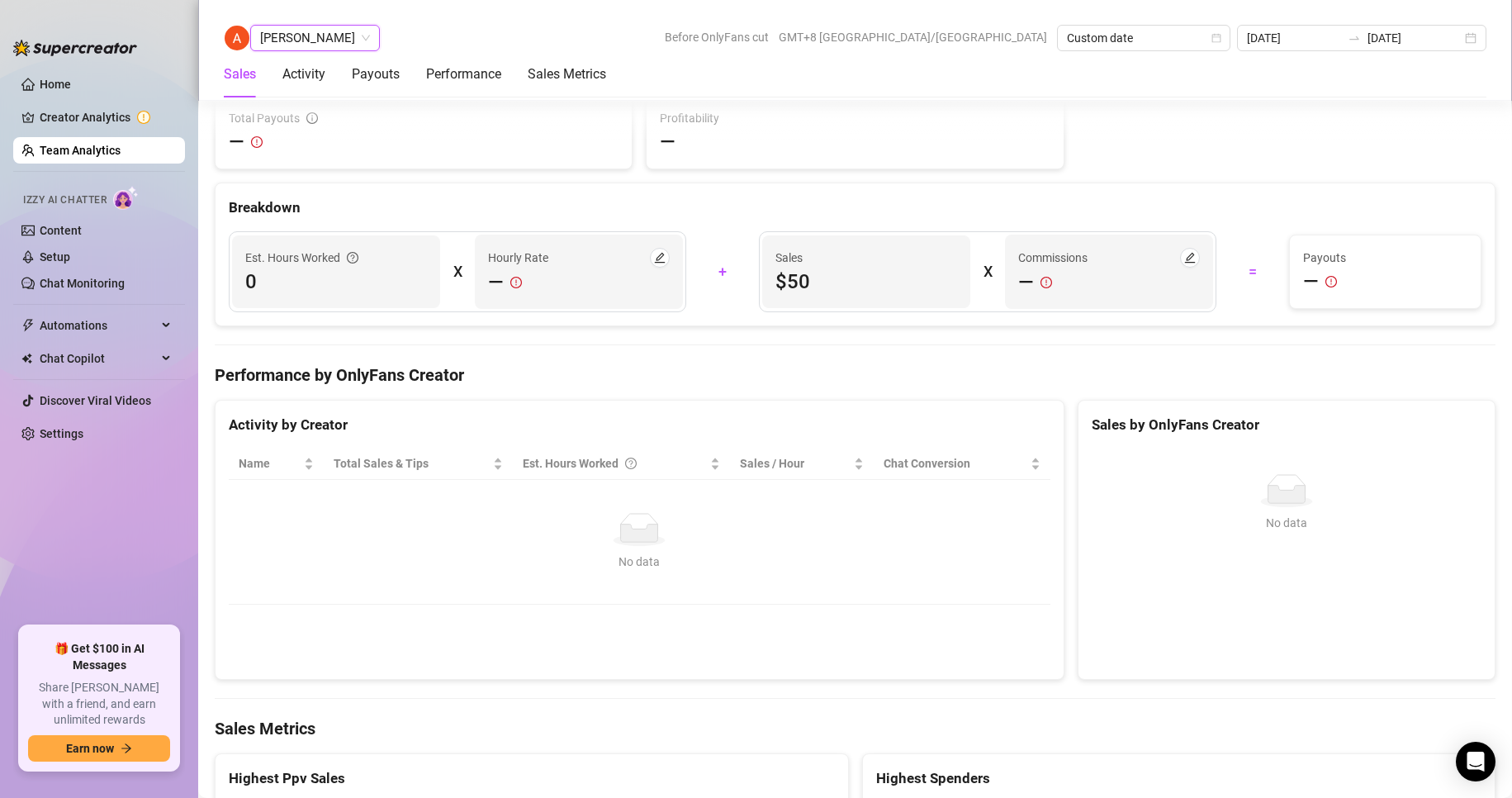
scroll to position [2625, 0]
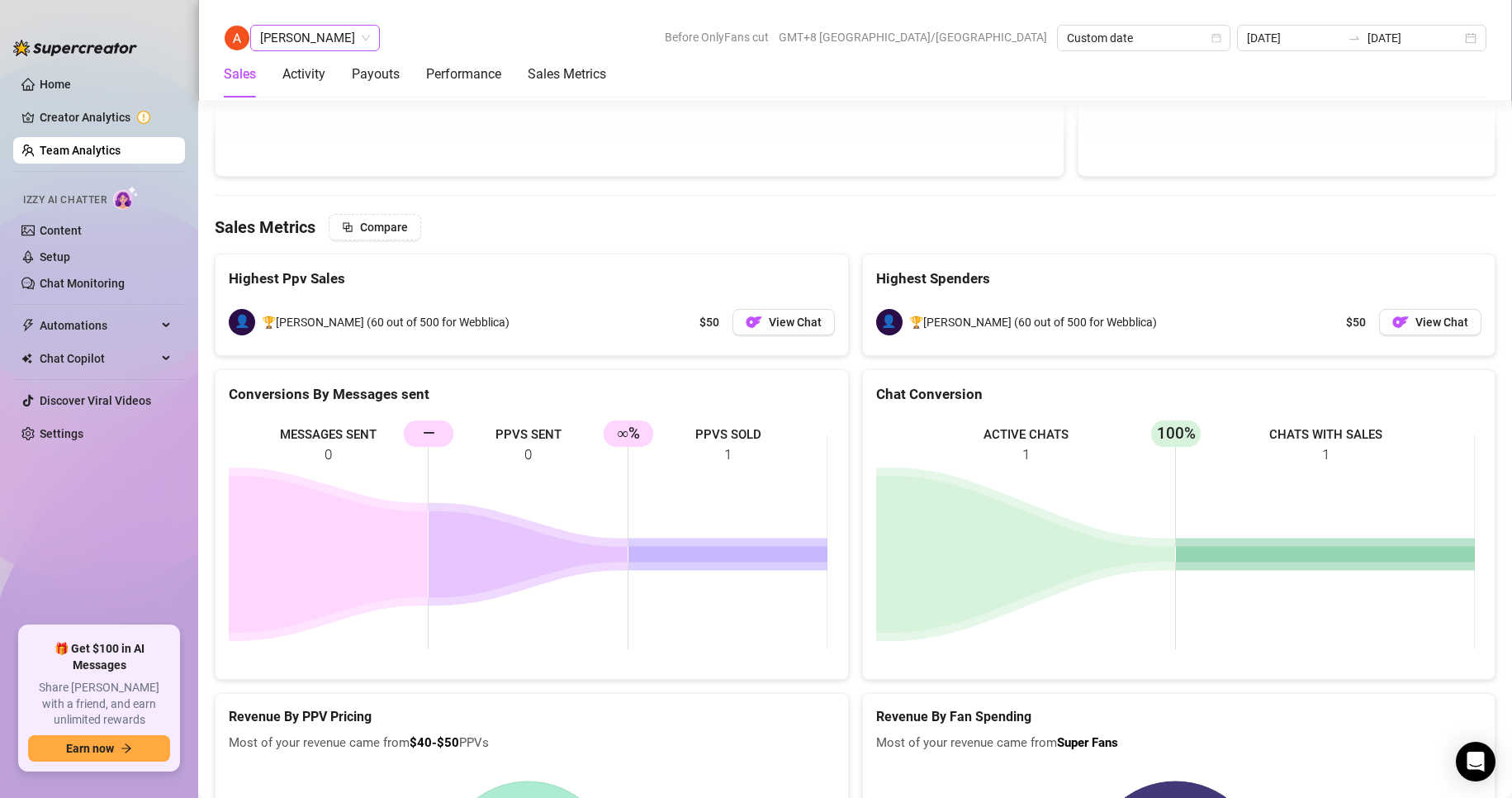
click at [287, 43] on span "[PERSON_NAME]" at bounding box center [315, 38] width 110 height 25
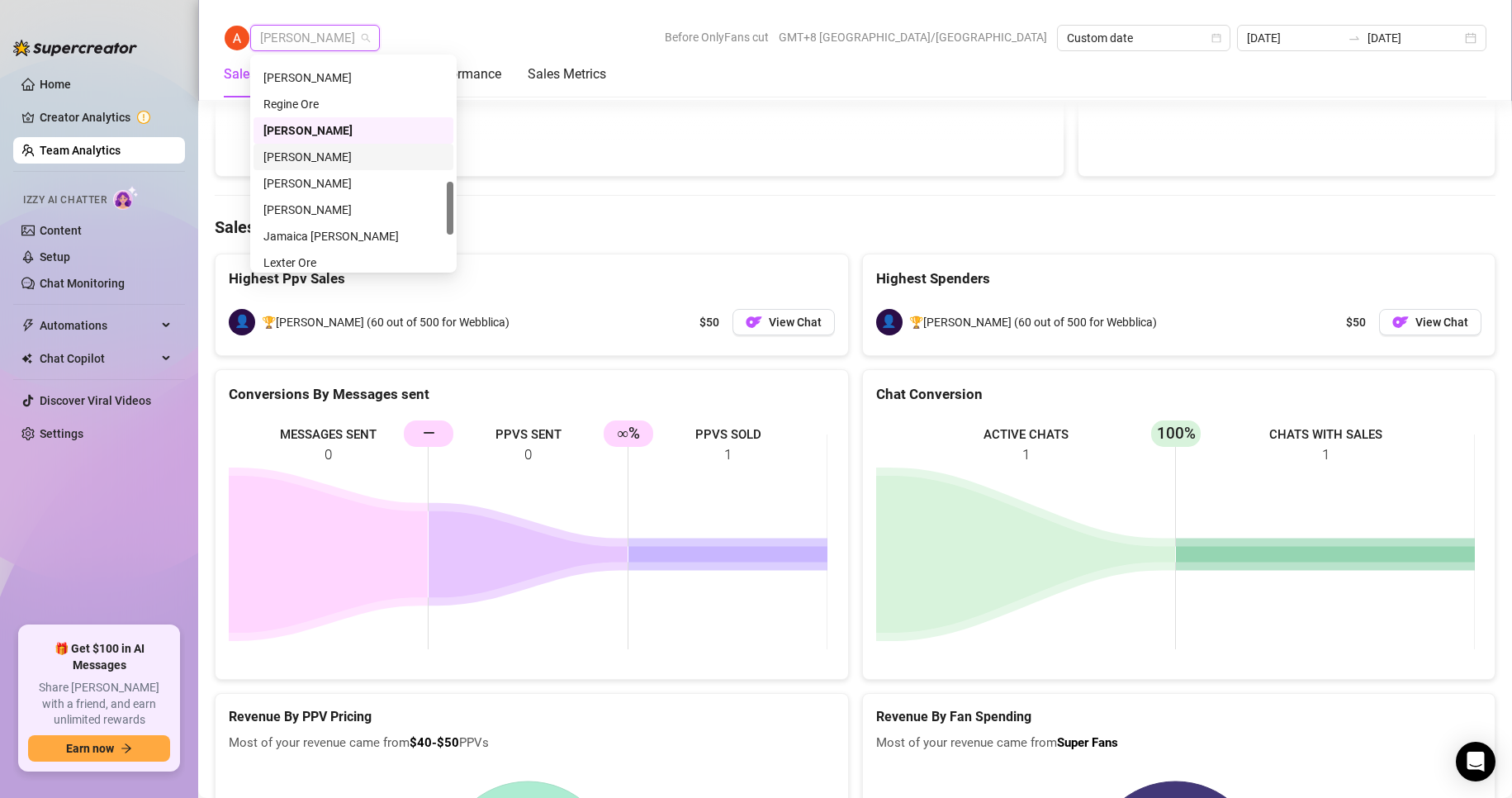
click at [328, 153] on div "[PERSON_NAME]" at bounding box center [354, 157] width 180 height 18
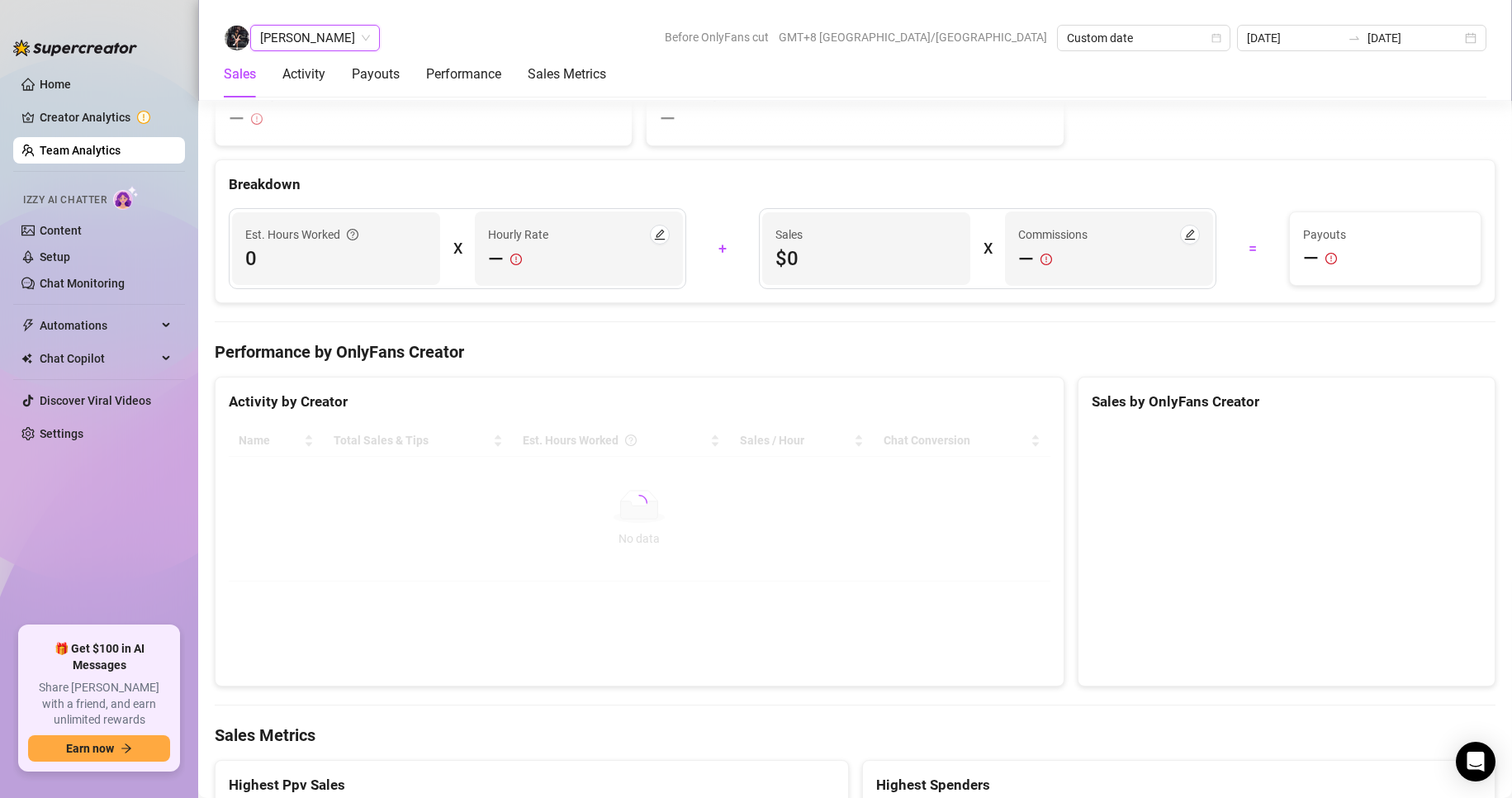
scroll to position [2587, 0]
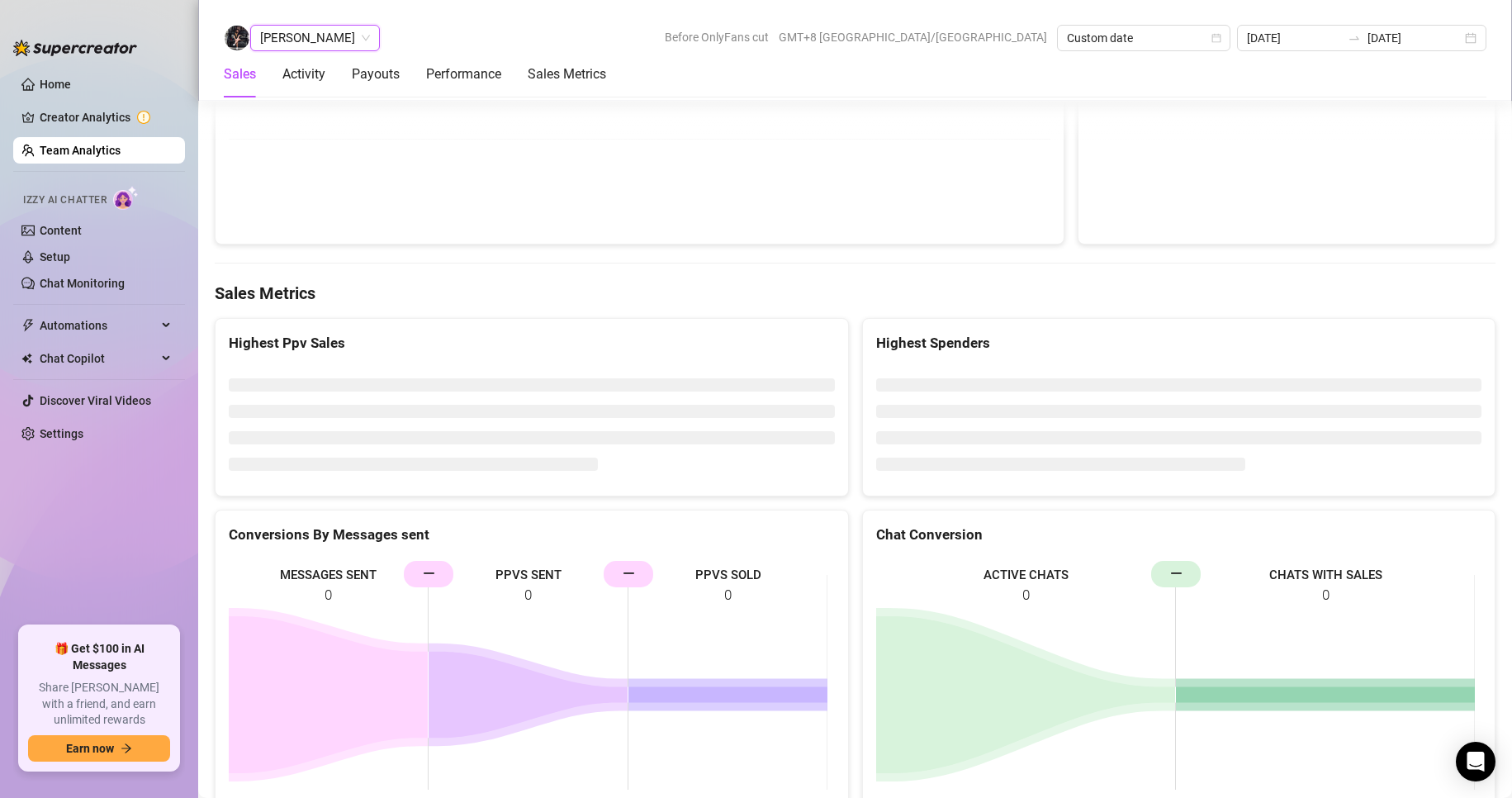
click at [332, 38] on span "[PERSON_NAME]" at bounding box center [315, 38] width 110 height 25
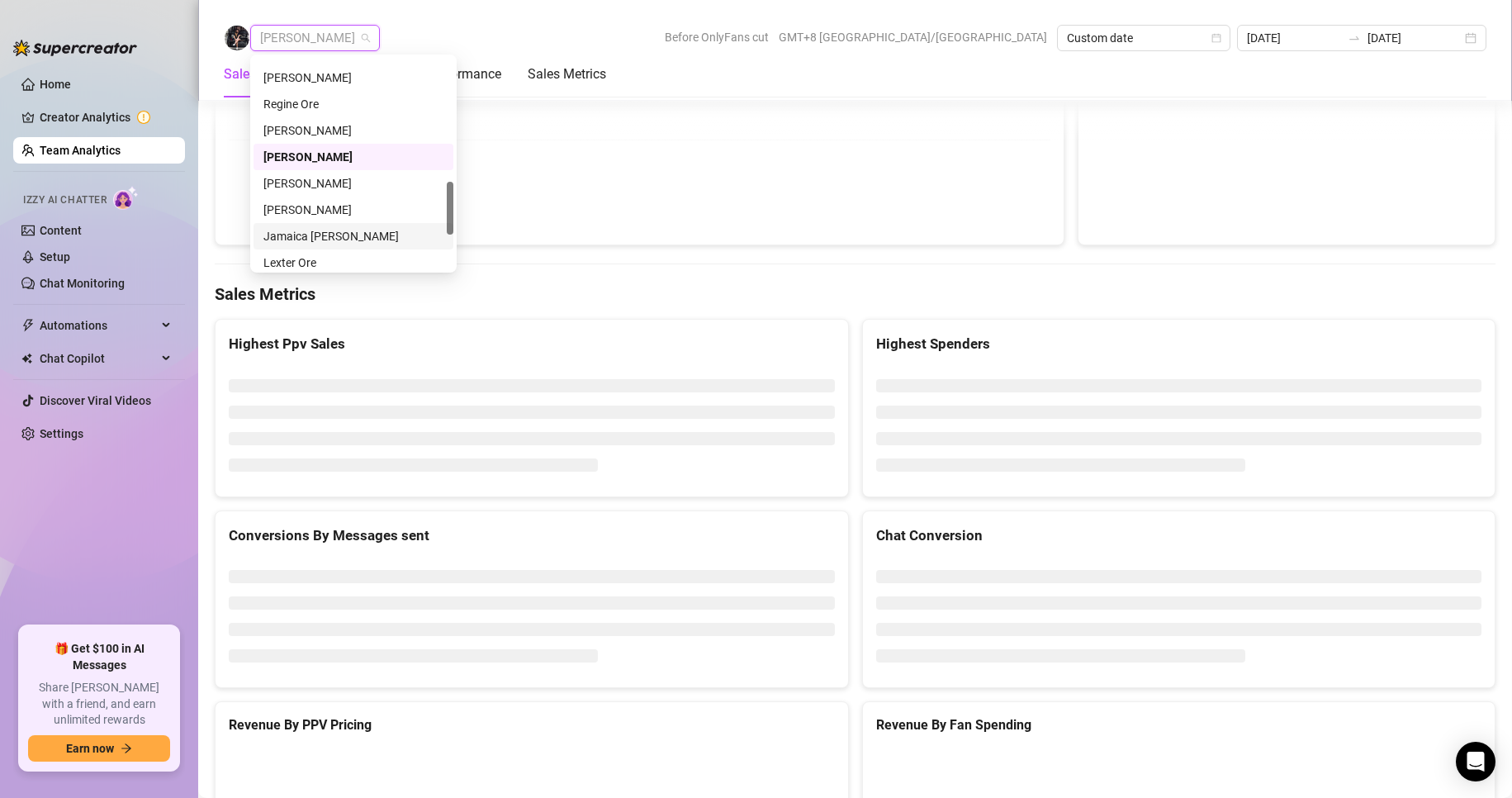
click at [316, 230] on div "Jamaica [PERSON_NAME]" at bounding box center [354, 236] width 180 height 18
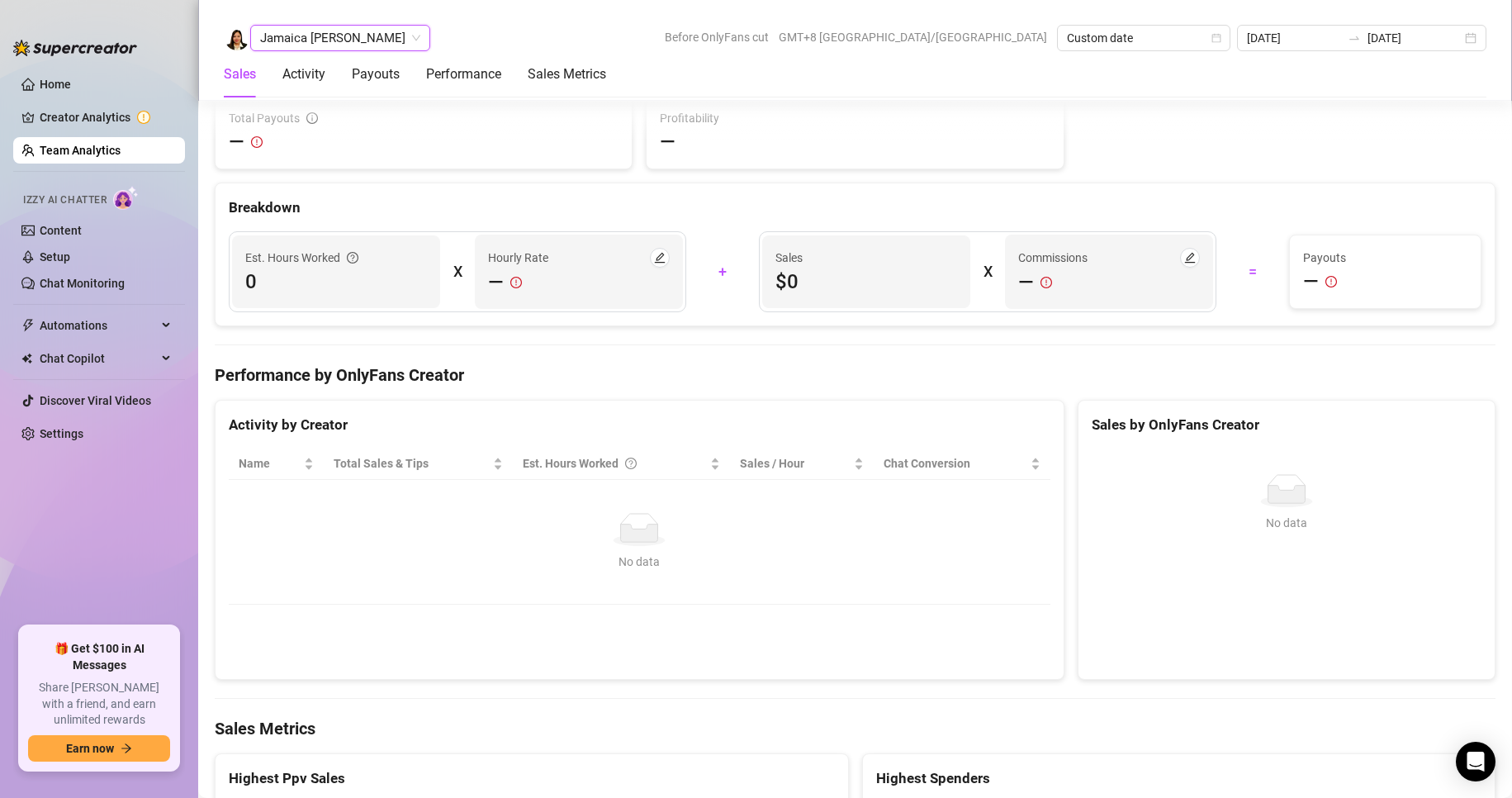
scroll to position [2636, 0]
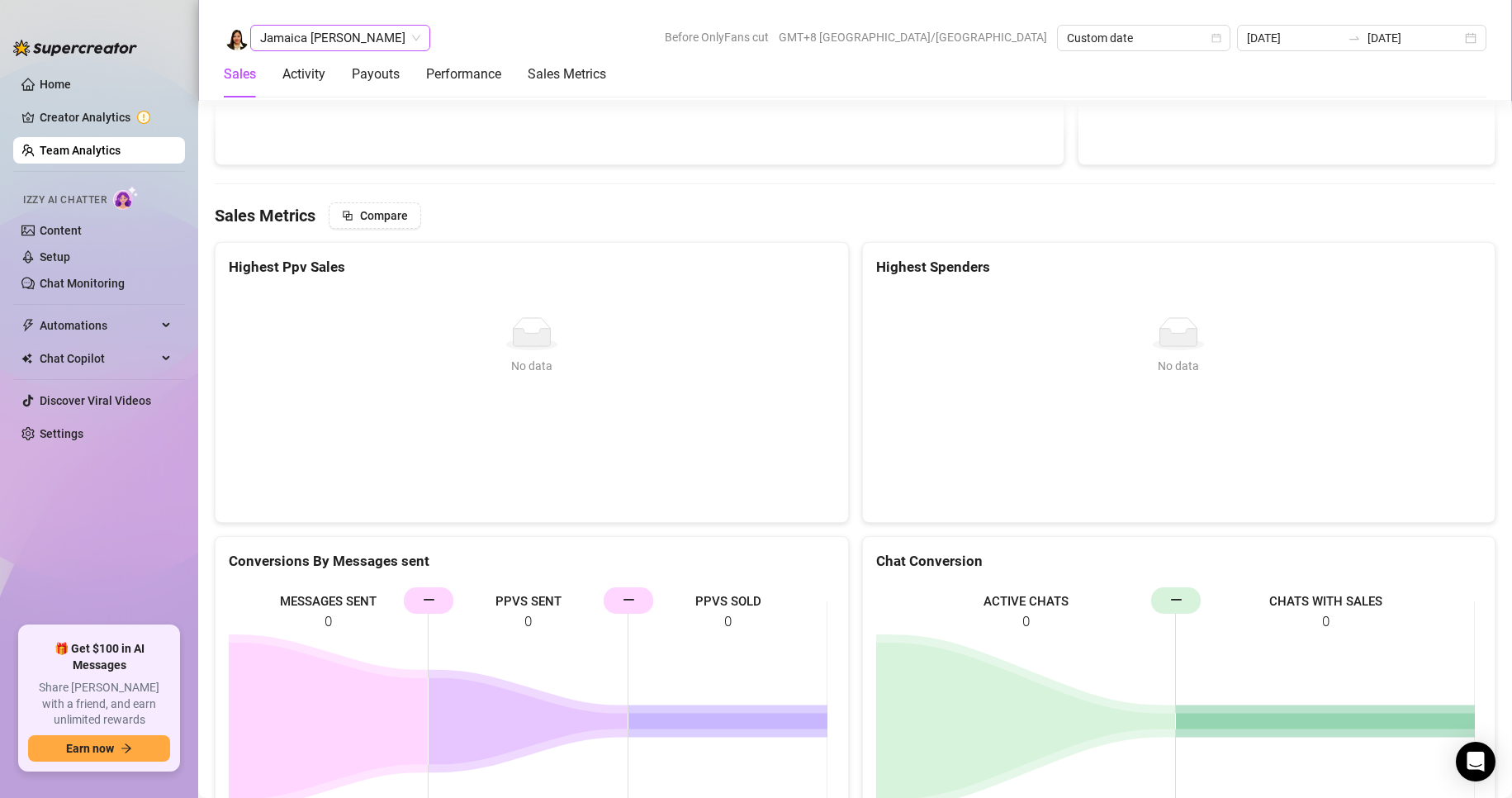
click at [302, 36] on span "Jamaica [PERSON_NAME]" at bounding box center [340, 38] width 160 height 25
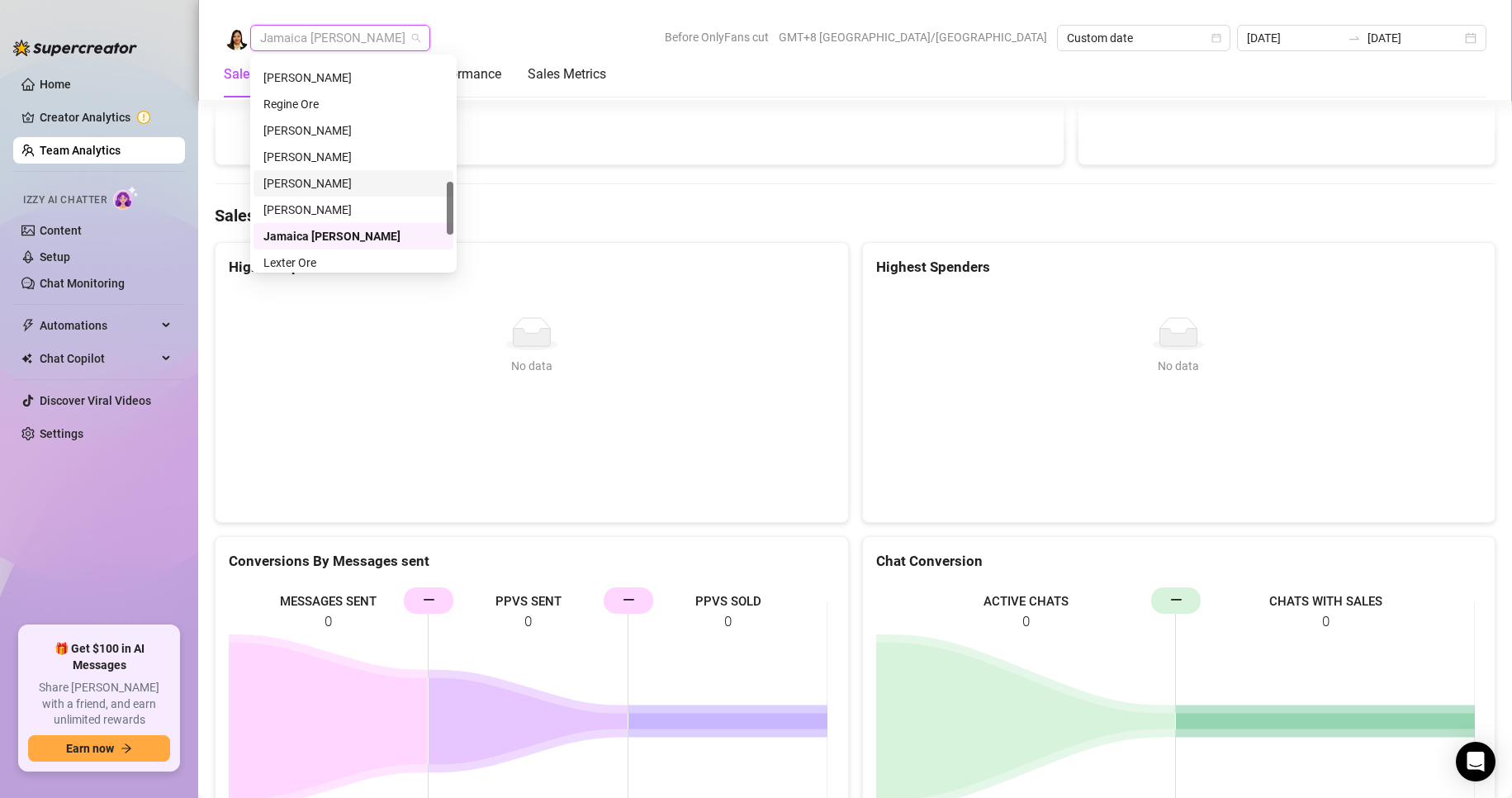
scroll to position [578, 0]
click at [302, 175] on div "Lexter Ore" at bounding box center [354, 180] width 180 height 18
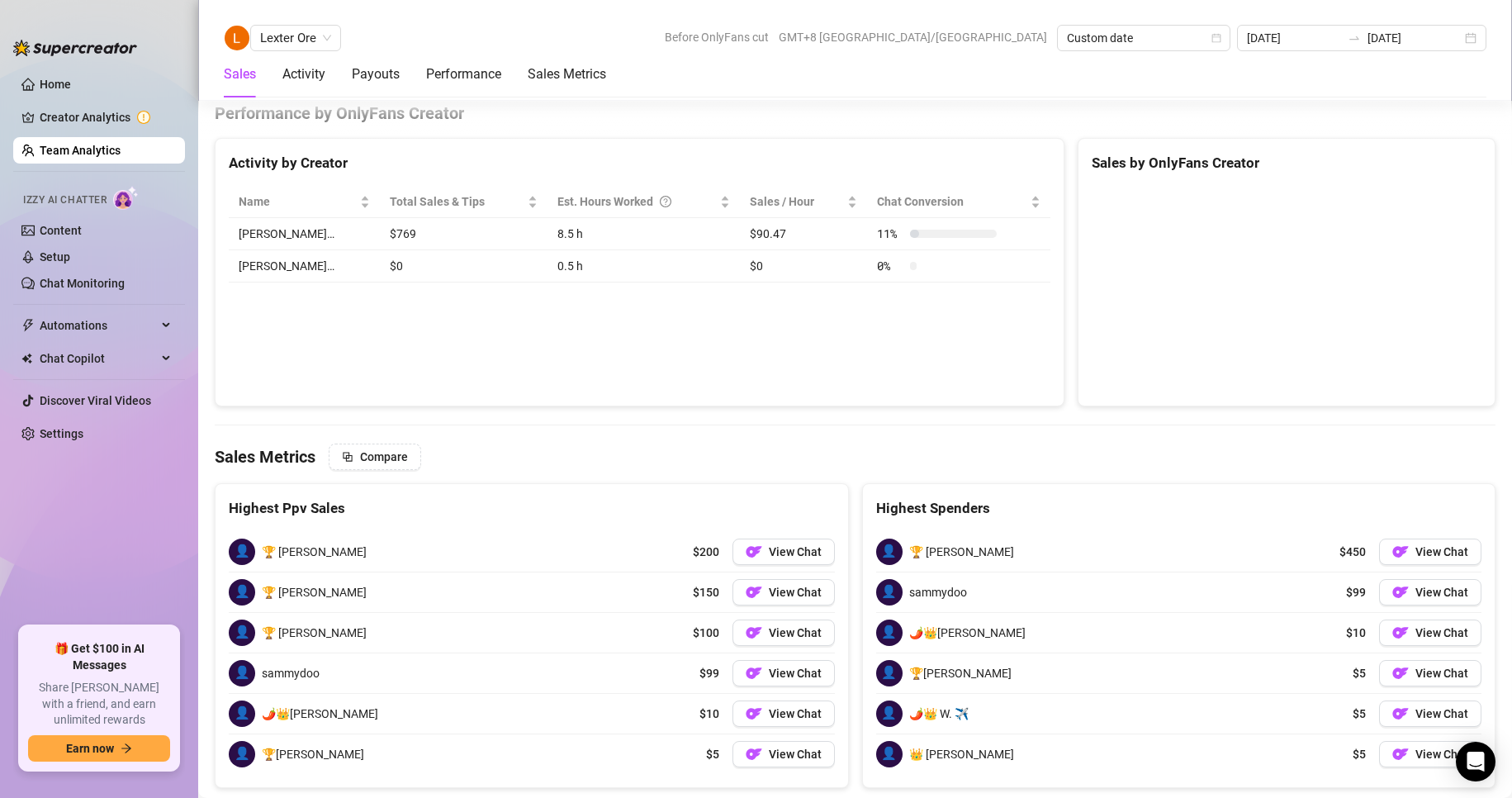
scroll to position [2566, 0]
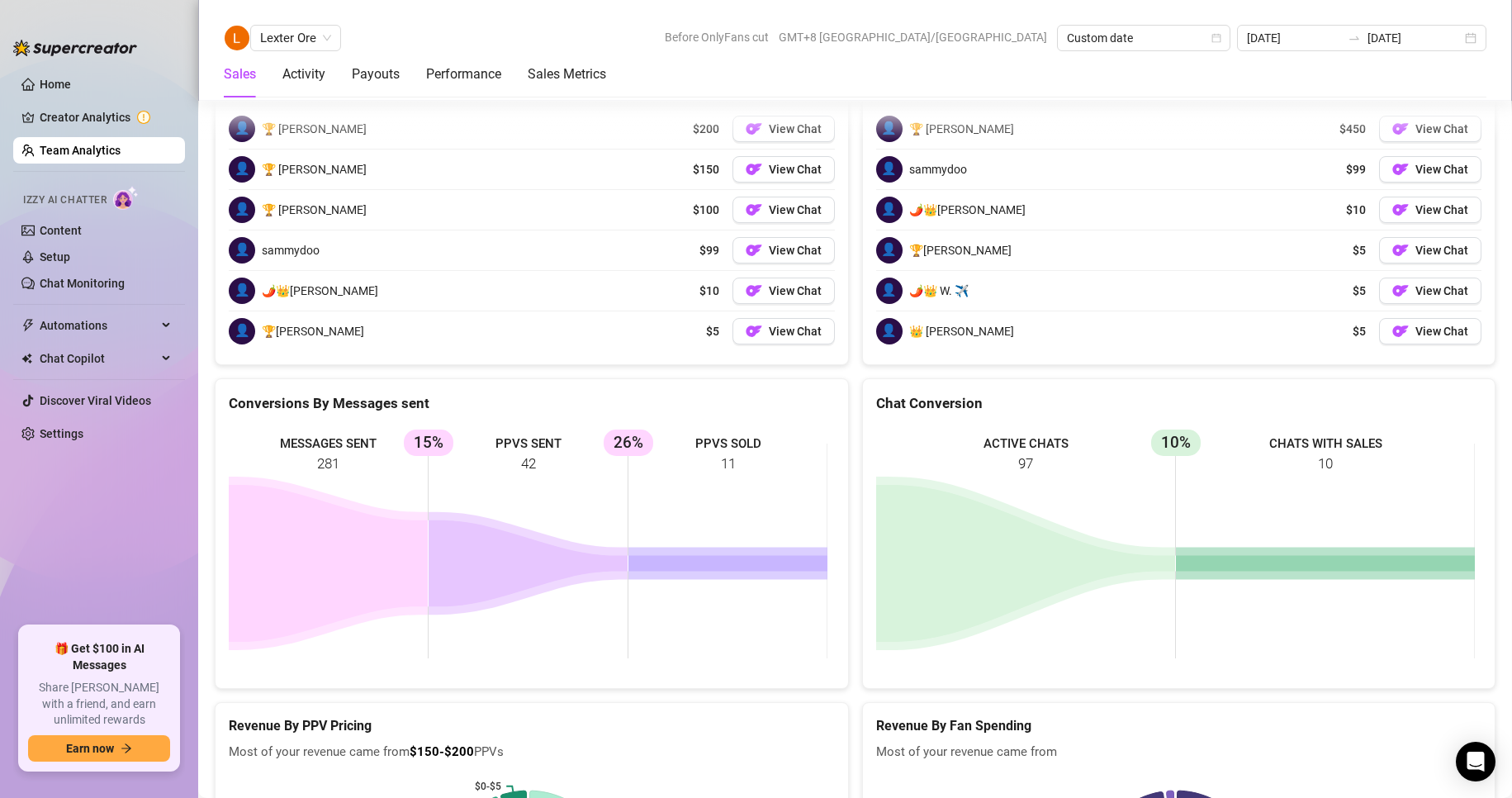
drag, startPoint x: 294, startPoint y: 31, endPoint x: 306, endPoint y: 54, distance: 25.9
click at [293, 31] on span "Lexter Ore" at bounding box center [296, 38] width 71 height 25
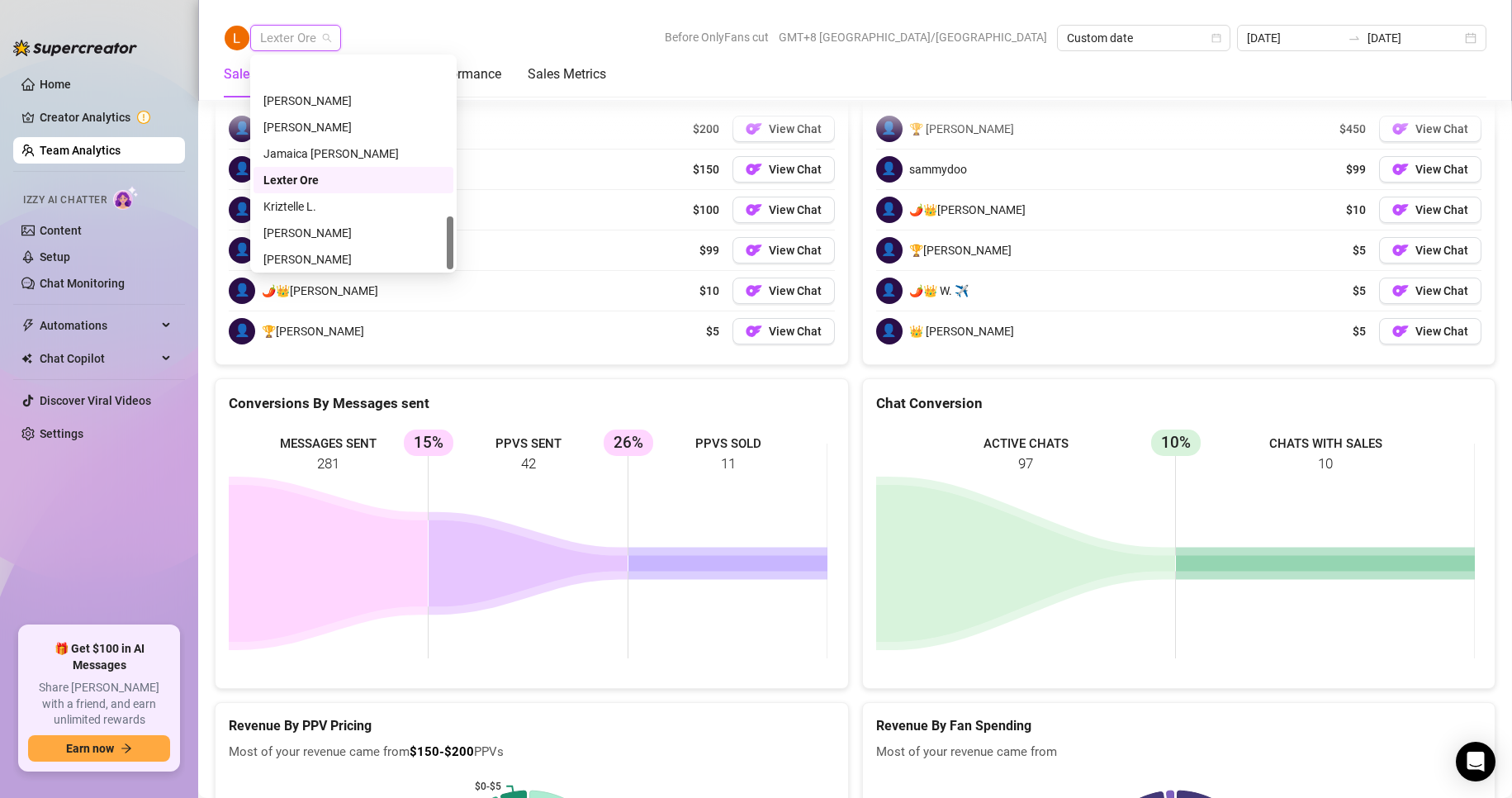
scroll to position [634, 0]
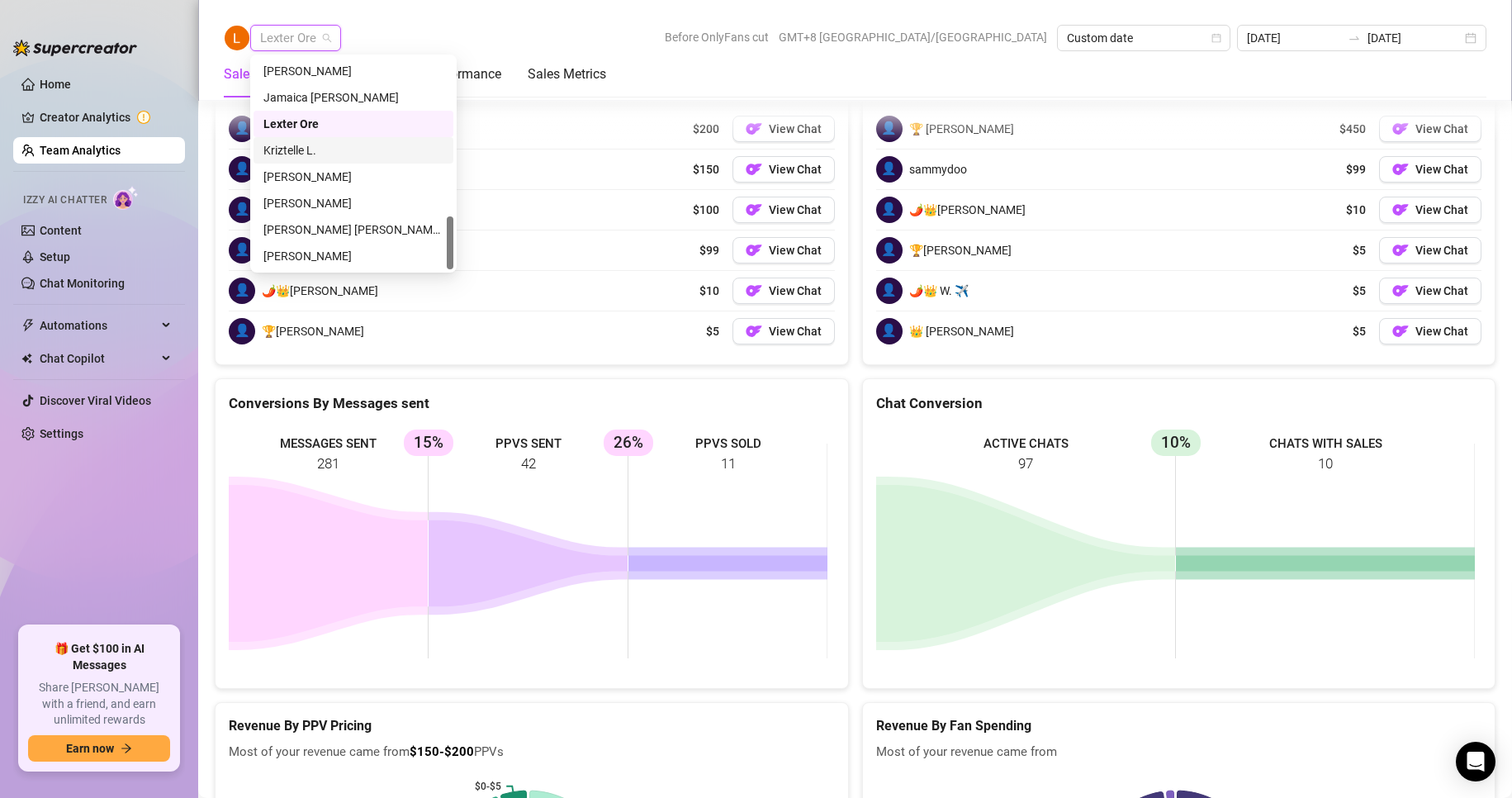
click at [288, 143] on div "Kriztelle L." at bounding box center [354, 150] width 180 height 18
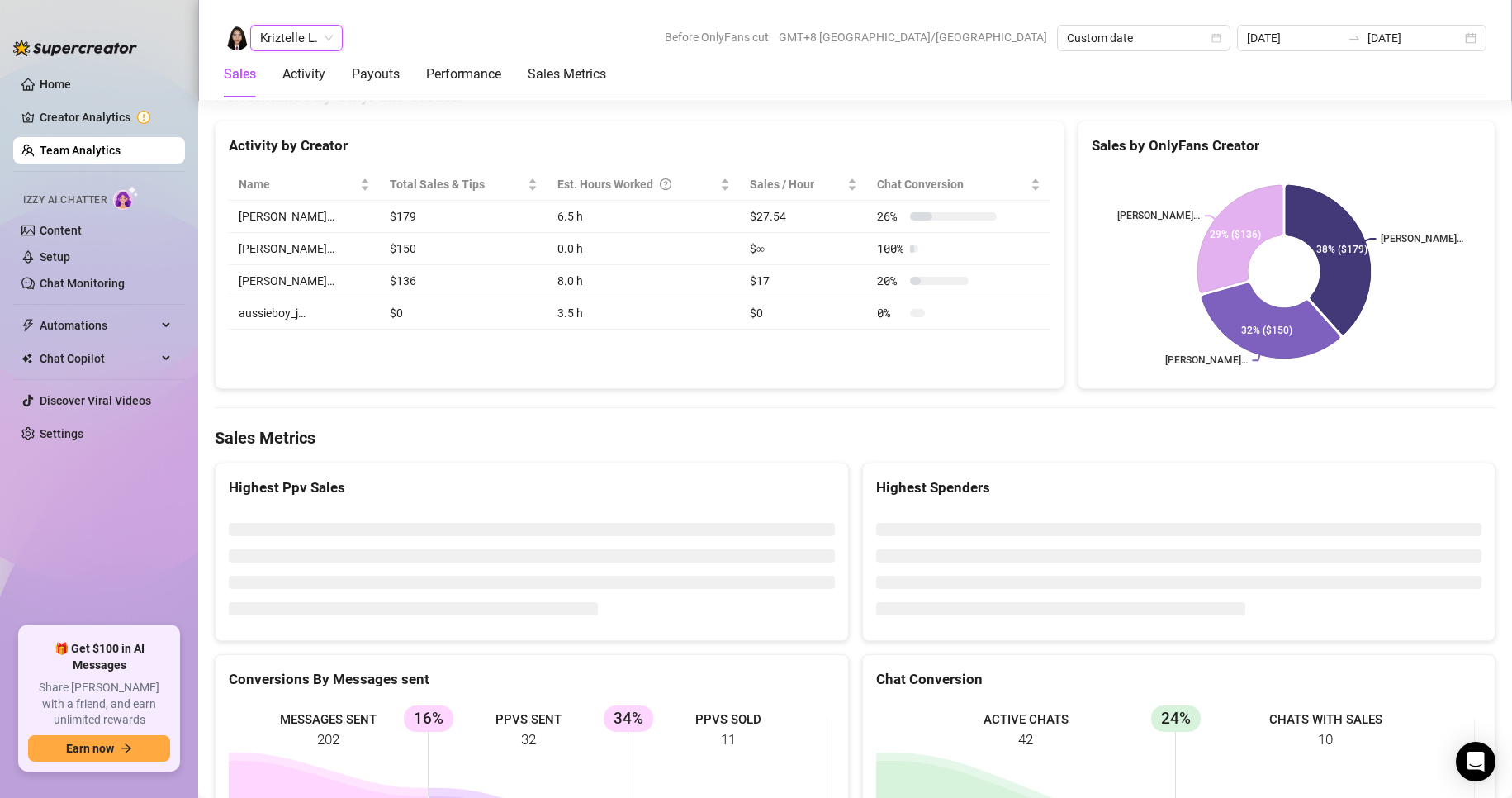
scroll to position [2527, 0]
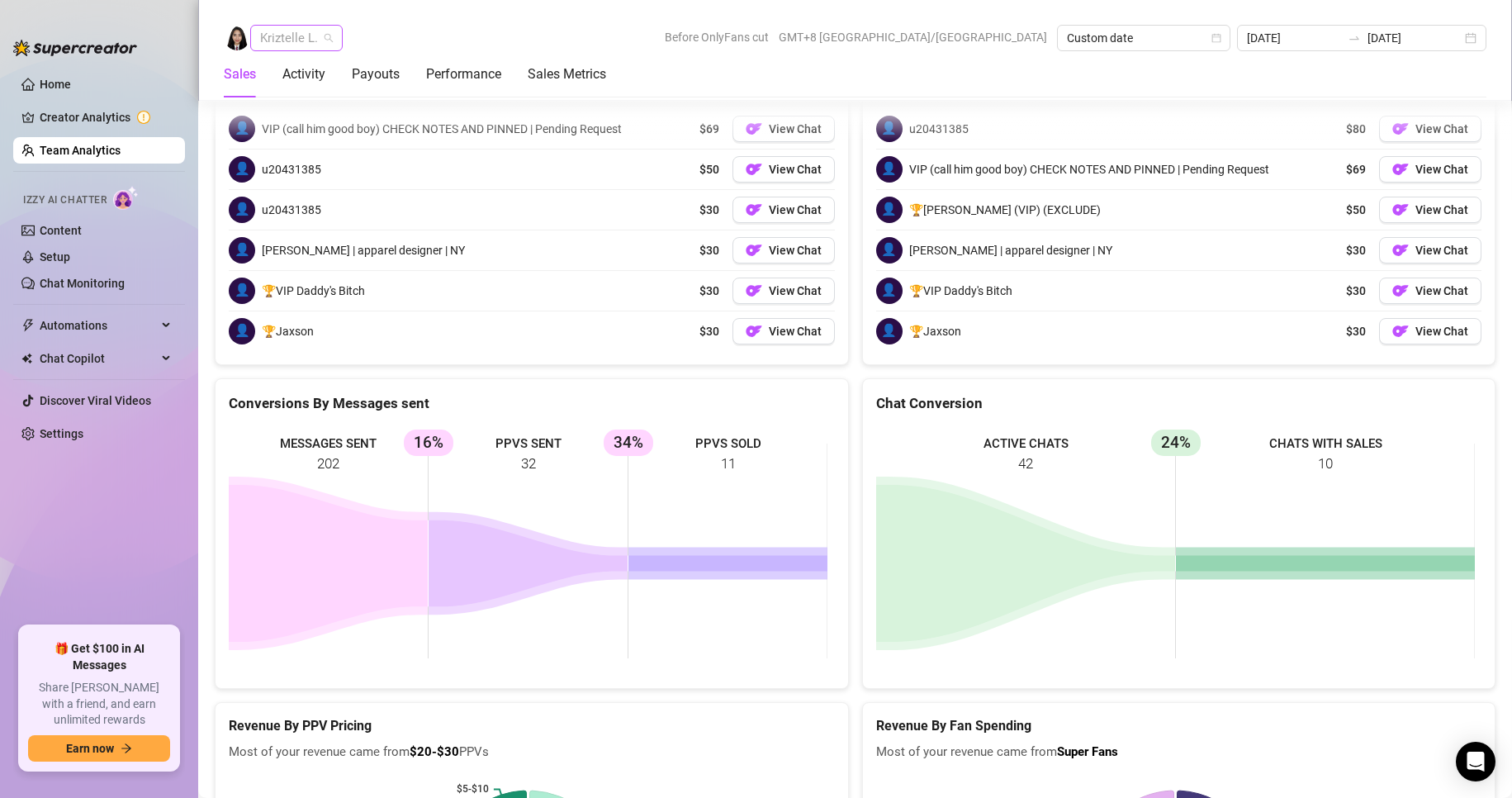
click at [271, 43] on span "Kriztelle L." at bounding box center [296, 38] width 72 height 25
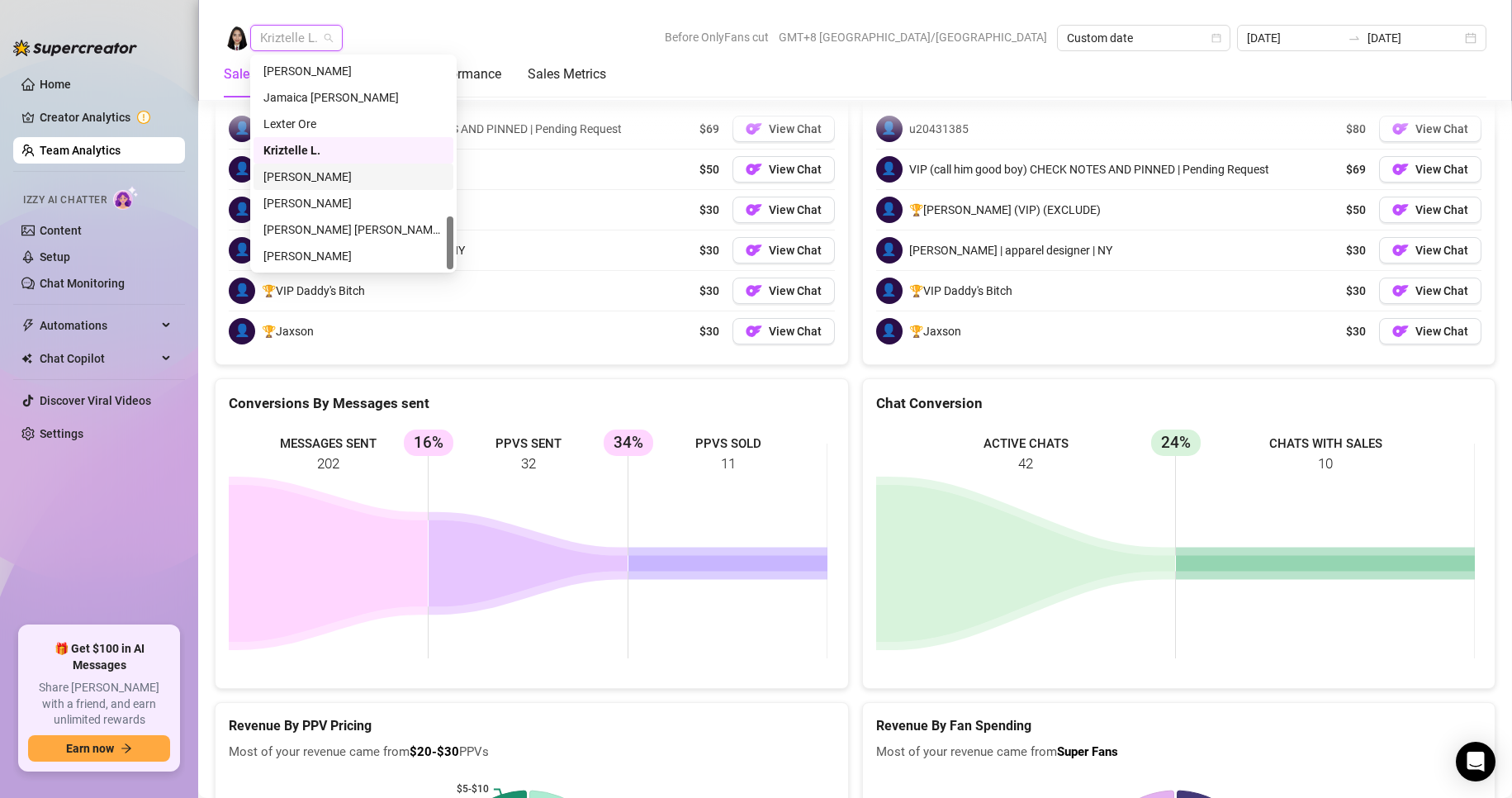
click at [303, 179] on div "[PERSON_NAME]" at bounding box center [354, 177] width 180 height 18
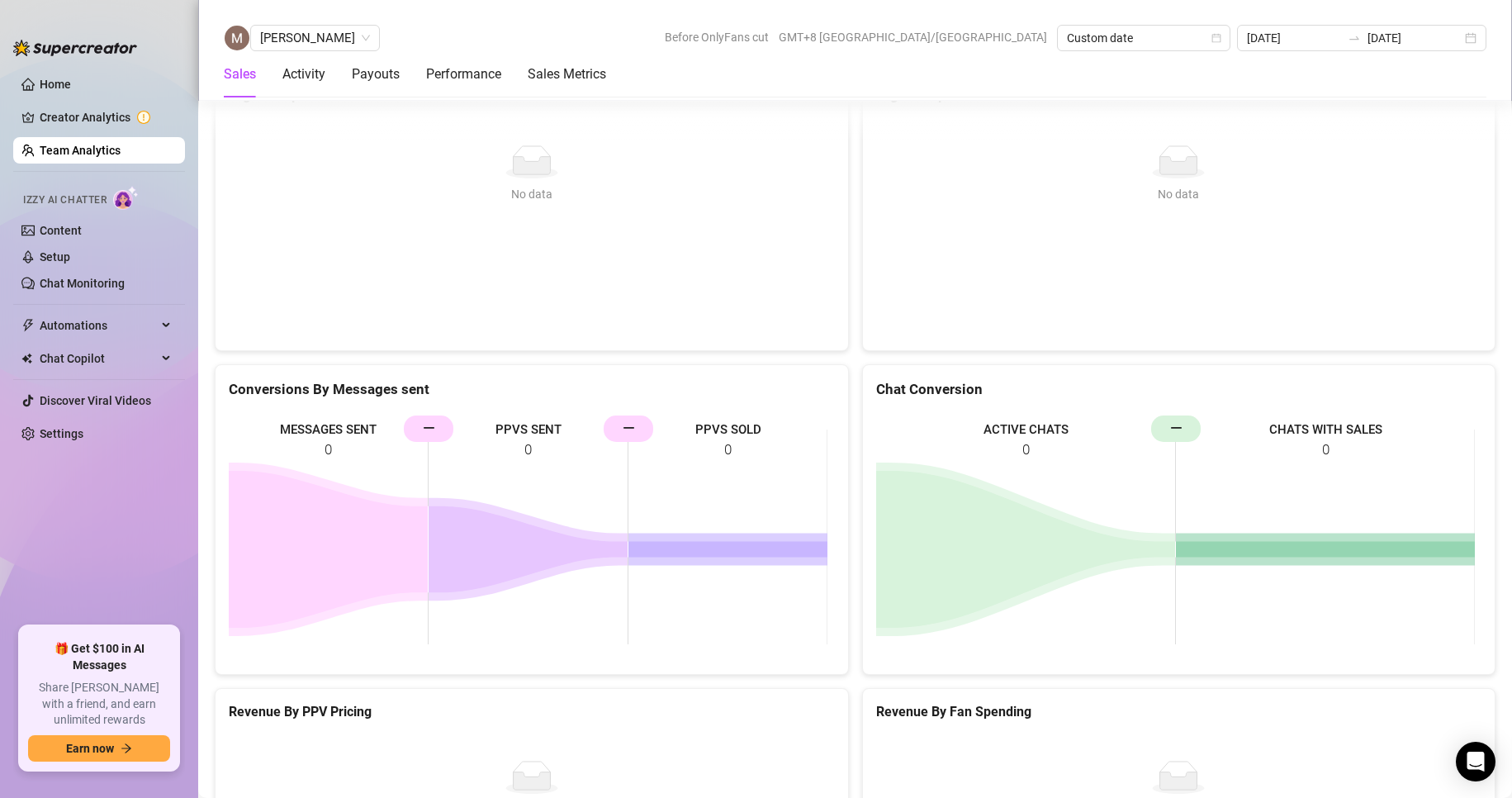
scroll to position [2746, 0]
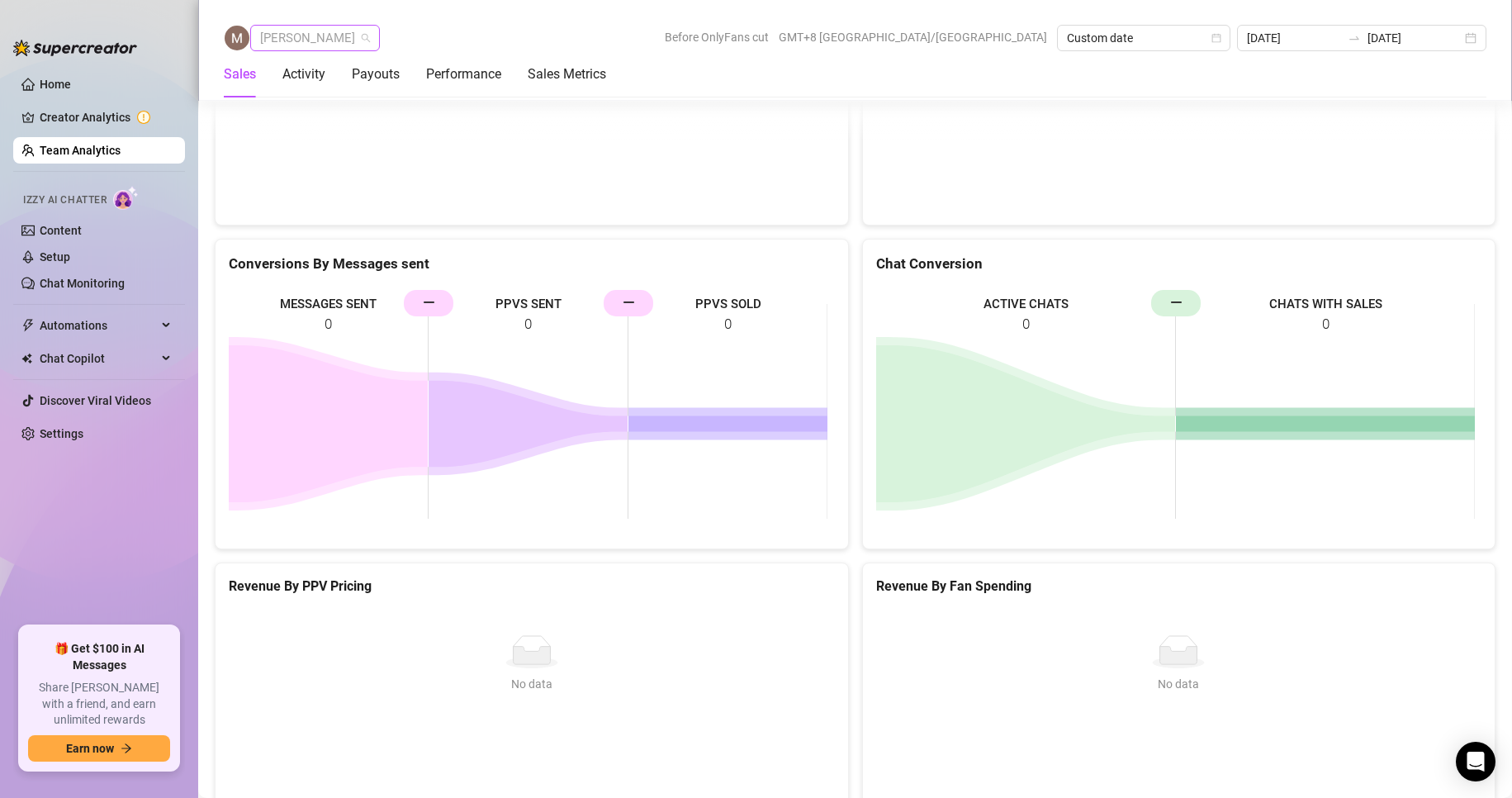
click at [288, 41] on span "[PERSON_NAME]" at bounding box center [315, 38] width 110 height 25
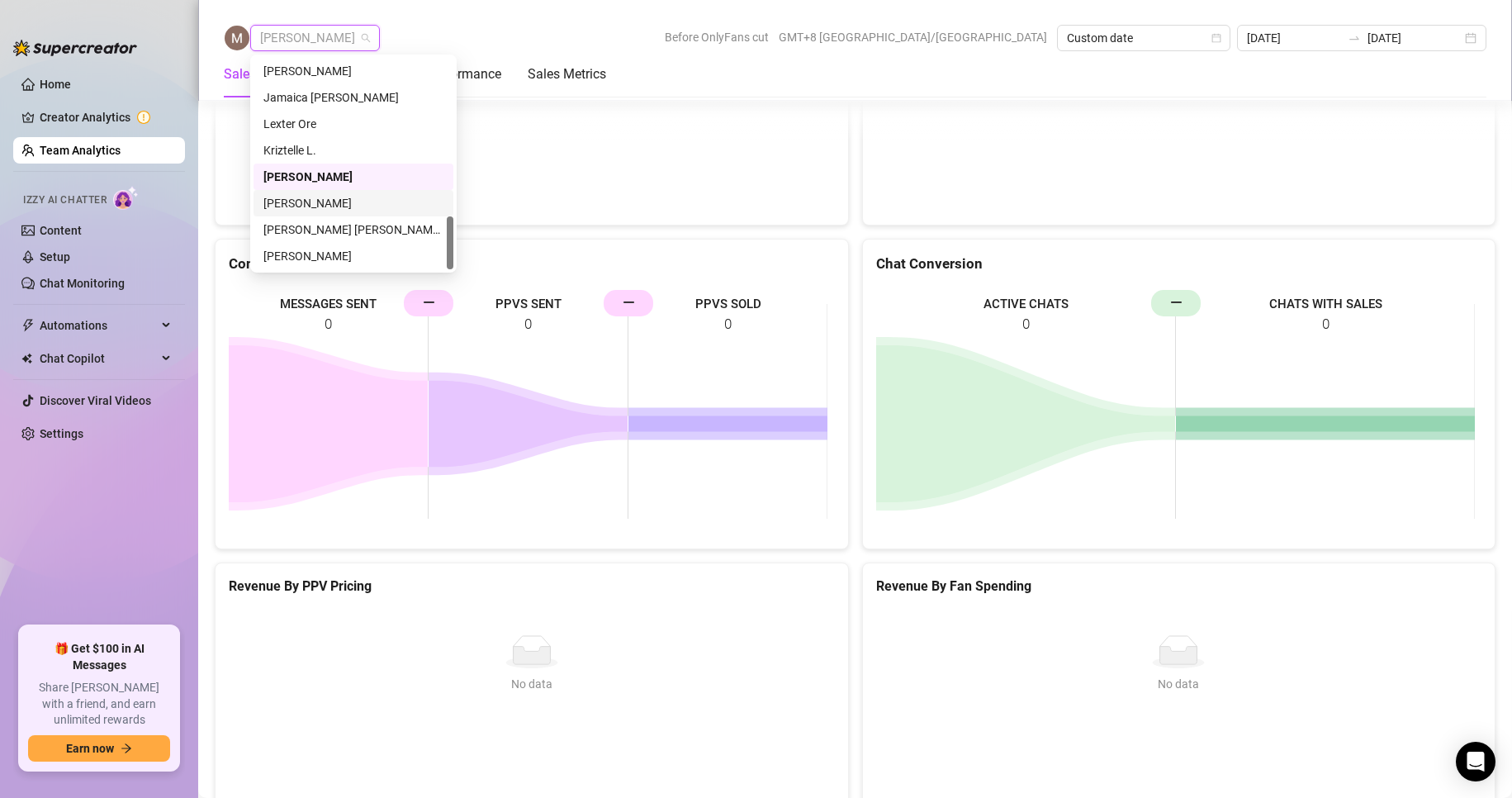
click at [295, 195] on div "[PERSON_NAME]" at bounding box center [354, 203] width 180 height 18
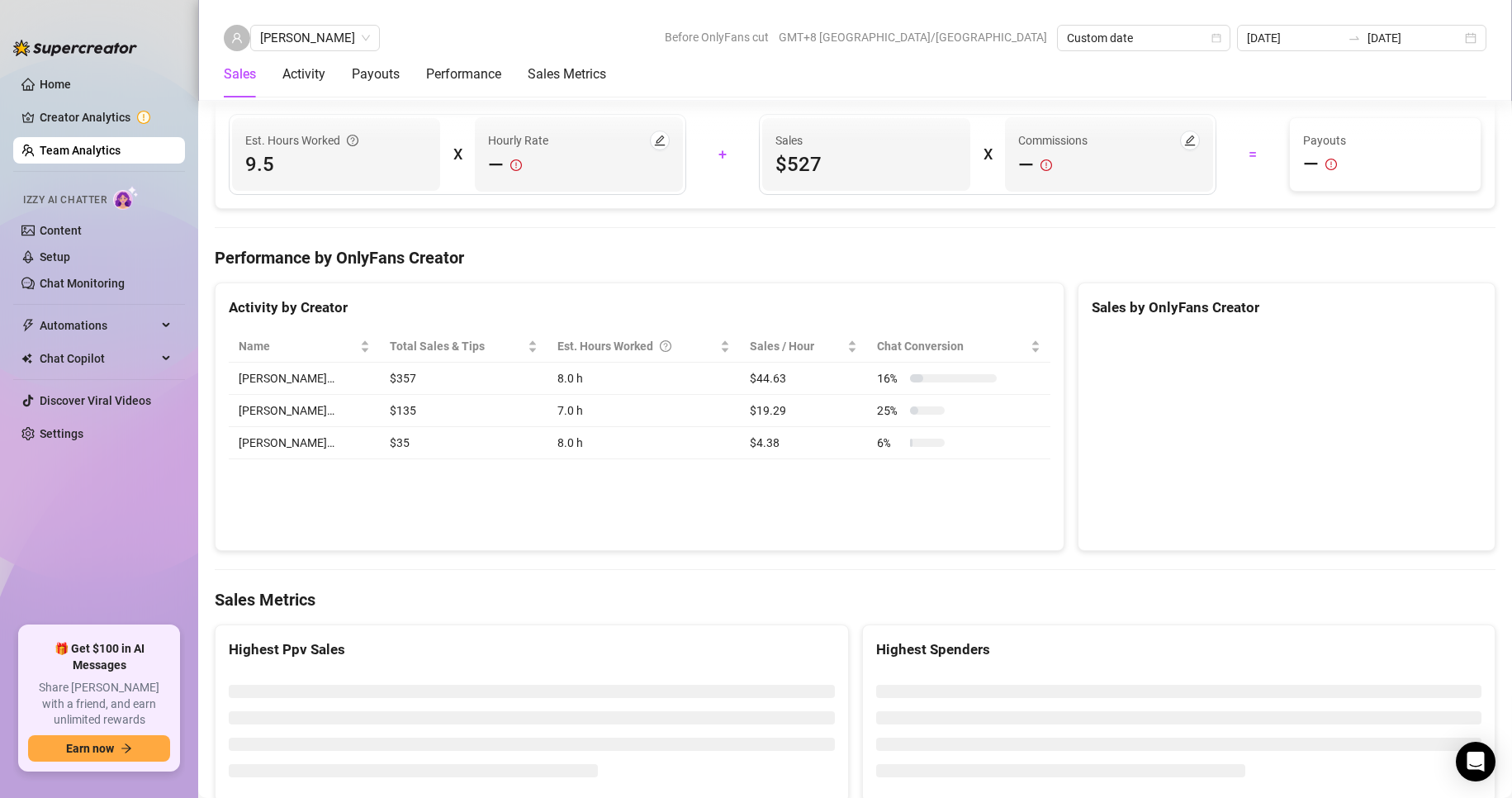
scroll to position [2645, 0]
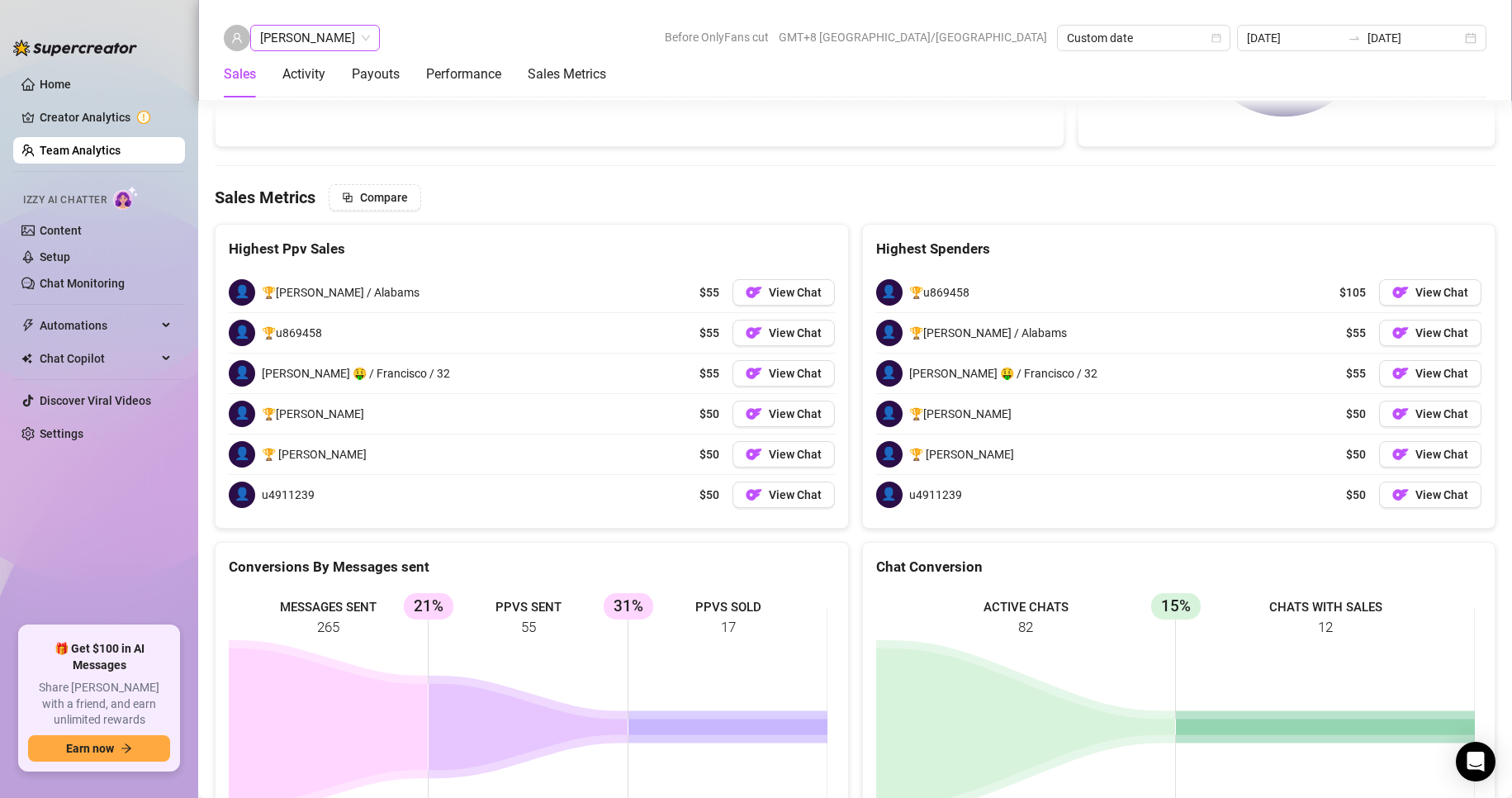
click at [310, 39] on span "[PERSON_NAME]" at bounding box center [315, 38] width 110 height 25
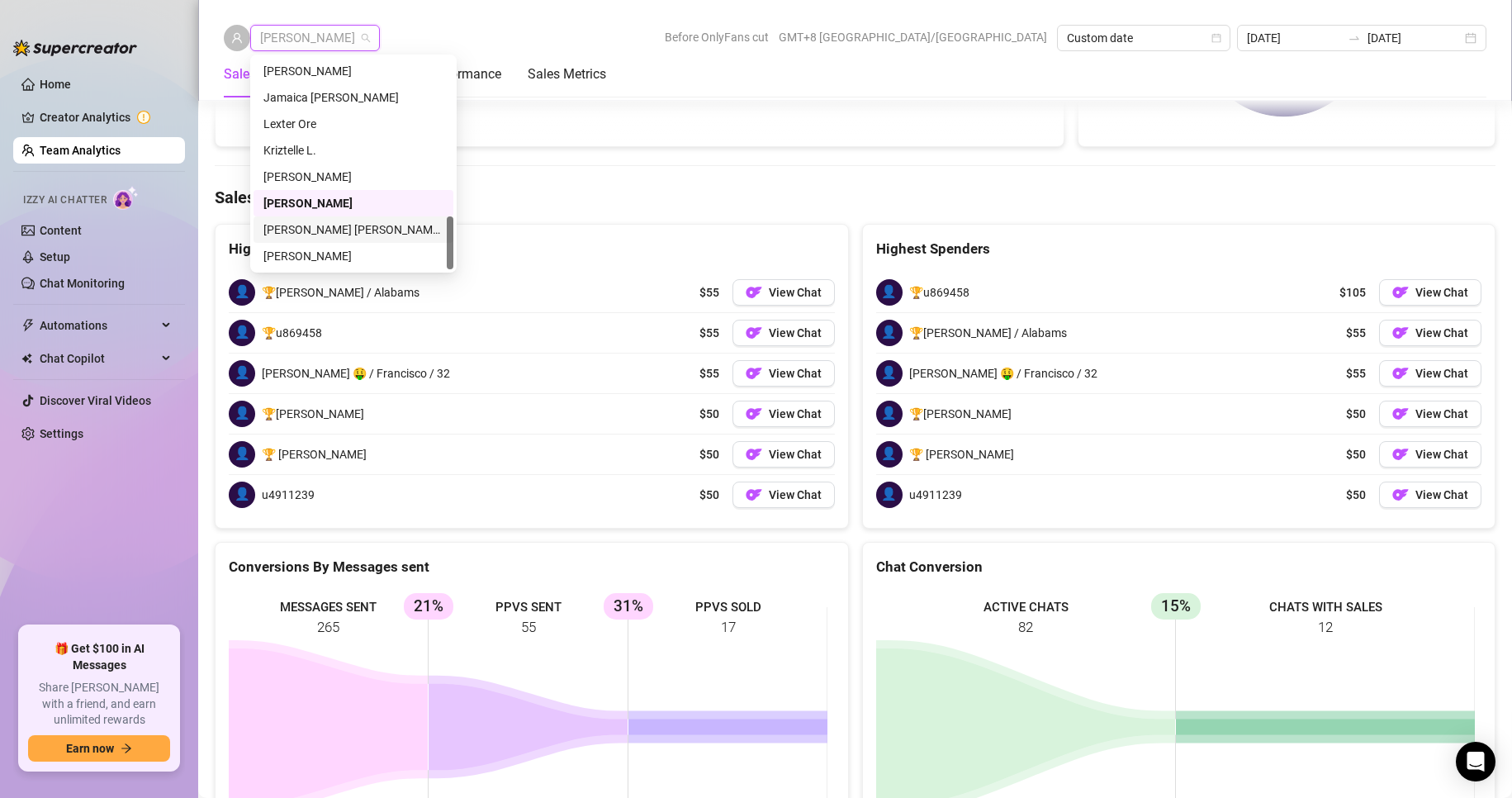
click at [313, 230] on div "[PERSON_NAME] [PERSON_NAME] Tayre" at bounding box center [354, 229] width 180 height 18
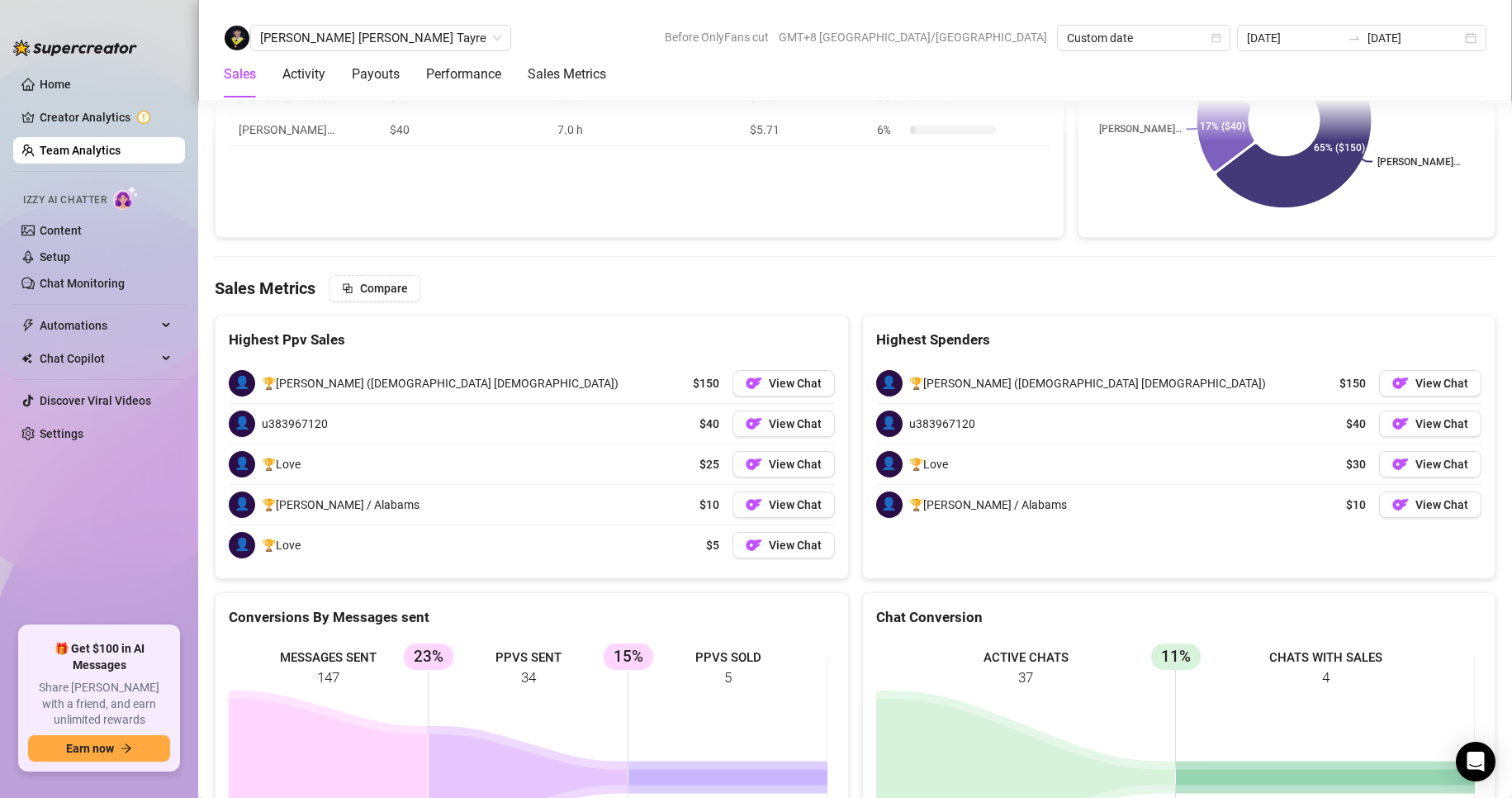
scroll to position [2627, 0]
